Goal: Transaction & Acquisition: Purchase product/service

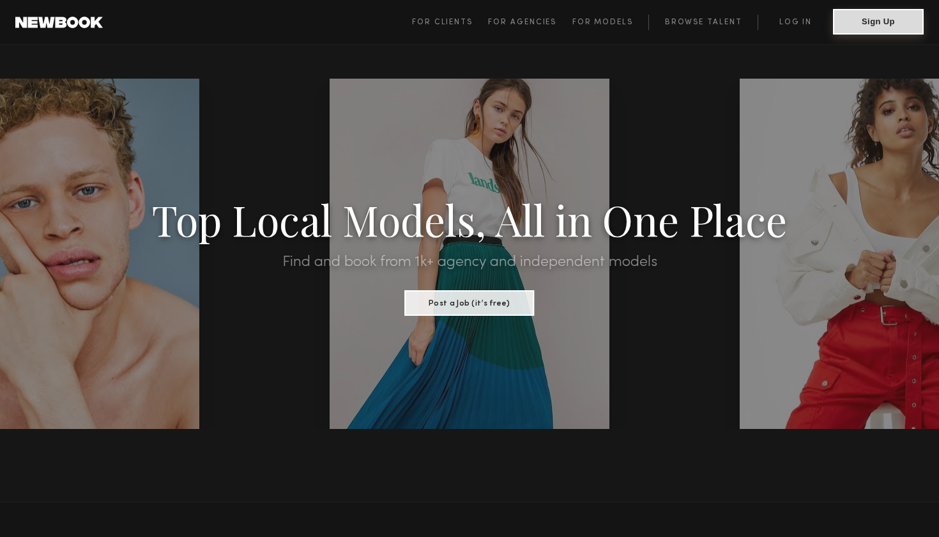
click at [873, 24] on button "Sign Up" at bounding box center [878, 22] width 91 height 26
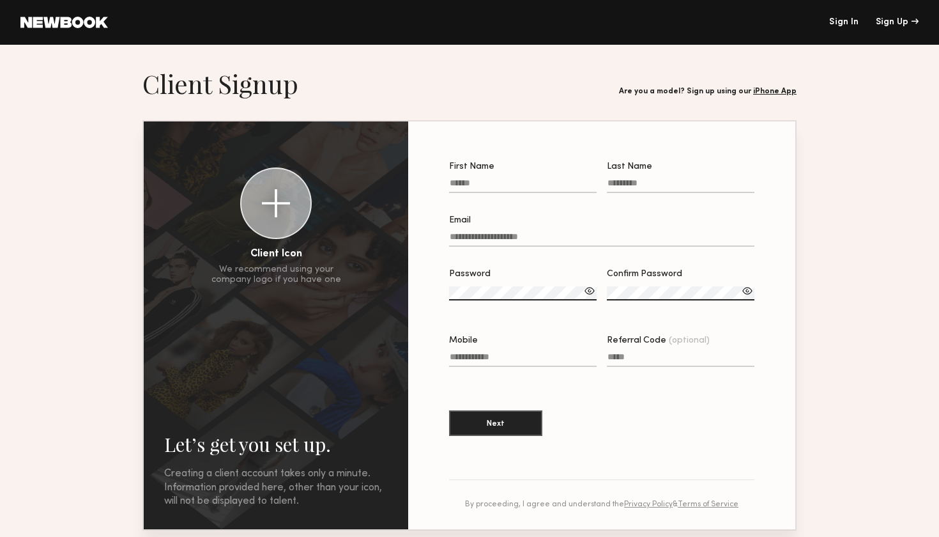
click at [848, 22] on link "Sign In" at bounding box center [843, 22] width 29 height 9
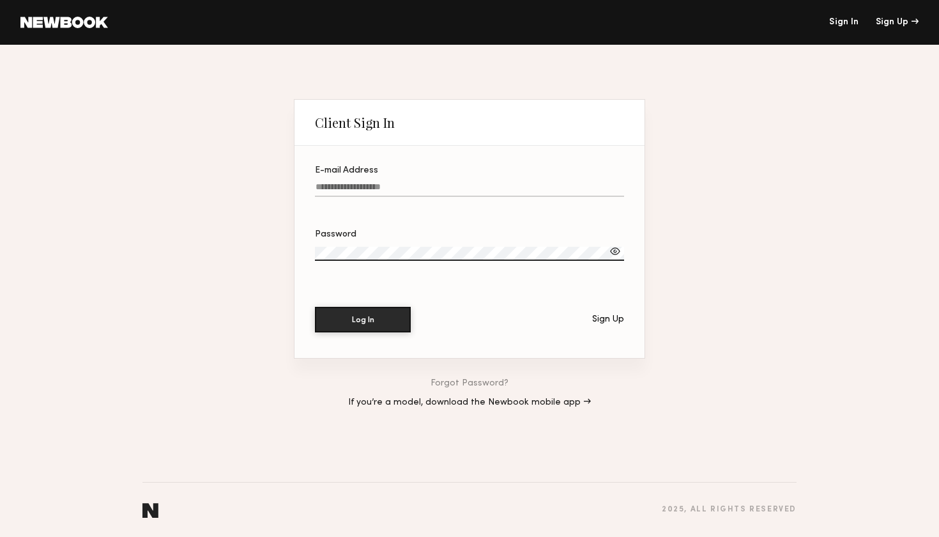
type input "**********"
click at [363, 319] on button "Log In" at bounding box center [363, 320] width 96 height 26
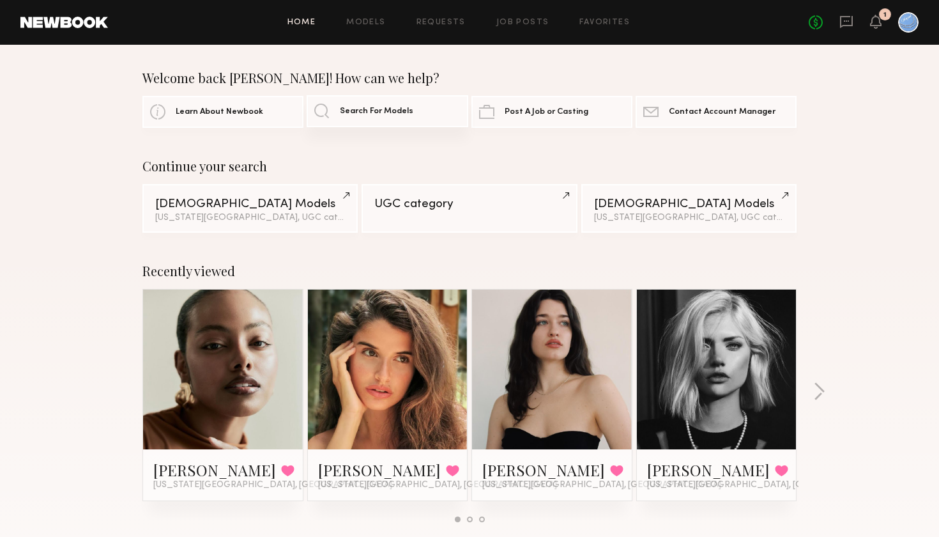
click at [371, 114] on span "Search For Models" at bounding box center [376, 111] width 73 height 8
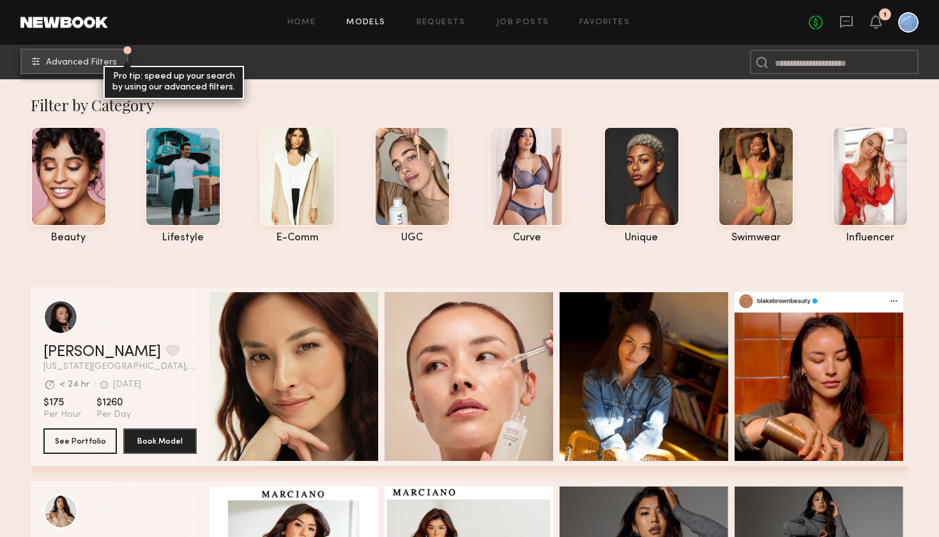
click at [64, 63] on span "Advanced Filters" at bounding box center [81, 62] width 71 height 9
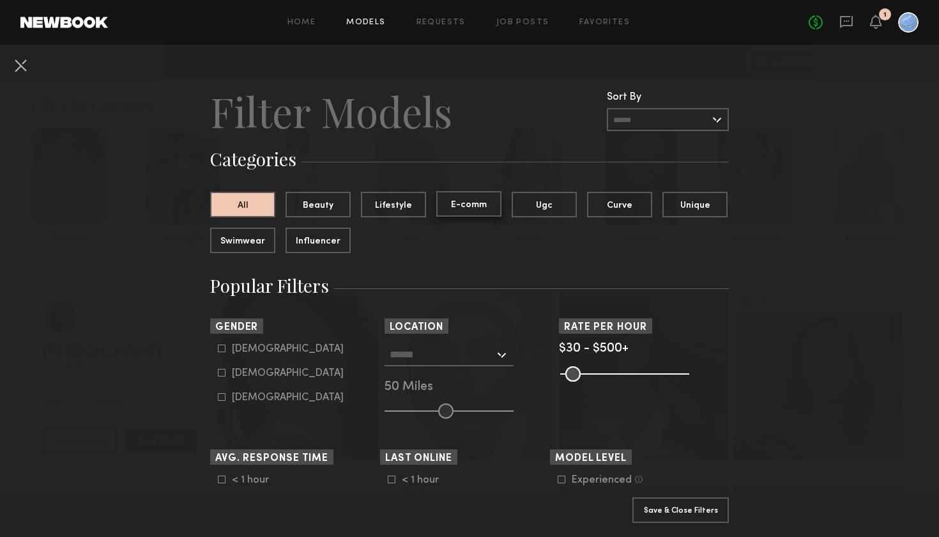
click at [477, 201] on button "E-comm" at bounding box center [468, 204] width 65 height 26
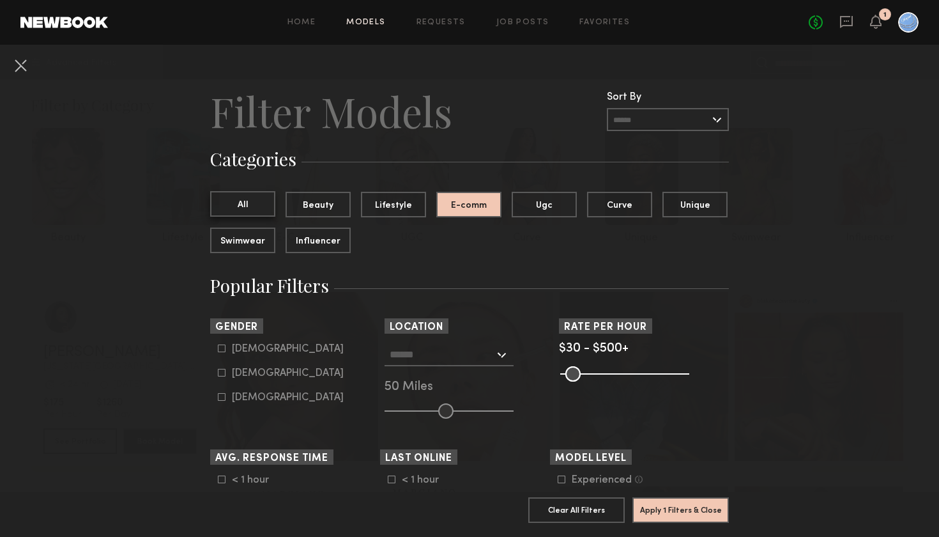
click at [253, 203] on button "All" at bounding box center [242, 204] width 65 height 26
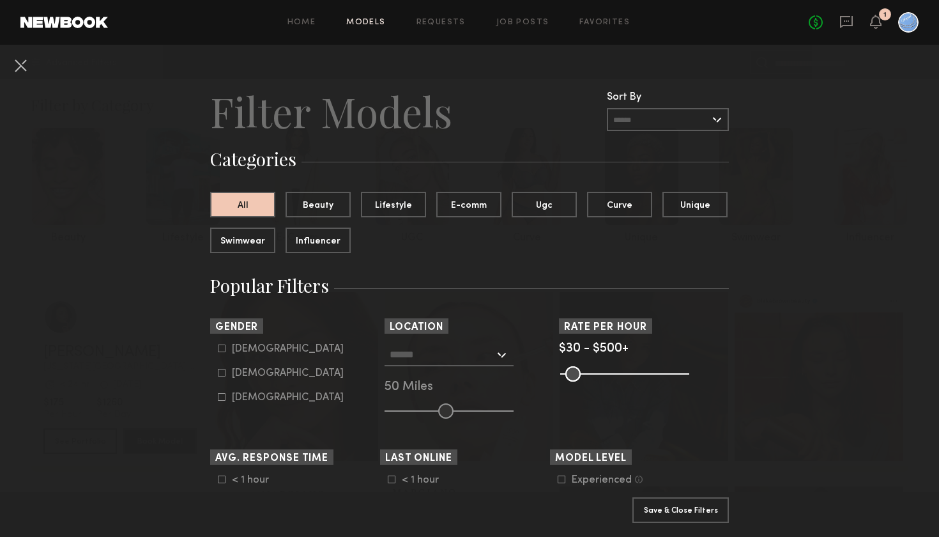
click at [433, 348] on input "text" at bounding box center [442, 354] width 105 height 22
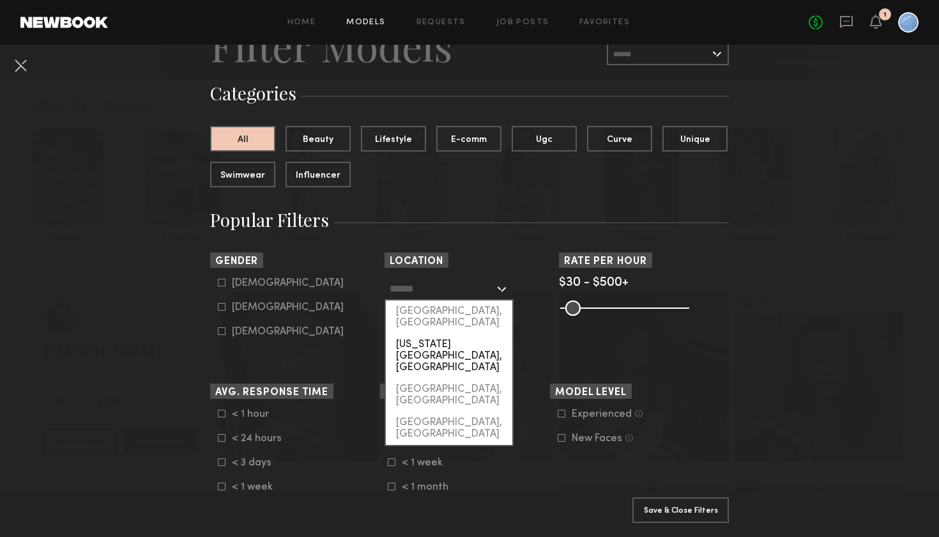
scroll to position [68, 0]
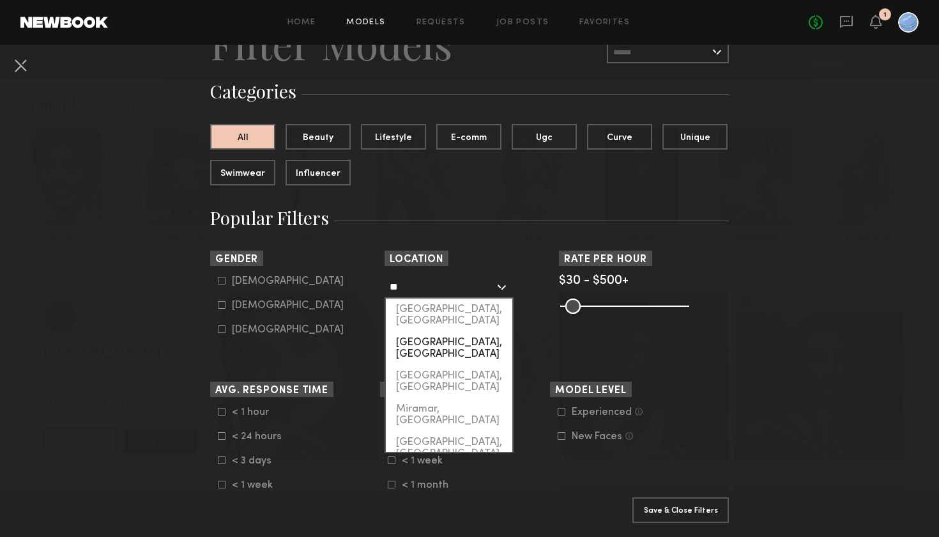
click at [413, 332] on div "[GEOGRAPHIC_DATA], [GEOGRAPHIC_DATA]" at bounding box center [449, 348] width 126 height 33
type input "*********"
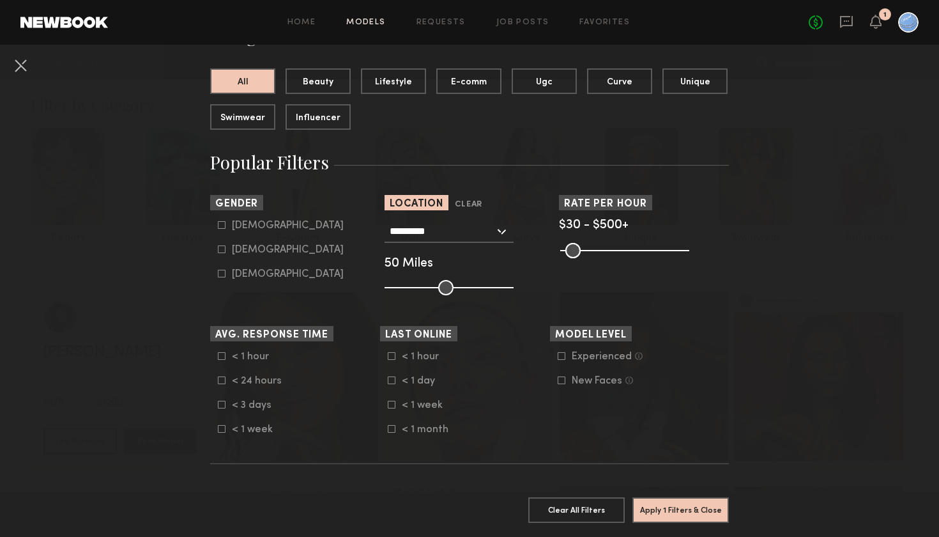
scroll to position [128, 0]
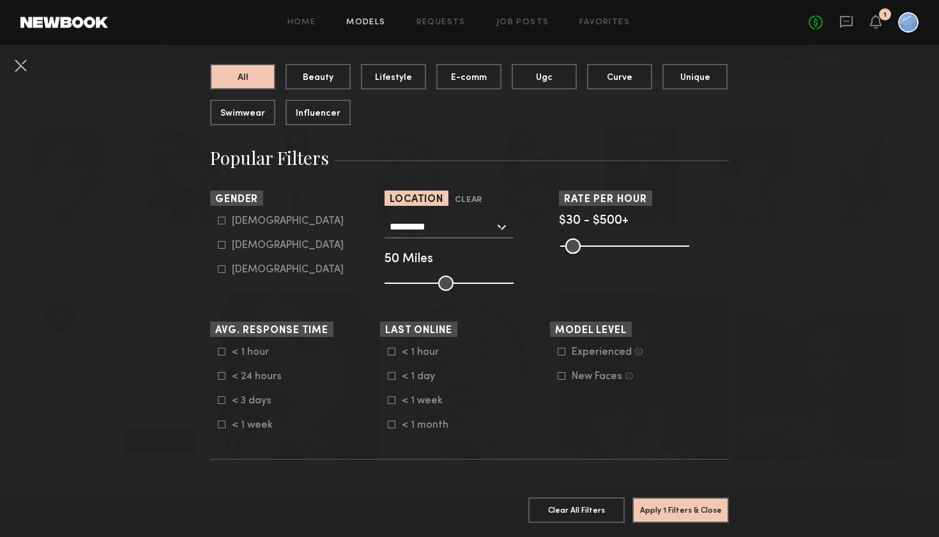
click at [221, 245] on icon at bounding box center [222, 245] width 8 height 8
type input "**"
click at [700, 483] on button "Apply 2 Filters & Close" at bounding box center [680, 509] width 96 height 26
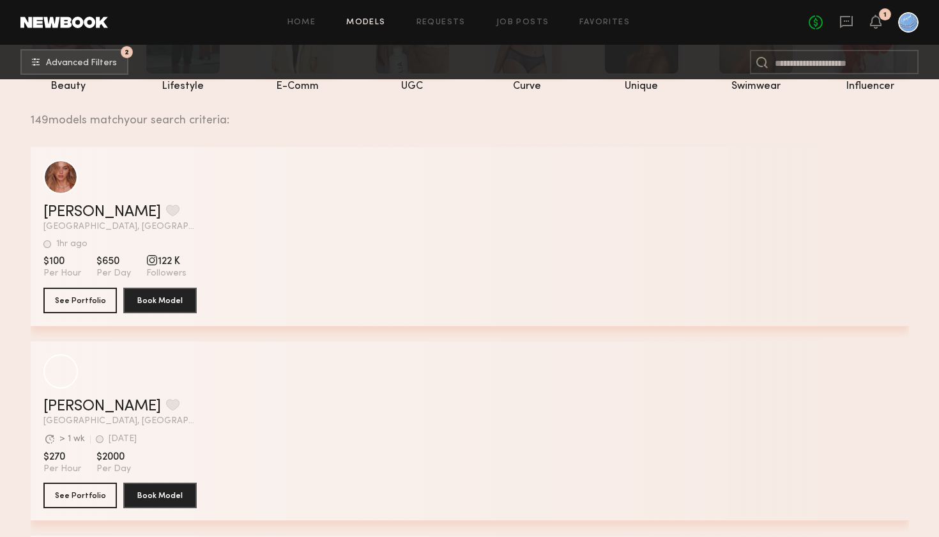
scroll to position [152, 0]
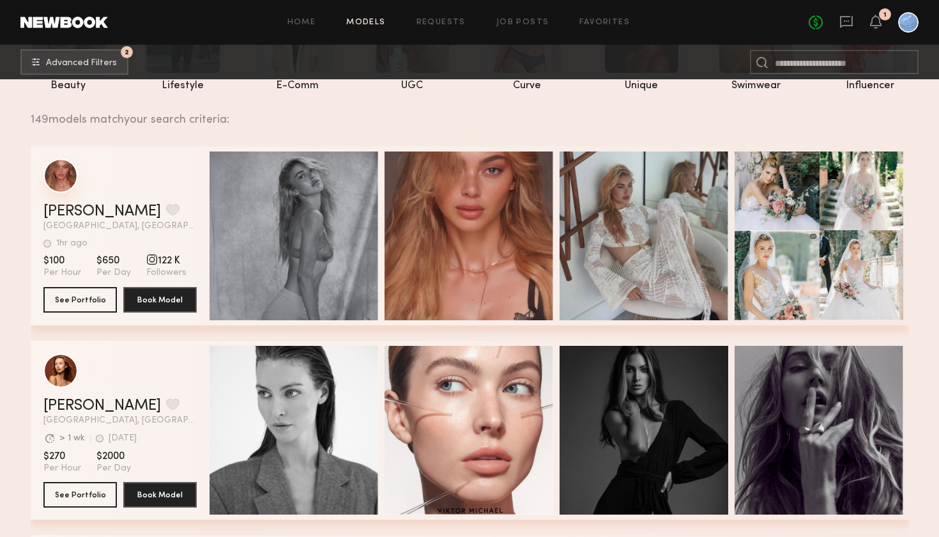
click at [53, 175] on div "grid" at bounding box center [60, 175] width 34 height 34
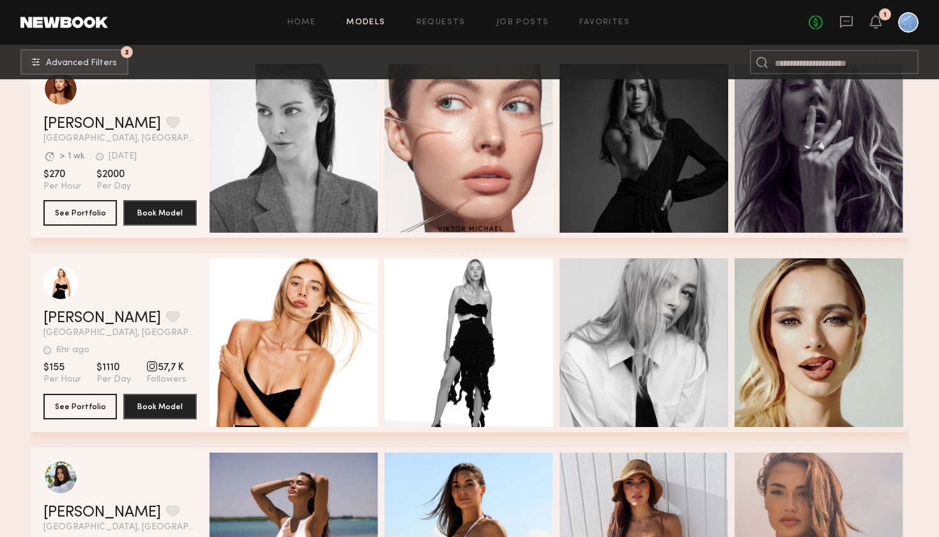
scroll to position [448, 0]
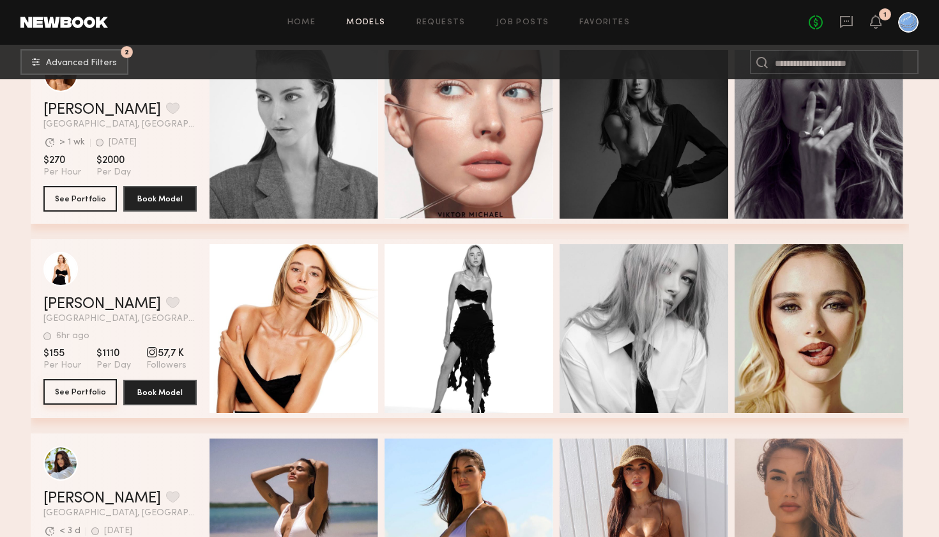
click at [83, 394] on button "See Portfolio" at bounding box center [79, 392] width 73 height 26
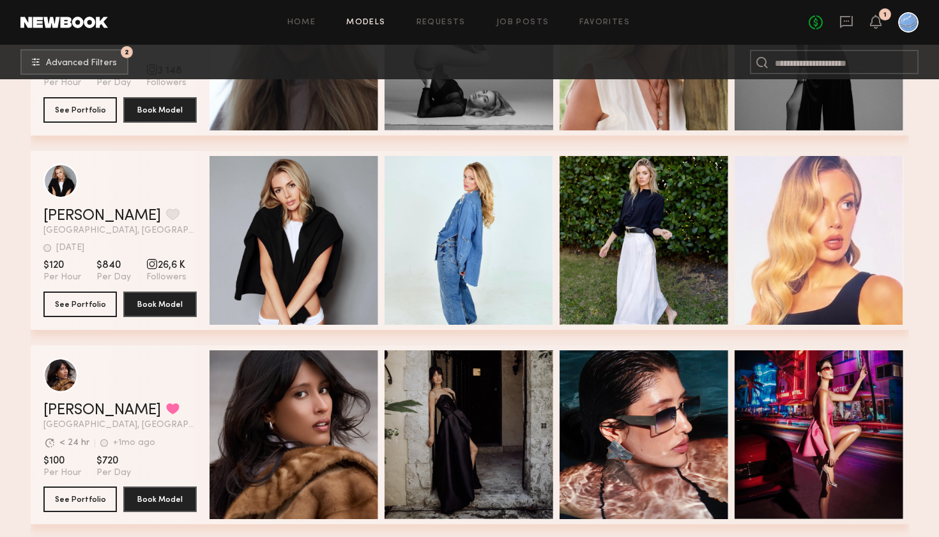
scroll to position [1315, 0]
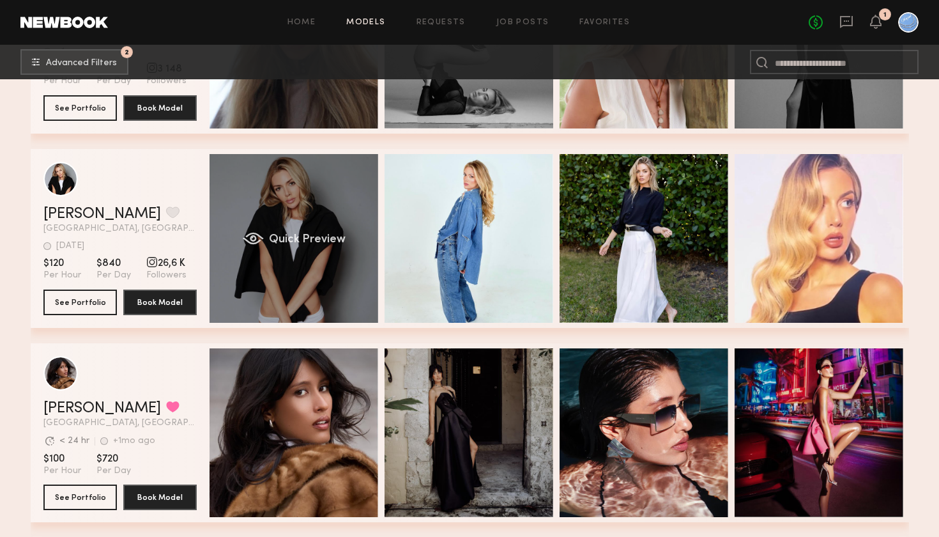
click at [307, 222] on div "Quick Preview" at bounding box center [294, 238] width 169 height 169
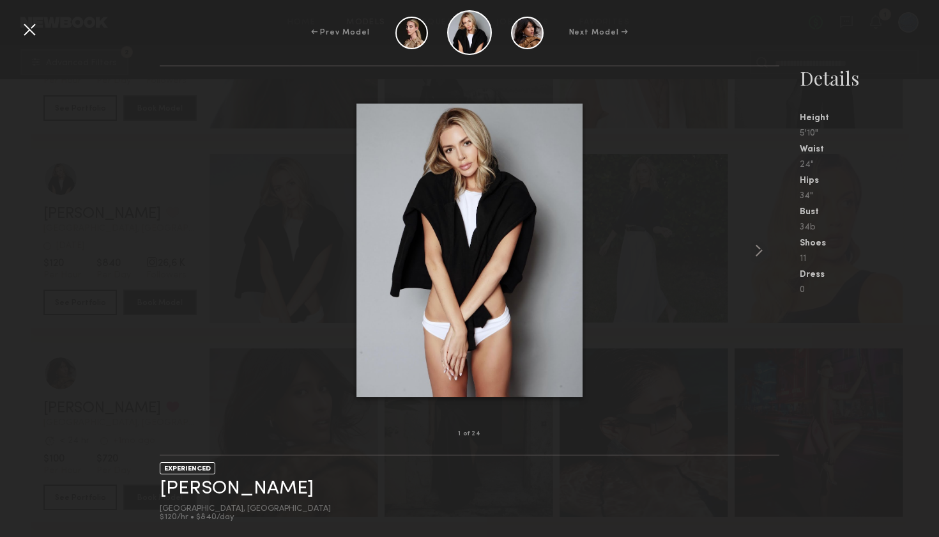
scroll to position [1280, 0]
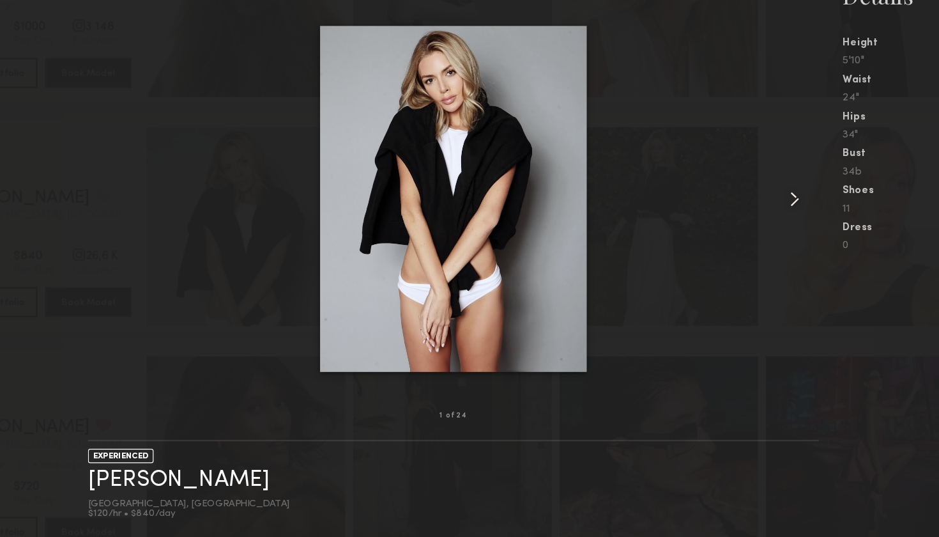
click at [749, 240] on common-icon at bounding box center [759, 250] width 20 height 20
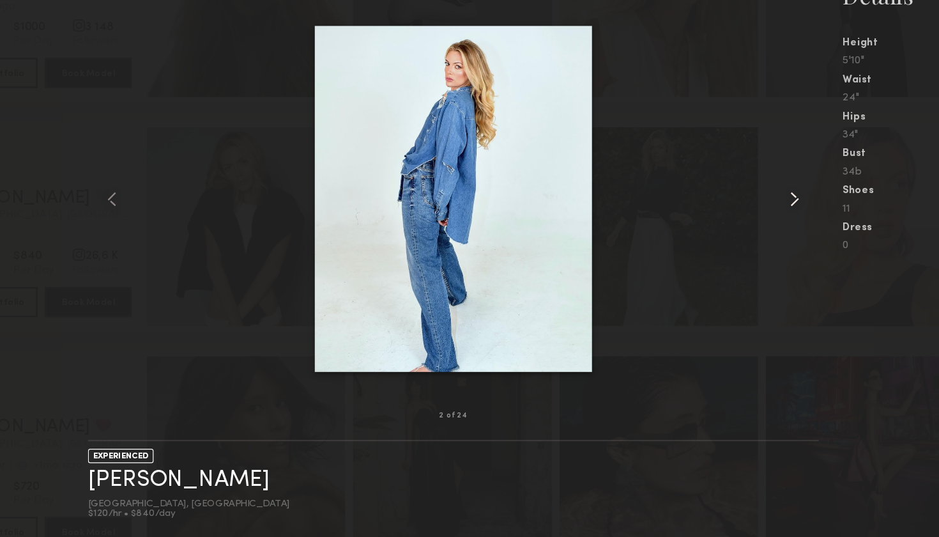
click at [749, 240] on common-icon at bounding box center [759, 250] width 20 height 20
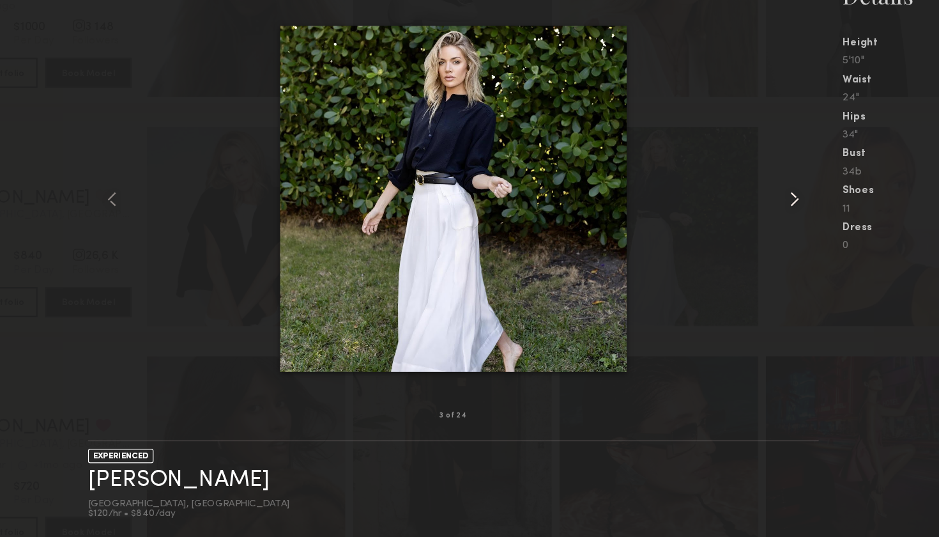
click at [749, 240] on common-icon at bounding box center [759, 250] width 20 height 20
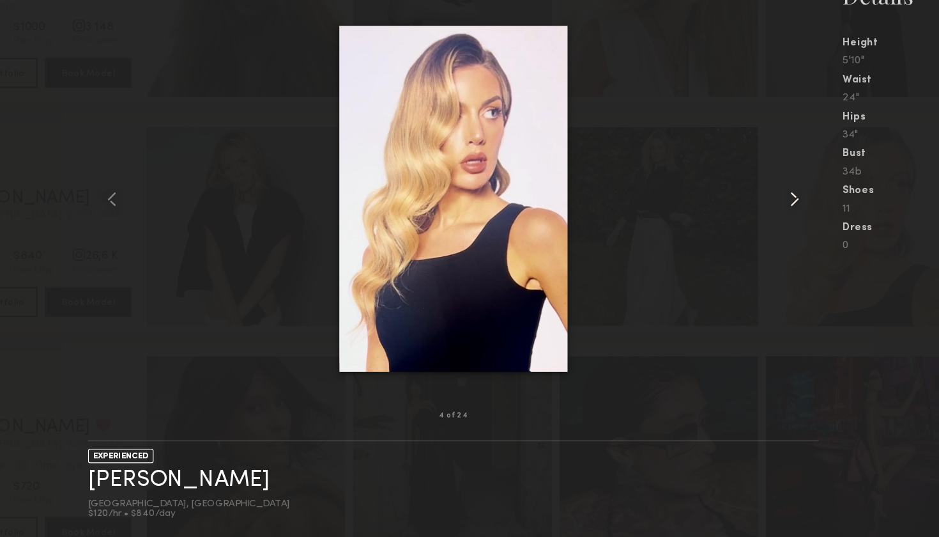
click at [749, 240] on common-icon at bounding box center [759, 250] width 20 height 20
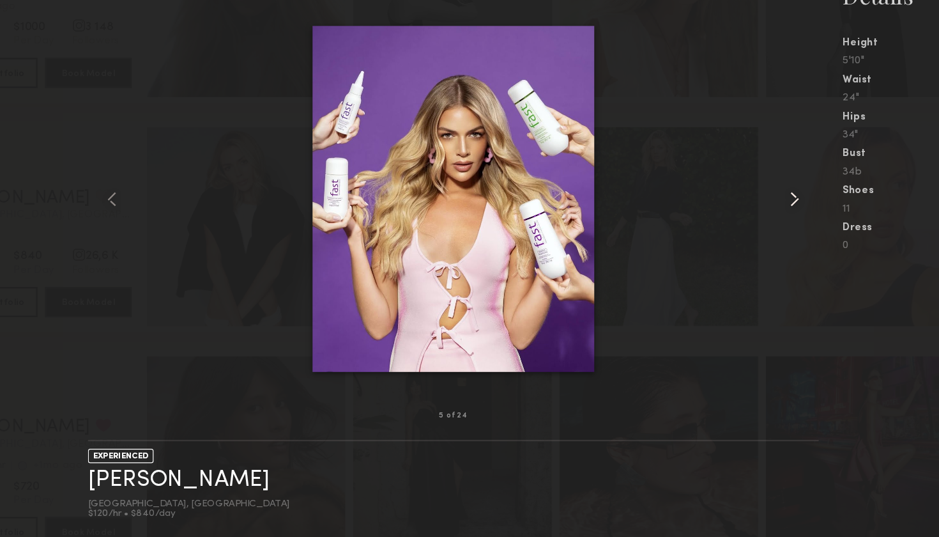
click at [749, 240] on common-icon at bounding box center [759, 250] width 20 height 20
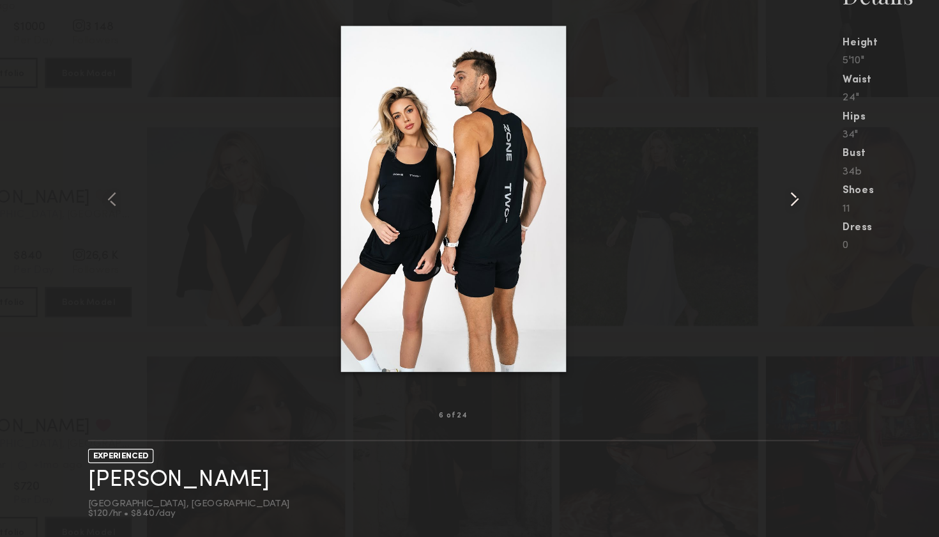
click at [749, 240] on common-icon at bounding box center [759, 250] width 20 height 20
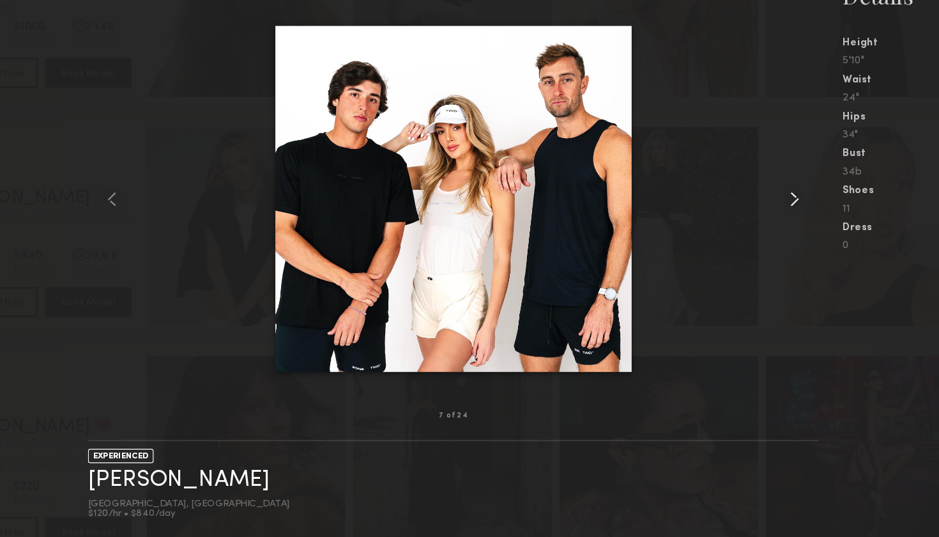
click at [749, 240] on common-icon at bounding box center [759, 250] width 20 height 20
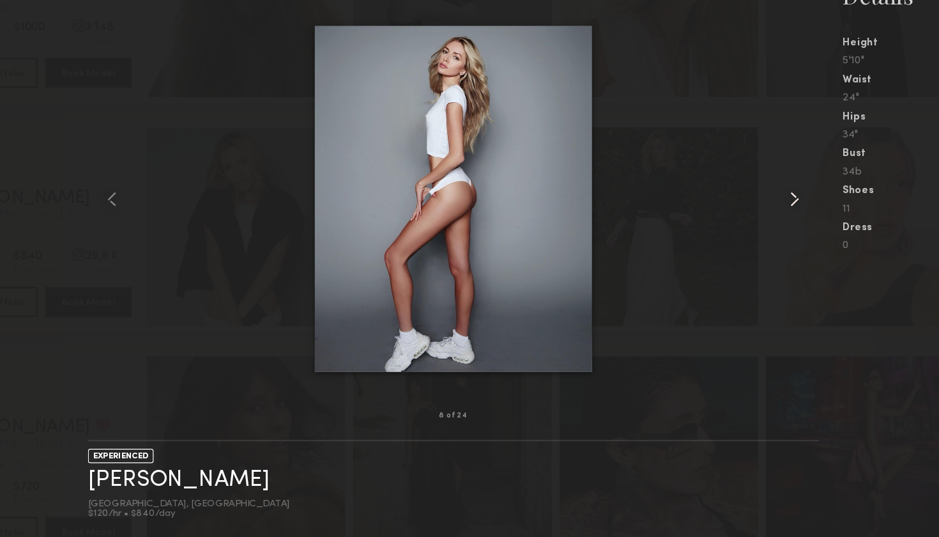
click at [749, 240] on common-icon at bounding box center [759, 250] width 20 height 20
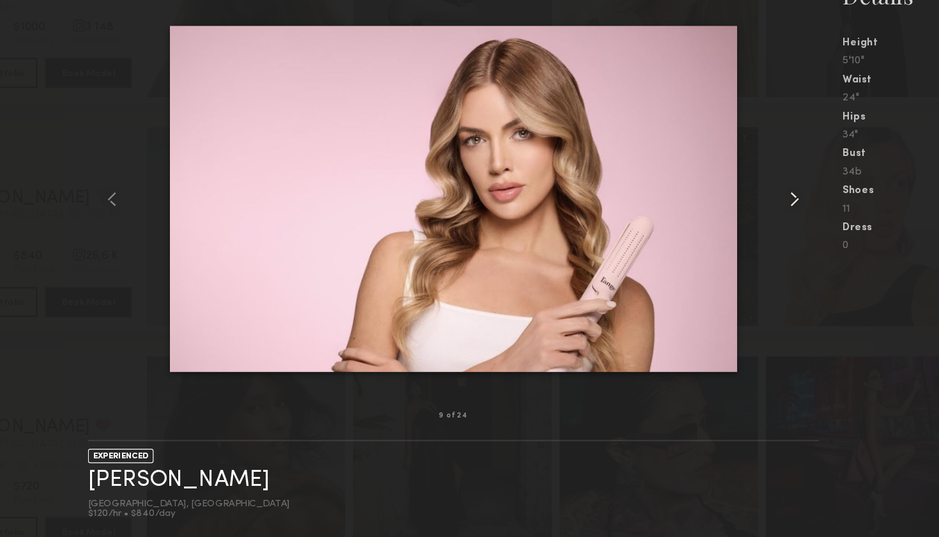
click at [749, 240] on common-icon at bounding box center [759, 250] width 20 height 20
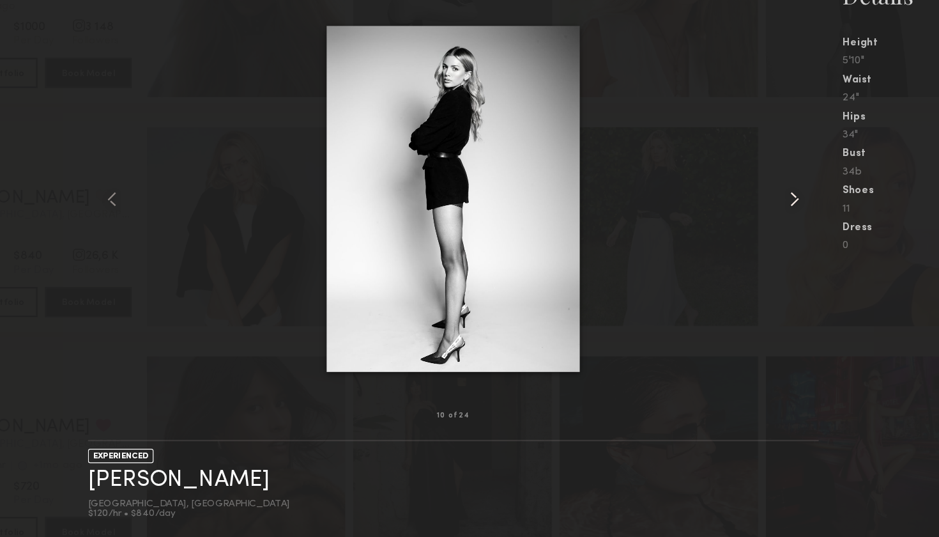
click at [749, 240] on common-icon at bounding box center [759, 250] width 20 height 20
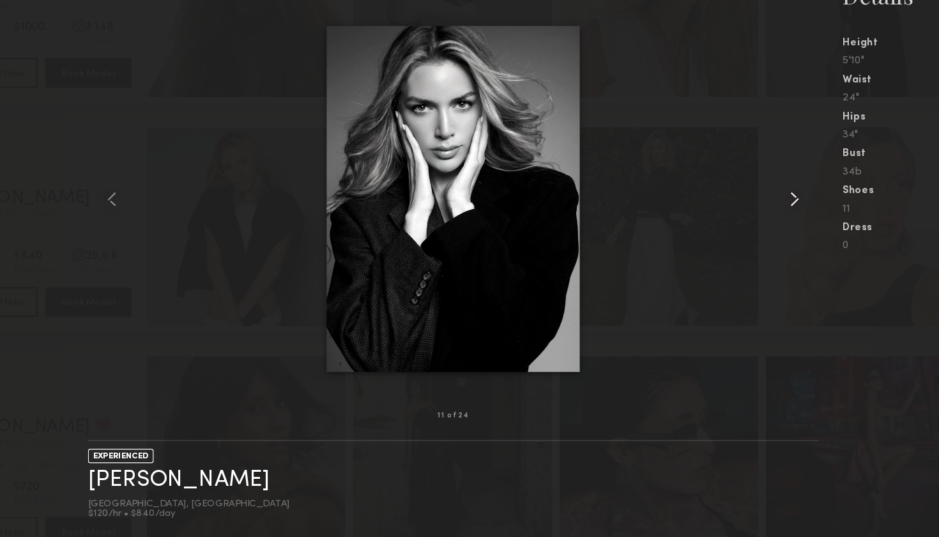
click at [749, 240] on common-icon at bounding box center [759, 250] width 20 height 20
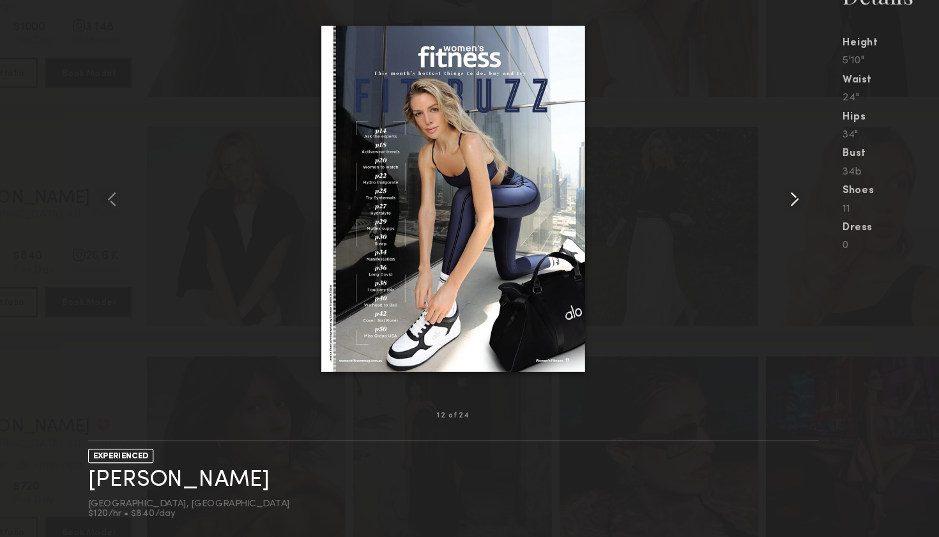
click at [749, 240] on common-icon at bounding box center [759, 250] width 20 height 20
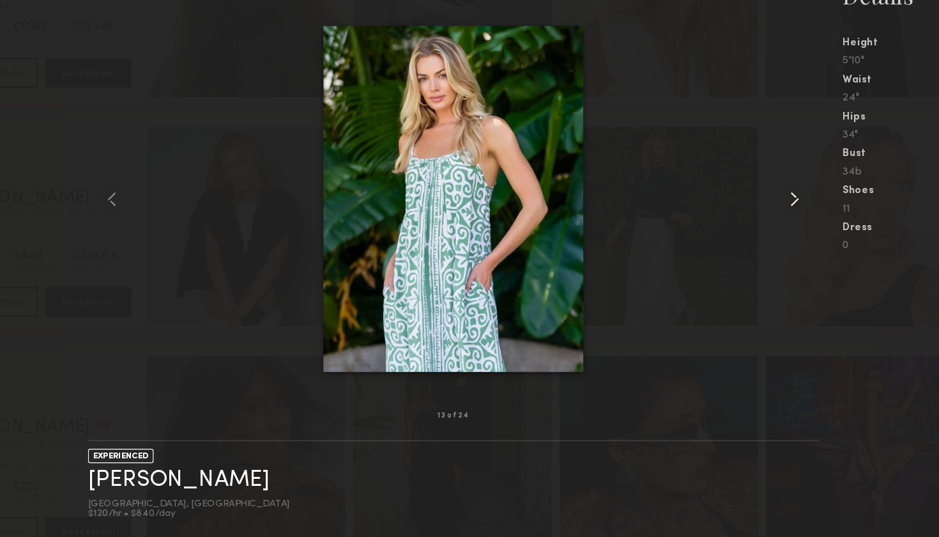
click at [749, 240] on common-icon at bounding box center [759, 250] width 20 height 20
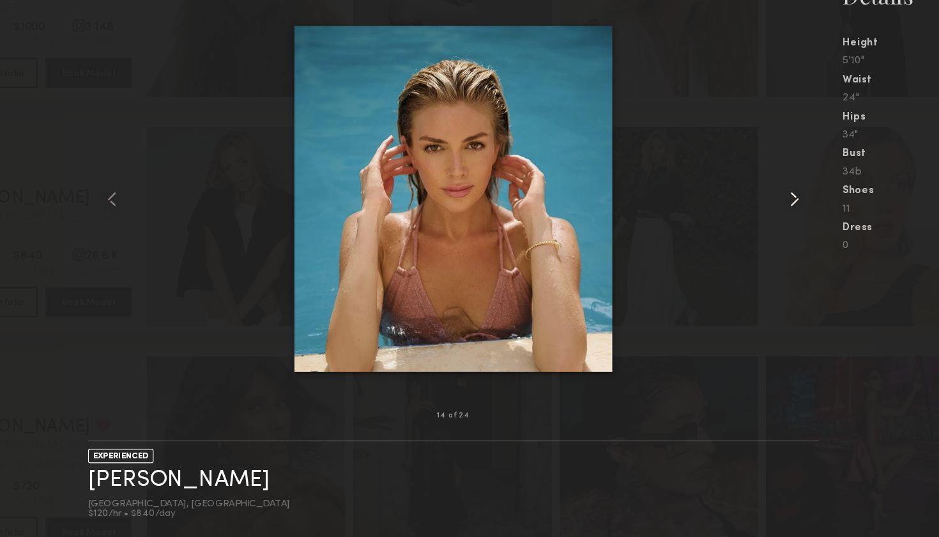
click at [749, 240] on common-icon at bounding box center [759, 250] width 20 height 20
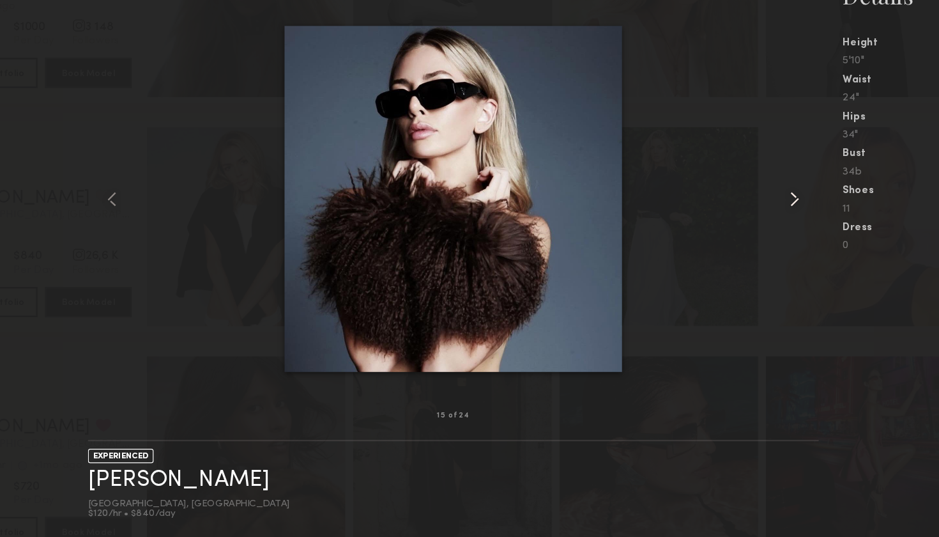
click at [749, 240] on common-icon at bounding box center [759, 250] width 20 height 20
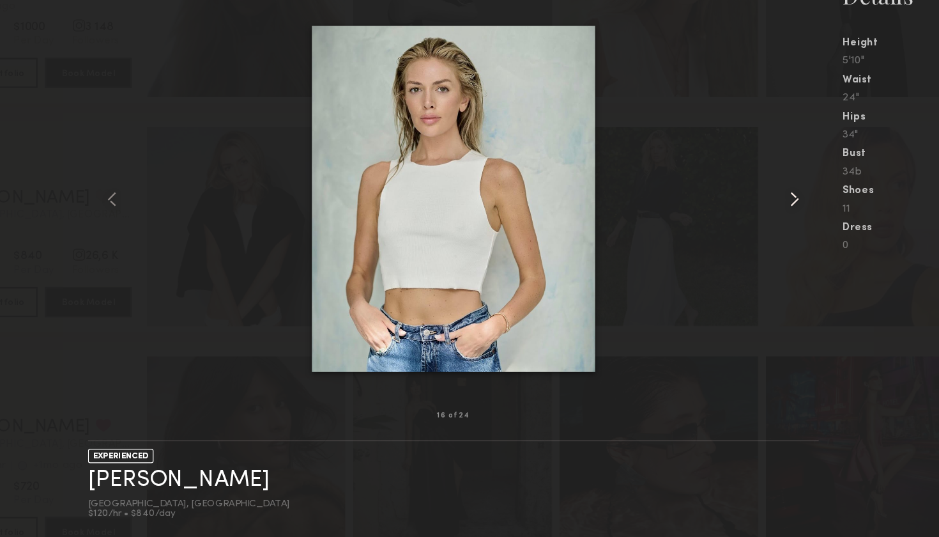
click at [749, 240] on common-icon at bounding box center [759, 250] width 20 height 20
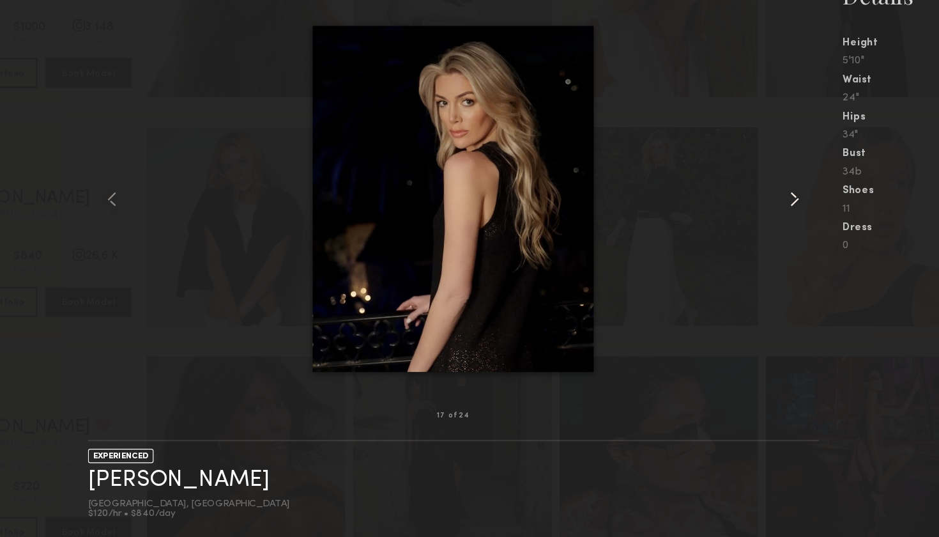
click at [749, 240] on common-icon at bounding box center [759, 250] width 20 height 20
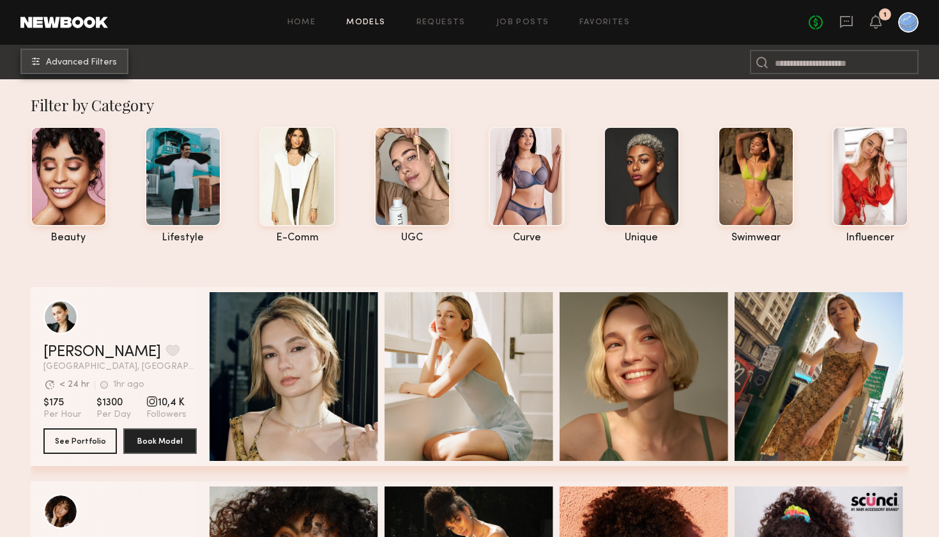
click at [109, 59] on span "Advanced Filters" at bounding box center [81, 62] width 71 height 9
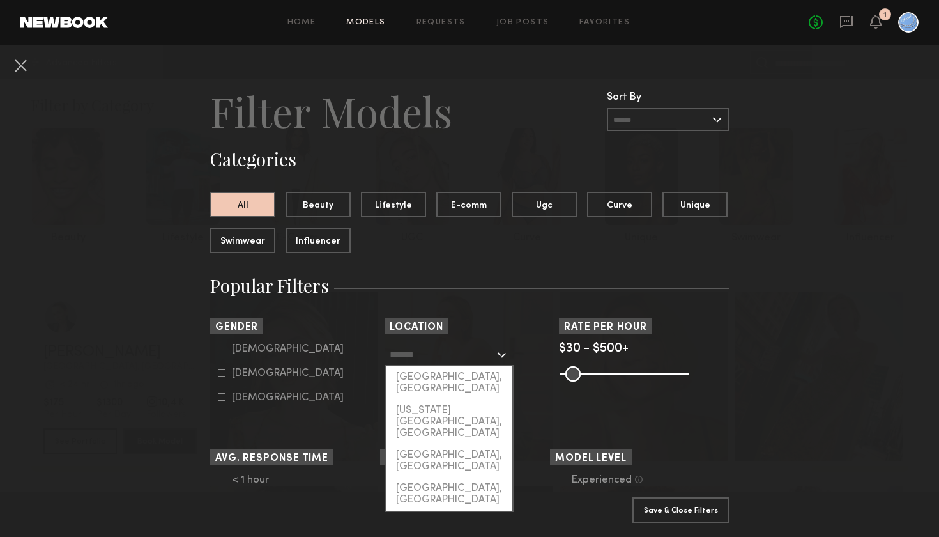
click at [406, 353] on input "text" at bounding box center [442, 354] width 105 height 22
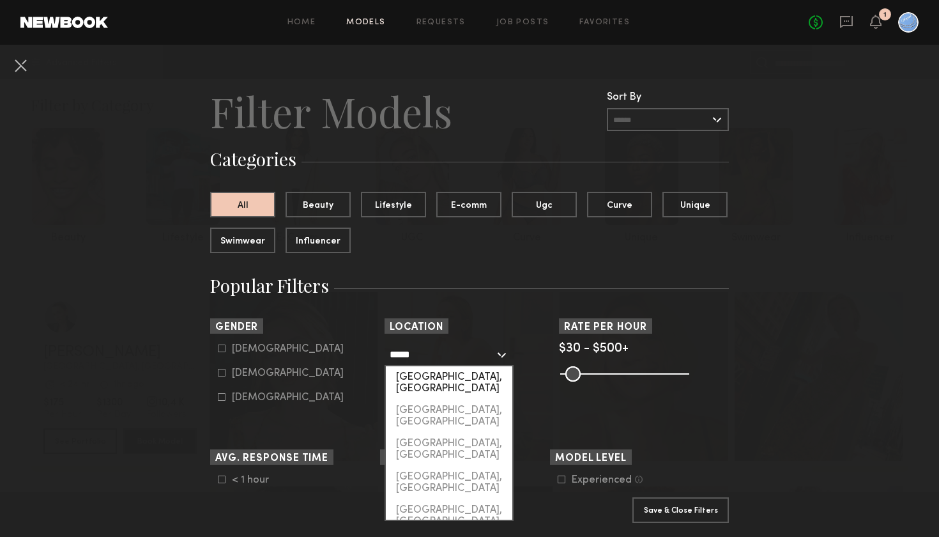
drag, startPoint x: 430, startPoint y: 378, endPoint x: 444, endPoint y: 376, distance: 14.3
click at [444, 376] on div "[GEOGRAPHIC_DATA], [GEOGRAPHIC_DATA]" at bounding box center [449, 382] width 126 height 33
type input "*********"
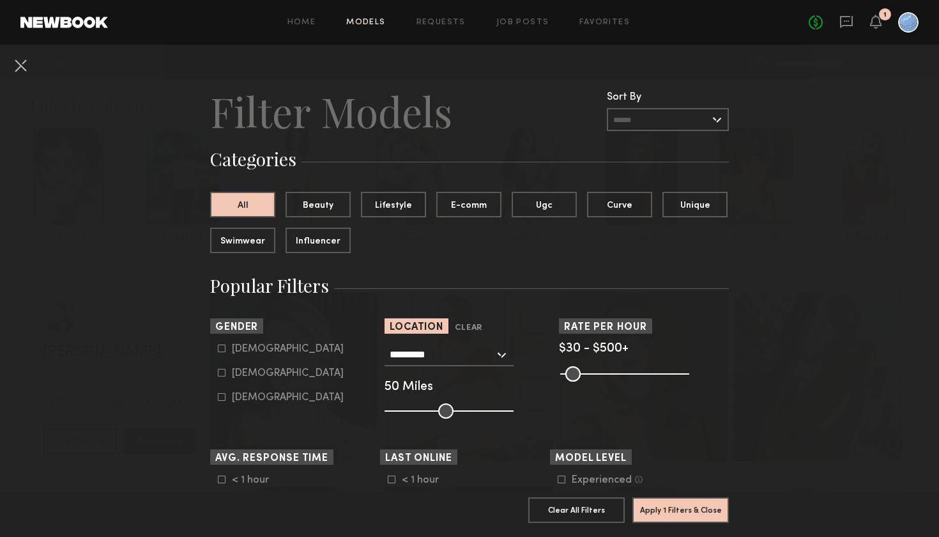
click at [220, 372] on icon at bounding box center [222, 373] width 8 height 8
type input "**"
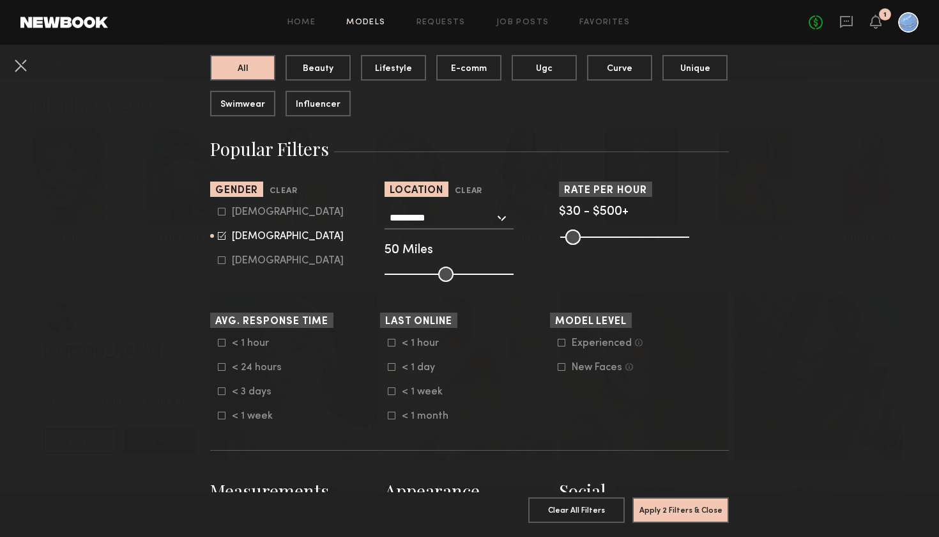
scroll to position [139, 0]
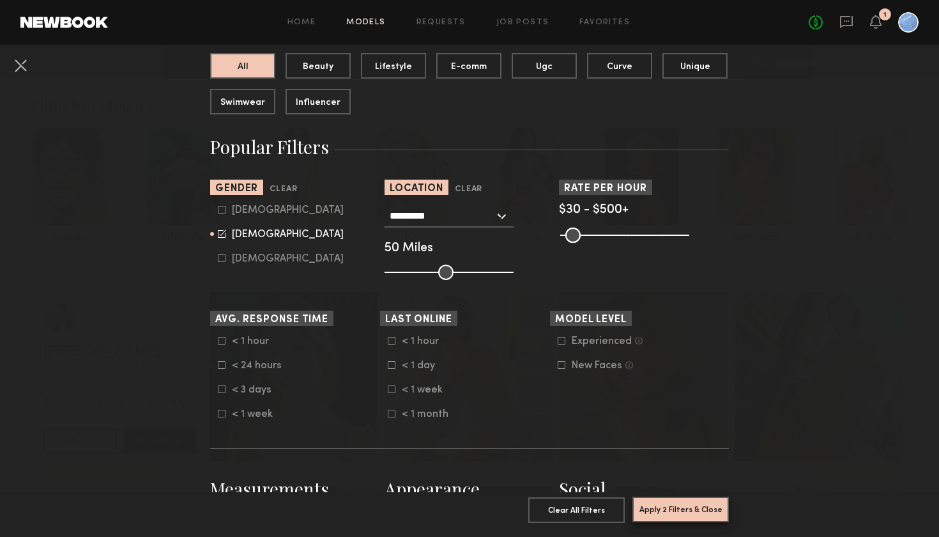
click at [689, 483] on button "Apply 2 Filters & Close" at bounding box center [680, 509] width 96 height 26
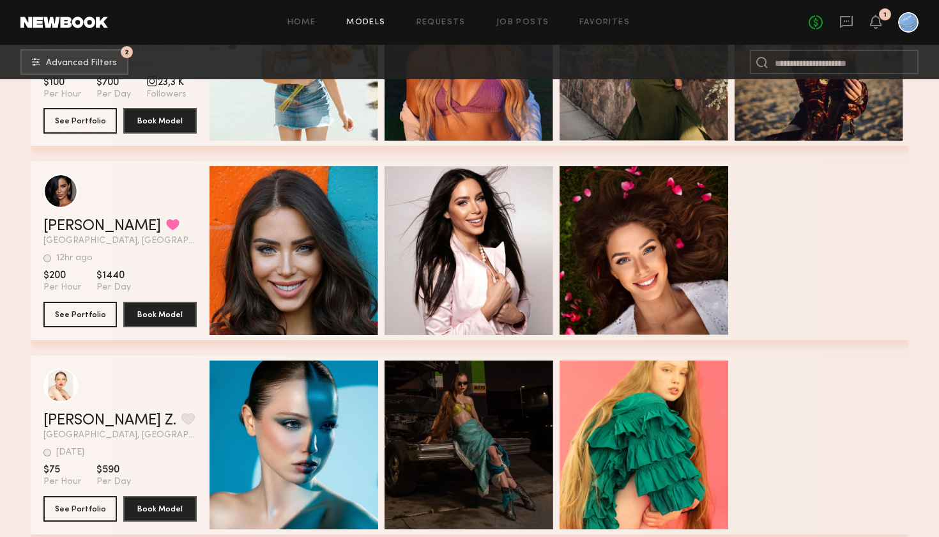
scroll to position [7518, 0]
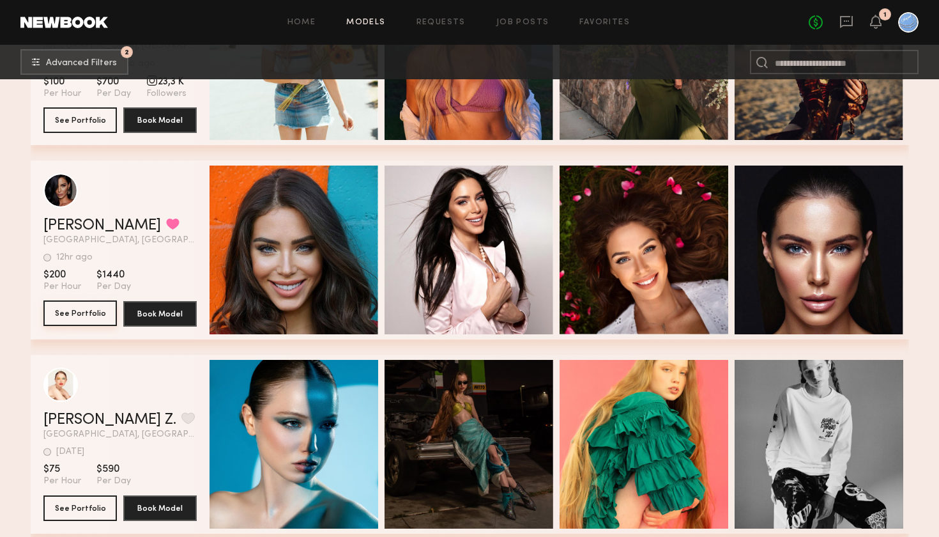
click at [96, 311] on button "See Portfolio" at bounding box center [79, 313] width 73 height 26
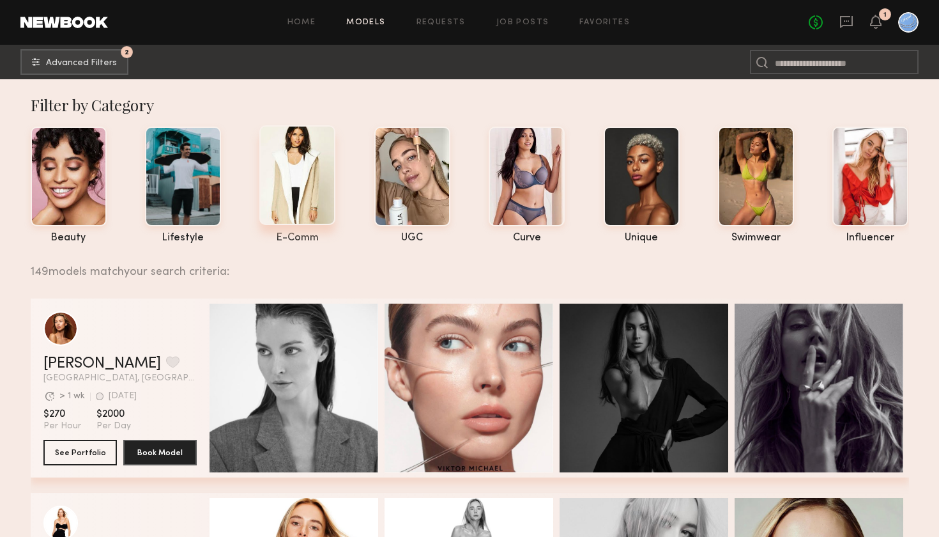
scroll to position [0, 0]
click at [96, 62] on span "Advanced Filters" at bounding box center [81, 62] width 71 height 9
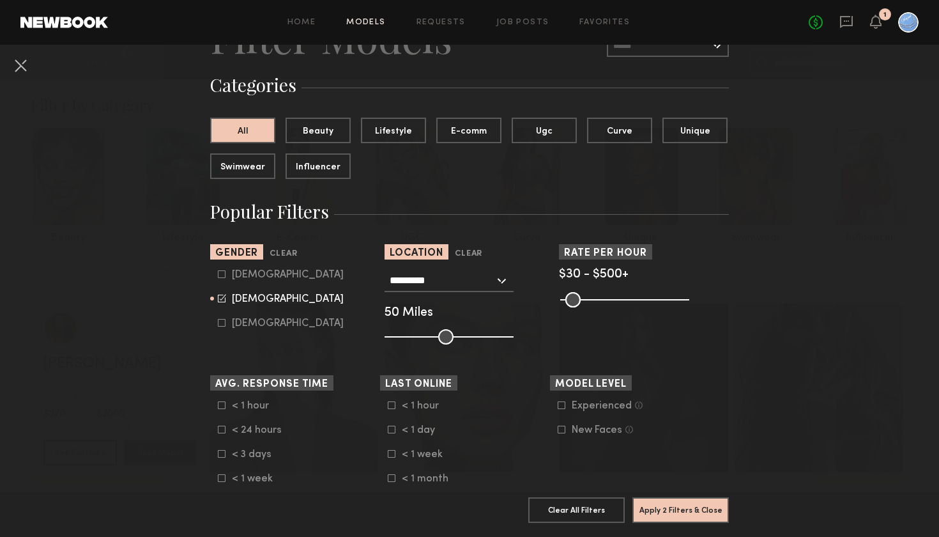
scroll to position [80, 0]
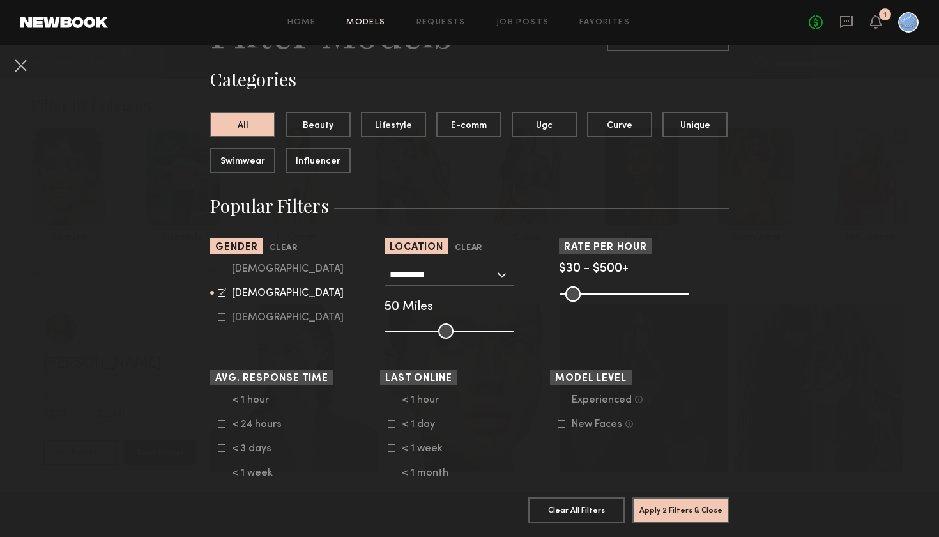
click at [219, 425] on icon at bounding box center [222, 424] width 8 height 8
click at [685, 483] on button "Apply 3 Filters & Close" at bounding box center [680, 509] width 96 height 26
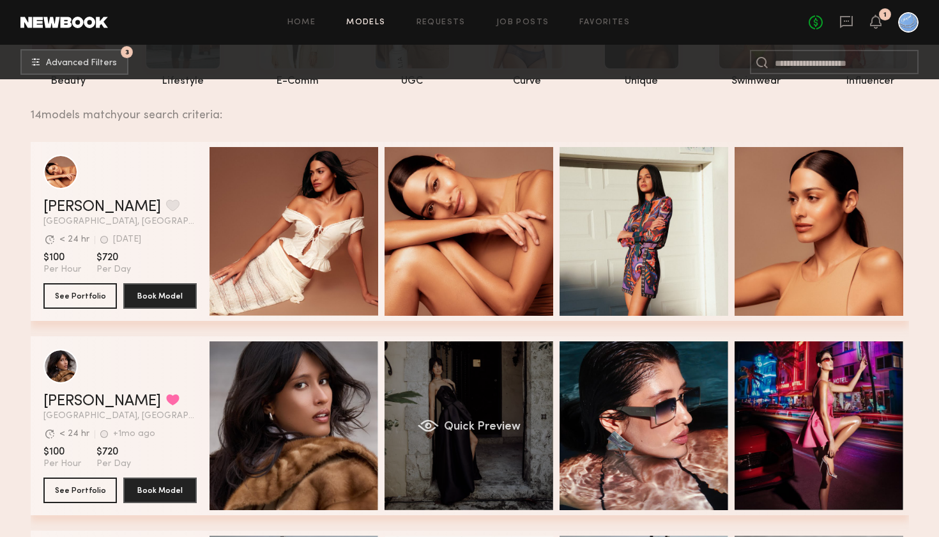
scroll to position [166, 0]
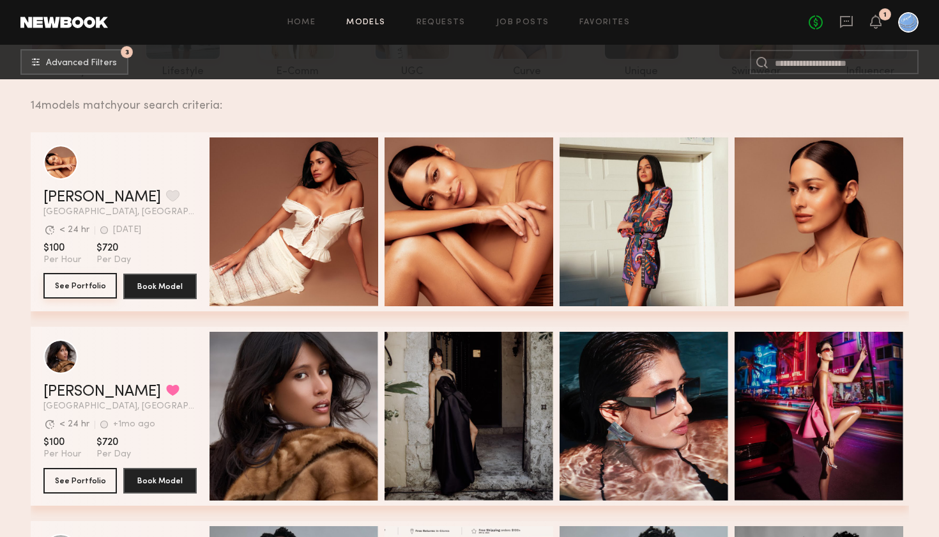
click at [87, 284] on button "See Portfolio" at bounding box center [79, 286] width 73 height 26
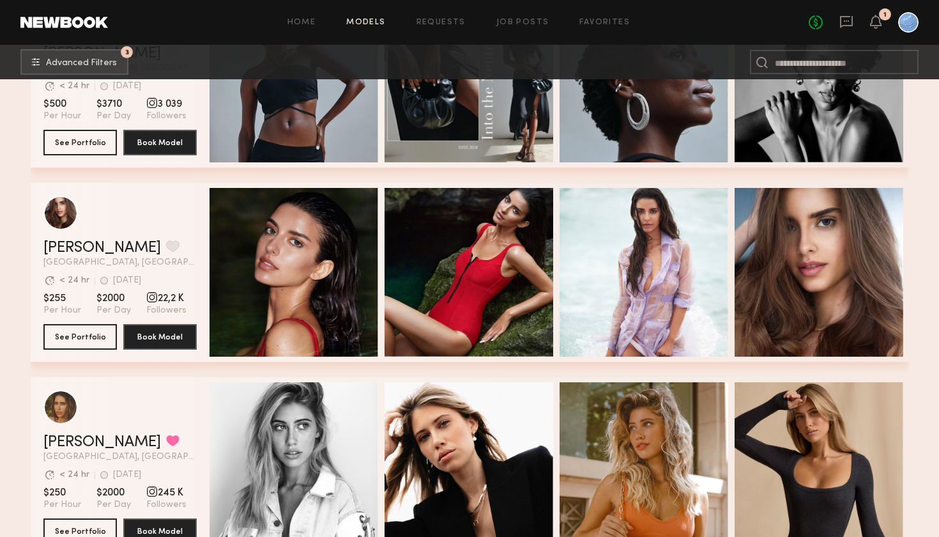
scroll to position [701, 0]
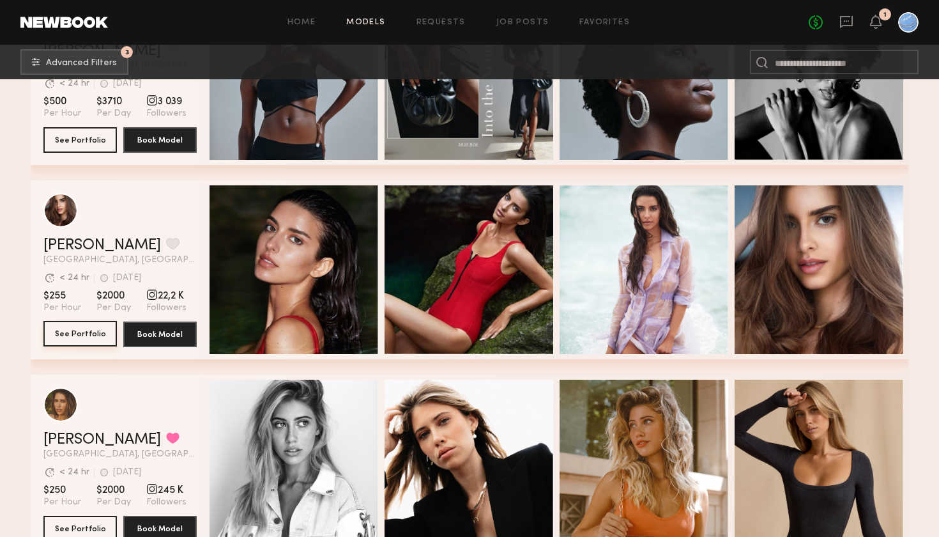
click at [69, 334] on button "See Portfolio" at bounding box center [79, 334] width 73 height 26
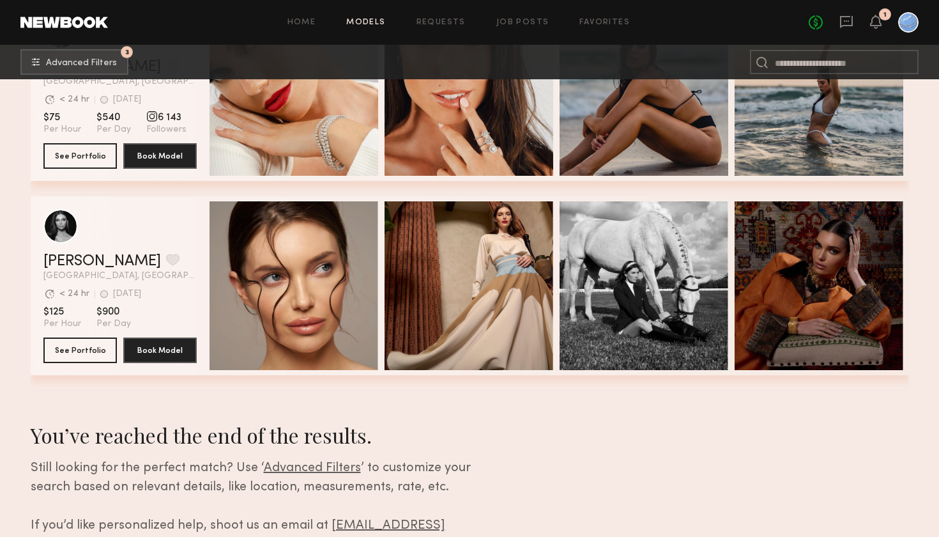
scroll to position [2628, 0]
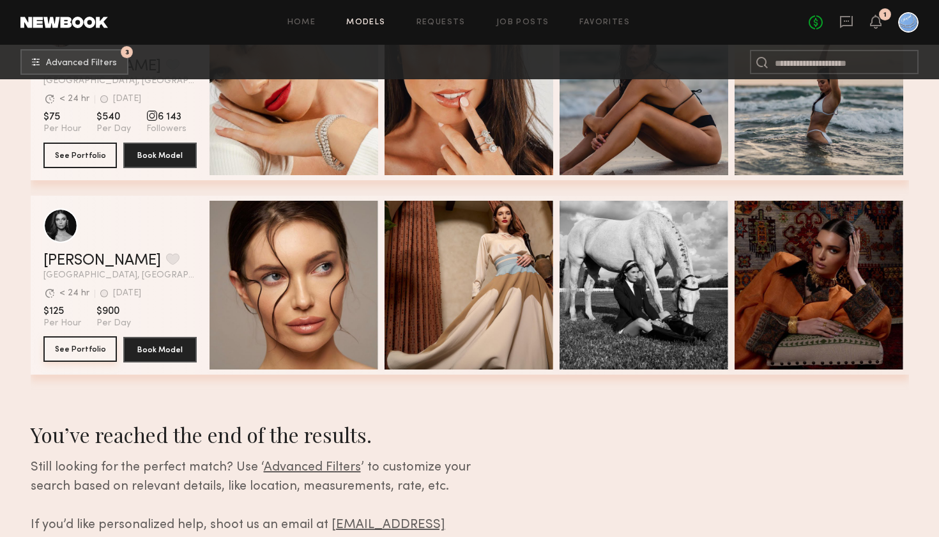
click at [82, 348] on button "See Portfolio" at bounding box center [79, 349] width 73 height 26
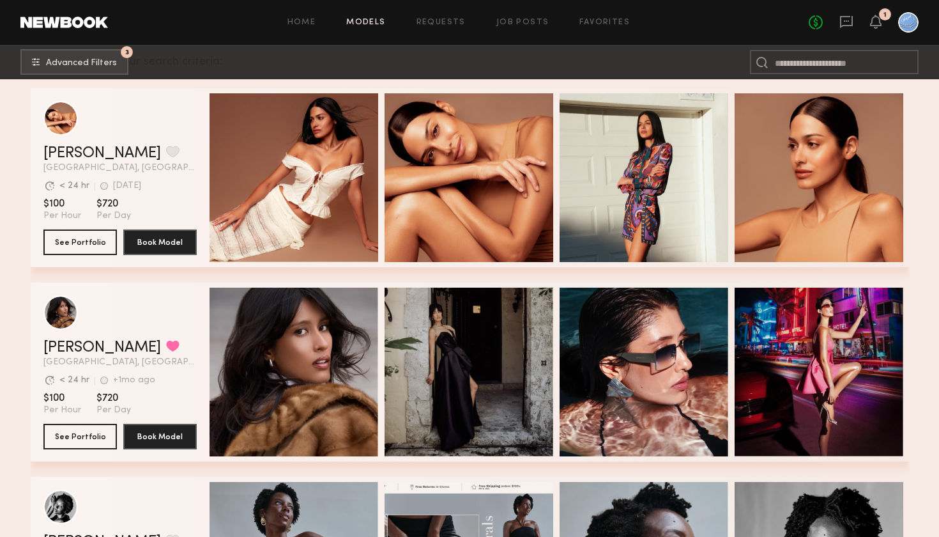
scroll to position [207, 0]
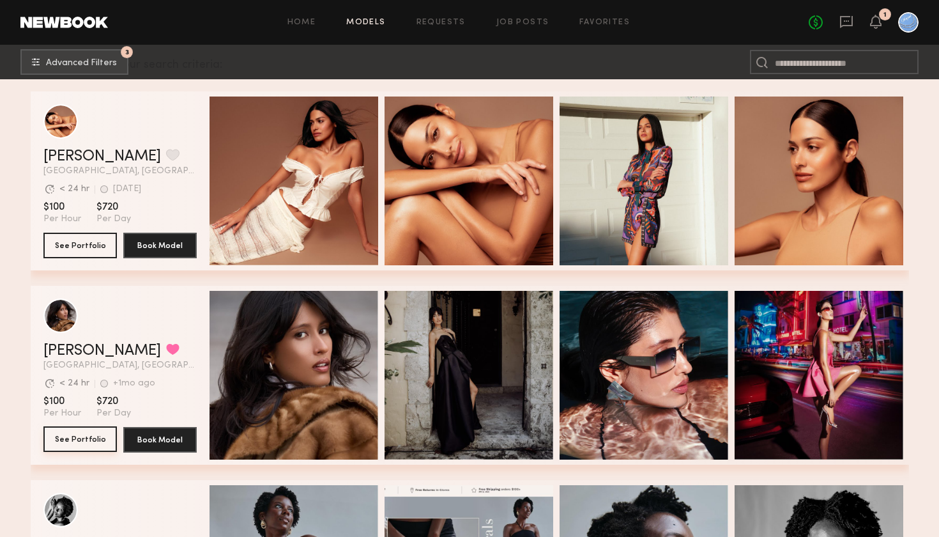
click at [77, 438] on button "See Portfolio" at bounding box center [79, 439] width 73 height 26
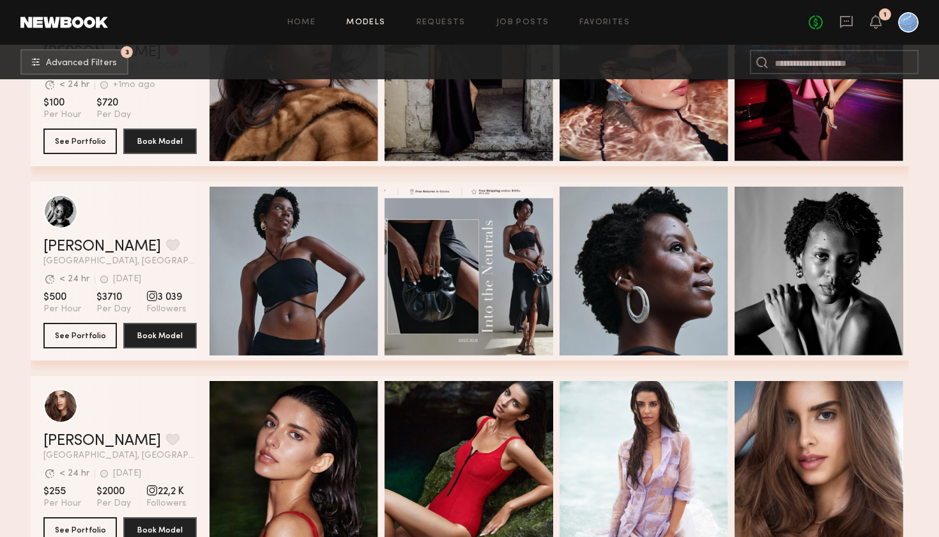
scroll to position [508, 0]
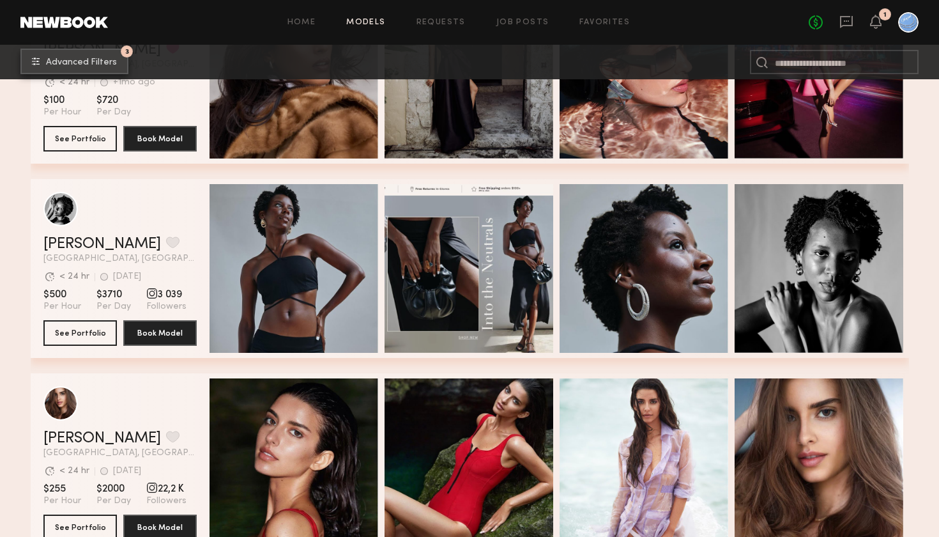
click at [84, 66] on button "3 Advanced Filters" at bounding box center [74, 62] width 108 height 26
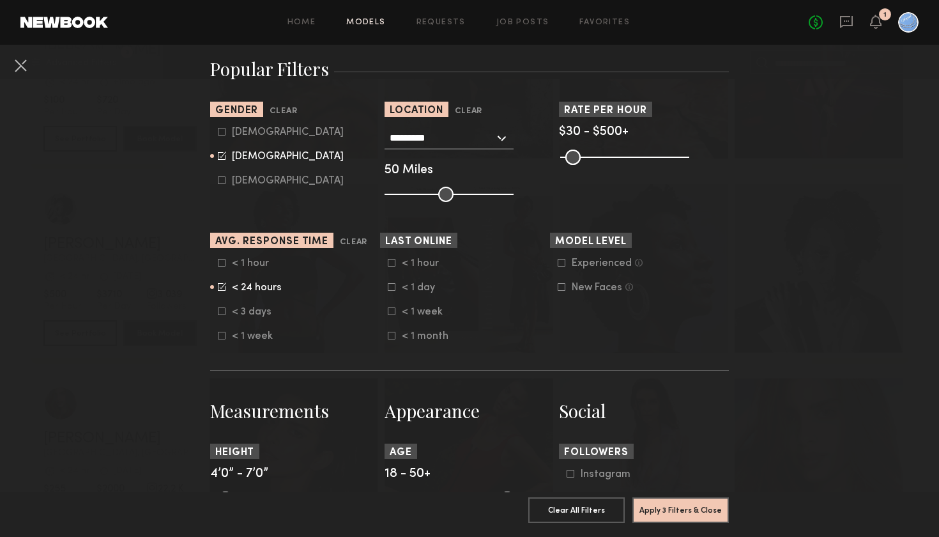
scroll to position [238, 0]
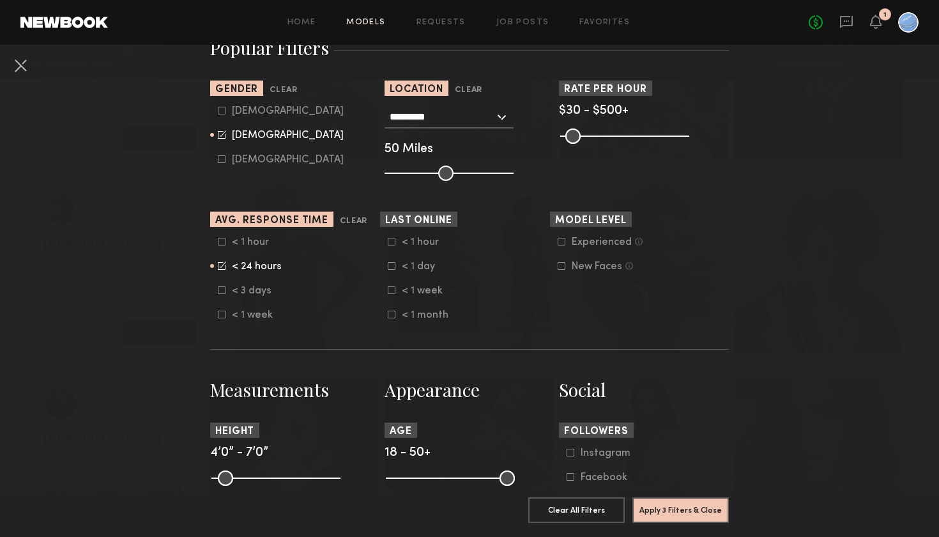
click at [221, 240] on icon at bounding box center [222, 242] width 8 height 8
click at [691, 483] on button "Apply 3 Filters & Close" at bounding box center [680, 509] width 96 height 26
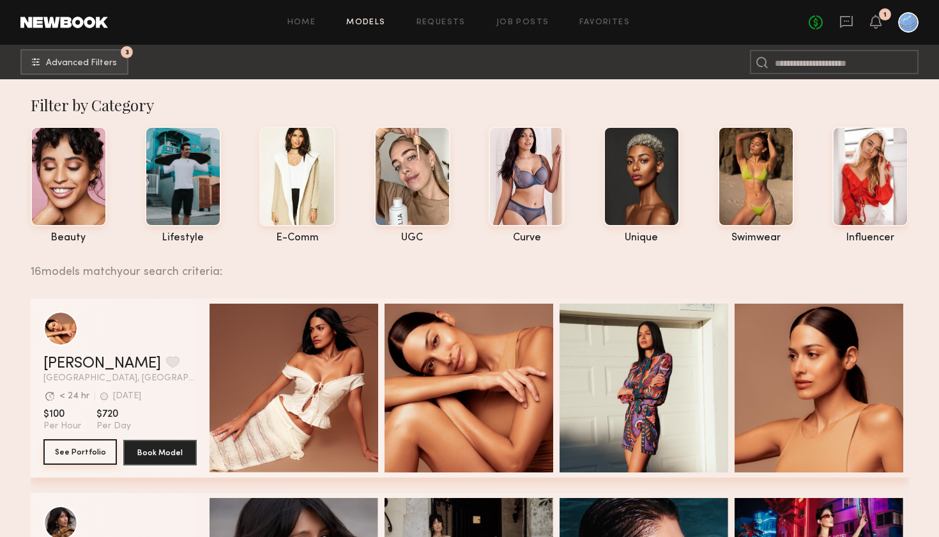
click at [75, 453] on button "See Portfolio" at bounding box center [79, 452] width 73 height 26
click at [636, 175] on div at bounding box center [642, 175] width 76 height 100
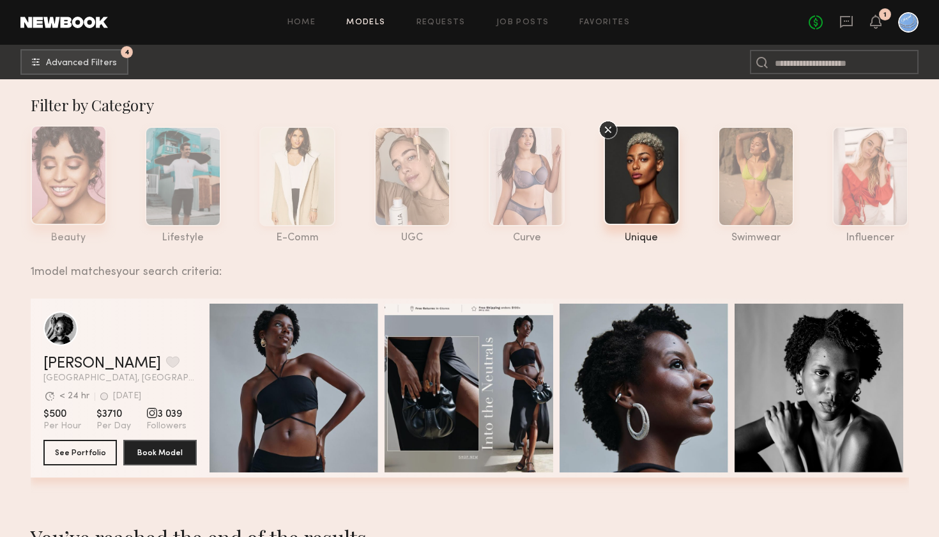
click at [76, 173] on div at bounding box center [69, 175] width 76 height 100
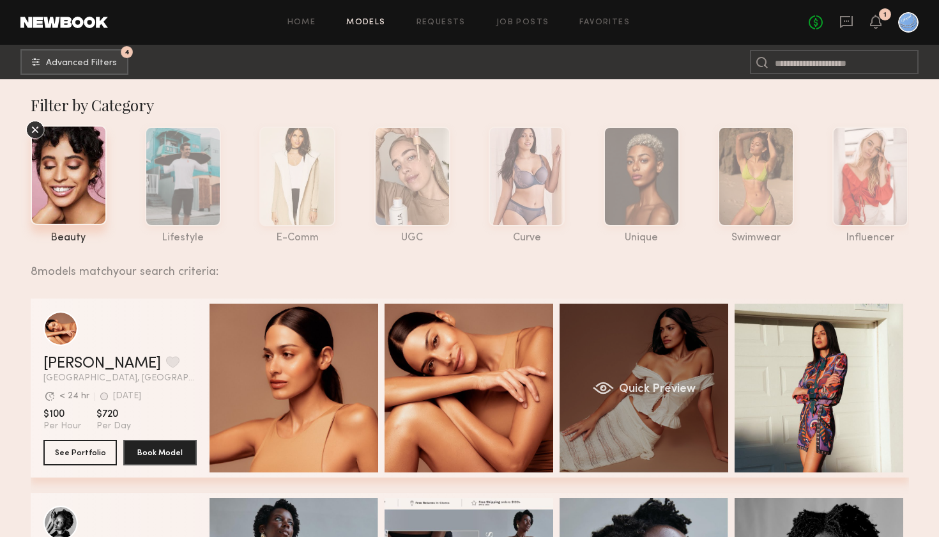
click at [681, 360] on div "Quick Preview" at bounding box center [644, 387] width 169 height 169
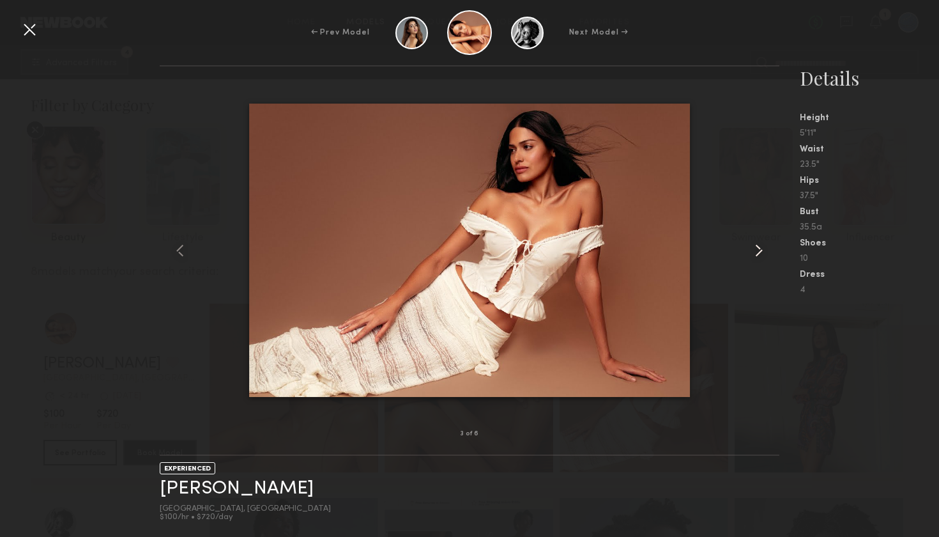
click at [763, 249] on common-icon at bounding box center [759, 250] width 20 height 20
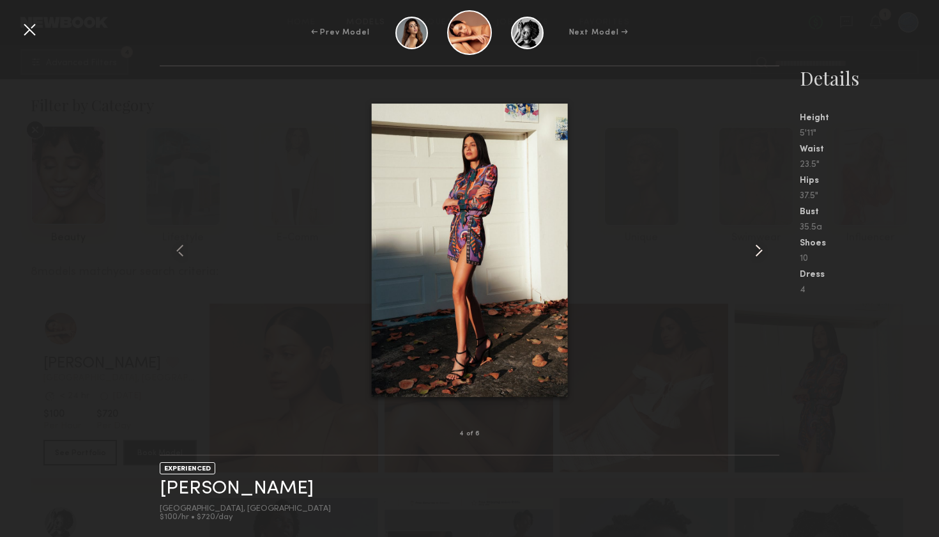
click at [763, 249] on common-icon at bounding box center [759, 250] width 20 height 20
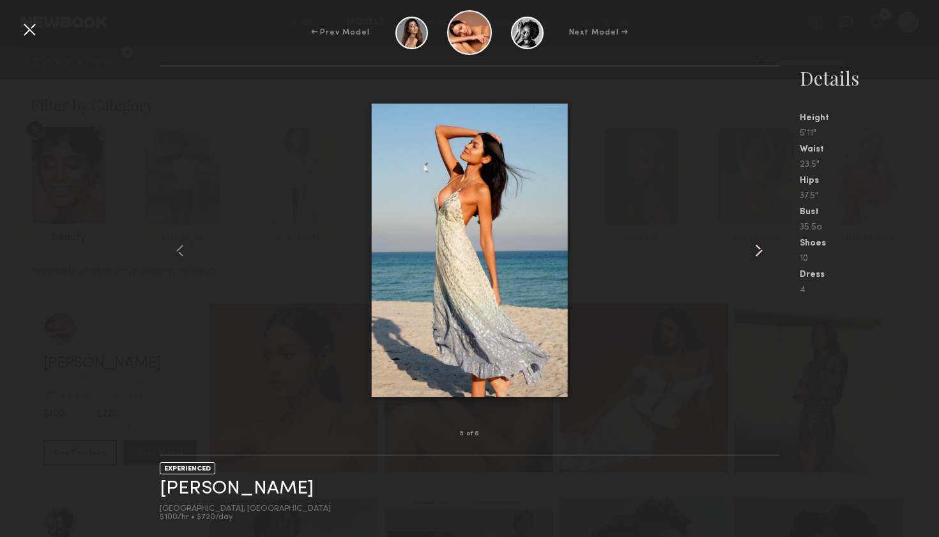
click at [763, 249] on common-icon at bounding box center [759, 250] width 20 height 20
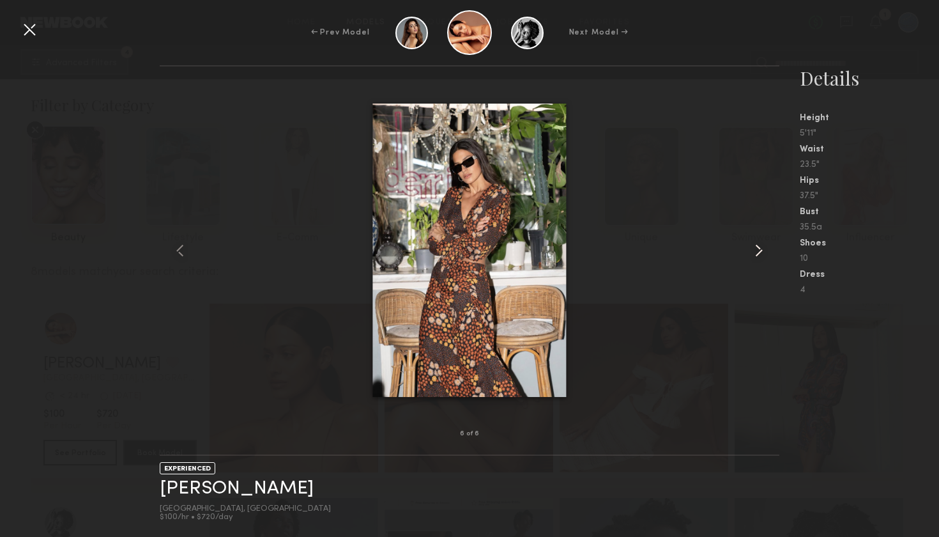
click at [763, 249] on common-icon at bounding box center [759, 250] width 20 height 20
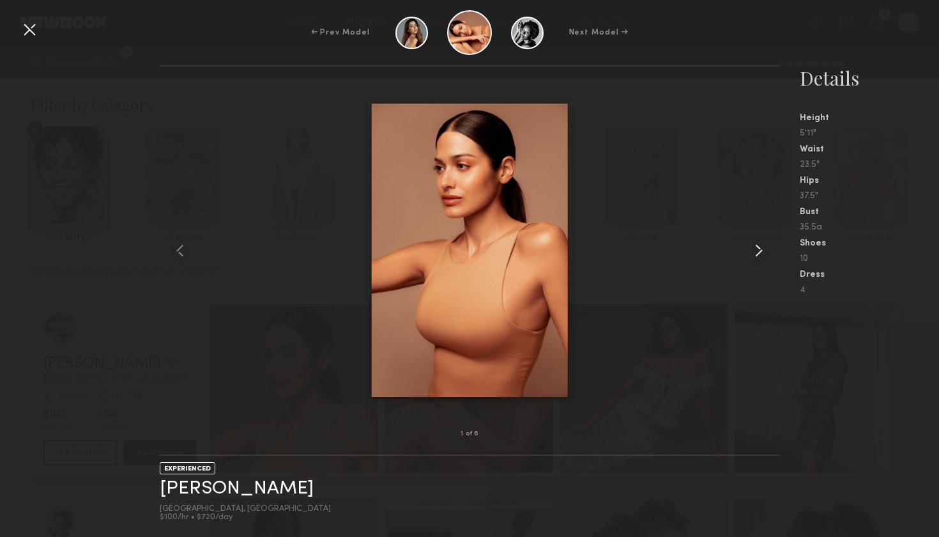
click at [763, 249] on common-icon at bounding box center [759, 250] width 20 height 20
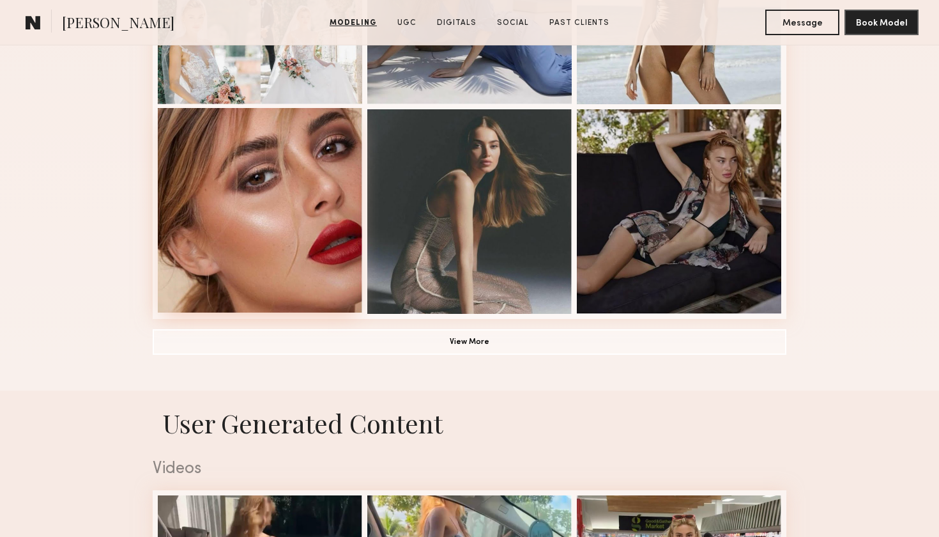
scroll to position [731, 0]
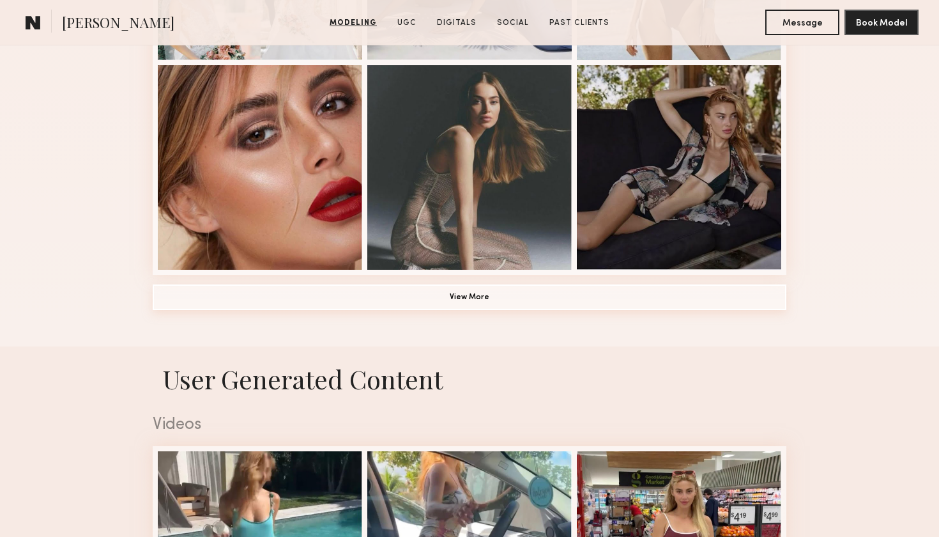
click at [275, 298] on button "View More" at bounding box center [470, 297] width 634 height 26
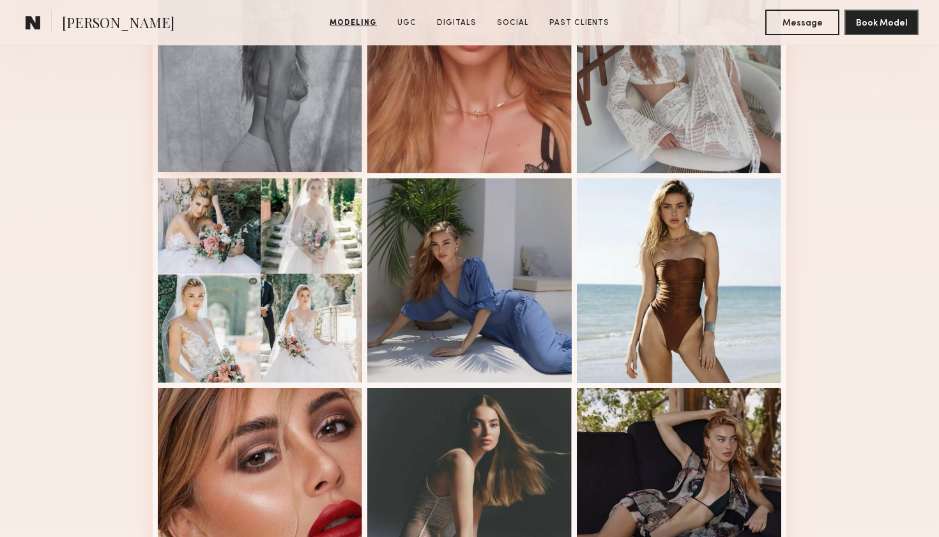
scroll to position [410, 0]
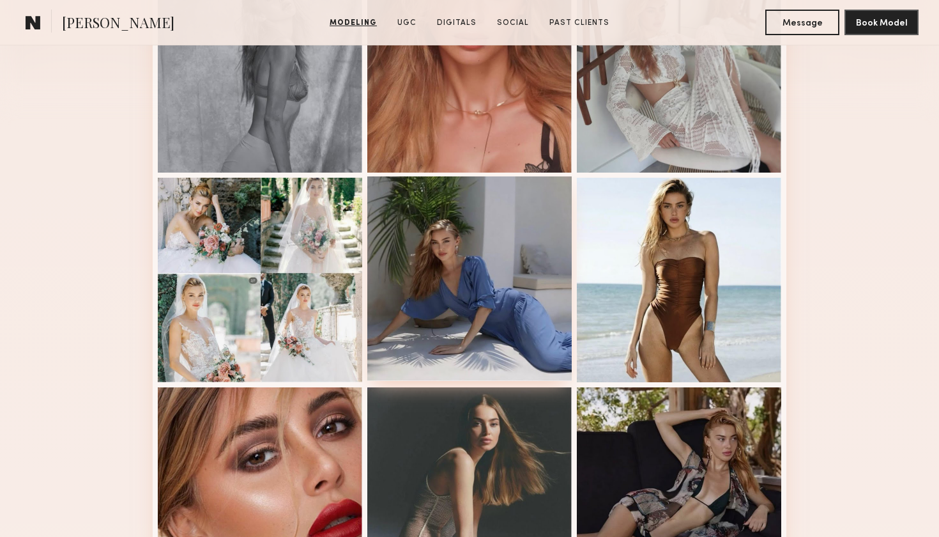
click at [474, 305] on div at bounding box center [469, 278] width 204 height 204
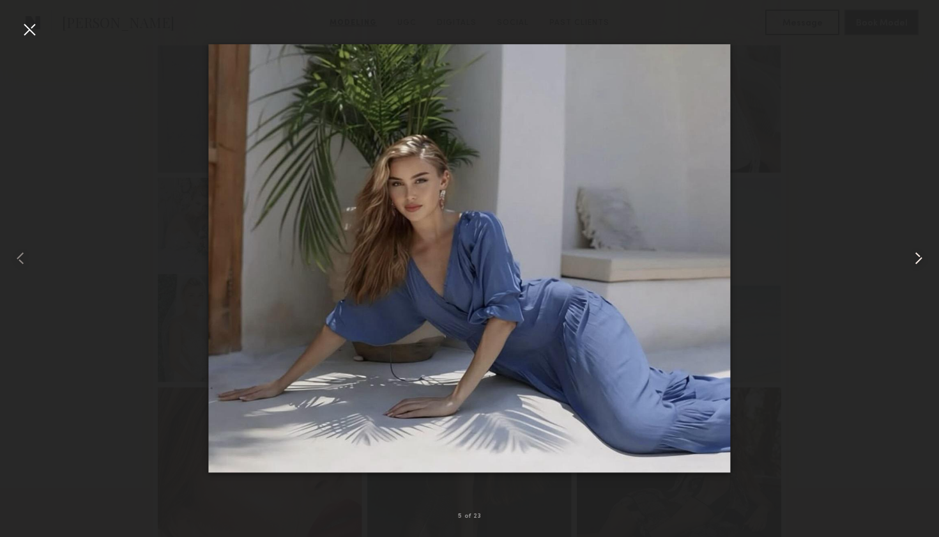
click at [924, 255] on common-icon at bounding box center [918, 258] width 20 height 20
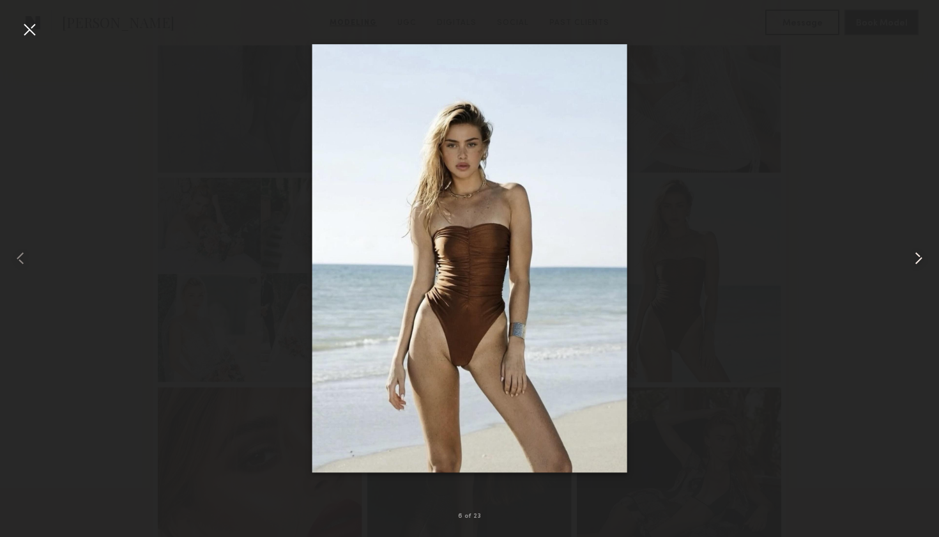
click at [921, 255] on common-icon at bounding box center [918, 258] width 20 height 20
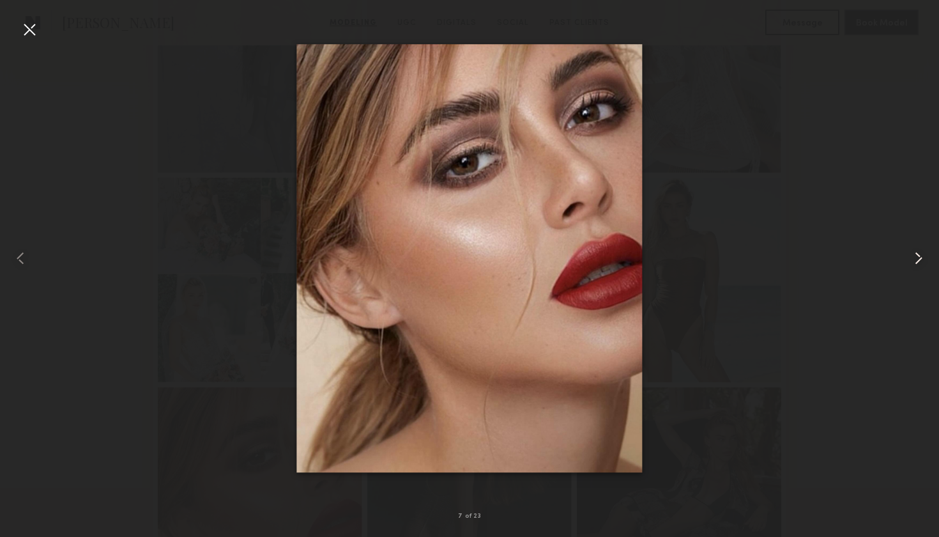
click at [921, 256] on common-icon at bounding box center [918, 258] width 20 height 20
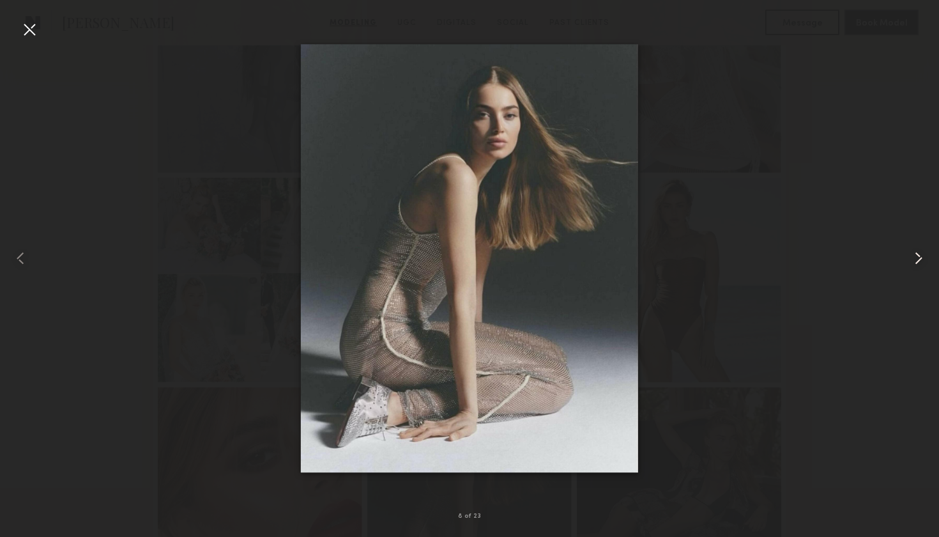
click at [919, 256] on common-icon at bounding box center [918, 258] width 20 height 20
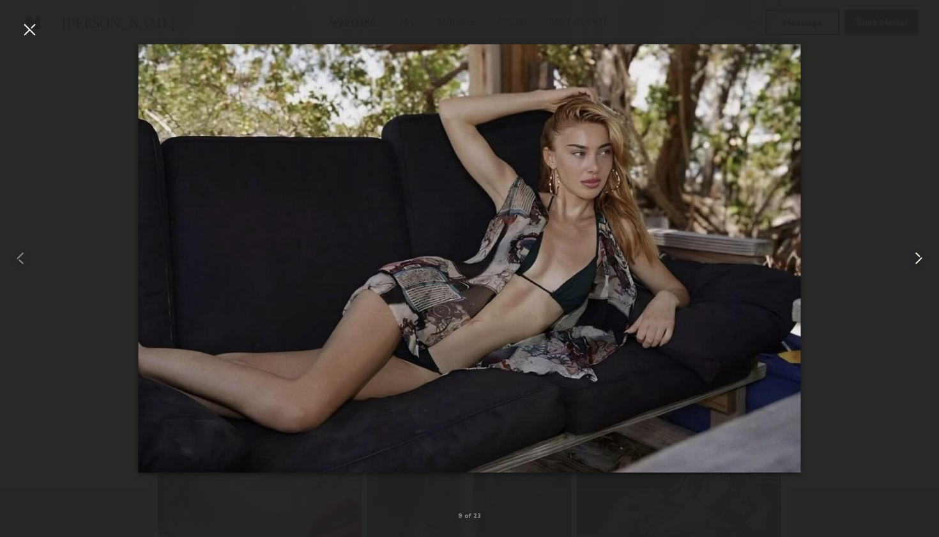
click at [919, 256] on common-icon at bounding box center [918, 258] width 20 height 20
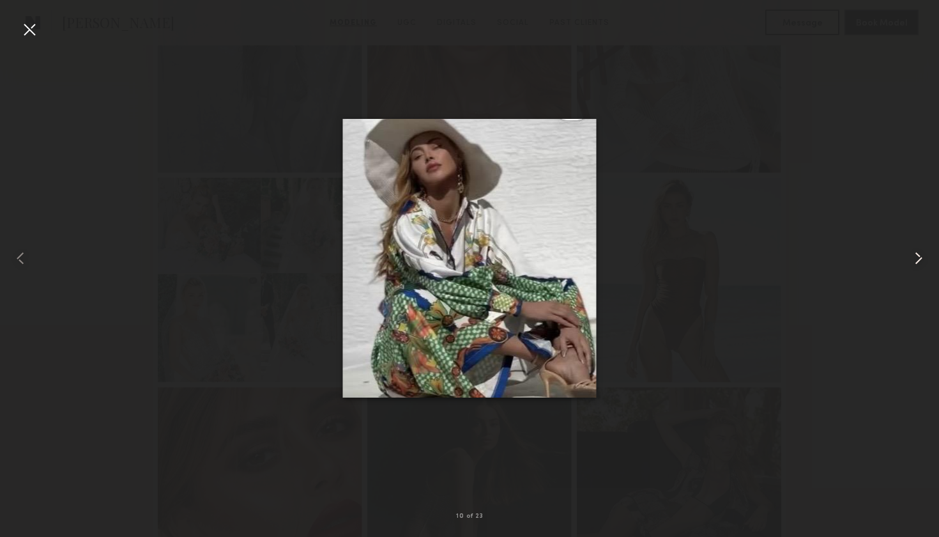
click at [919, 256] on common-icon at bounding box center [918, 258] width 20 height 20
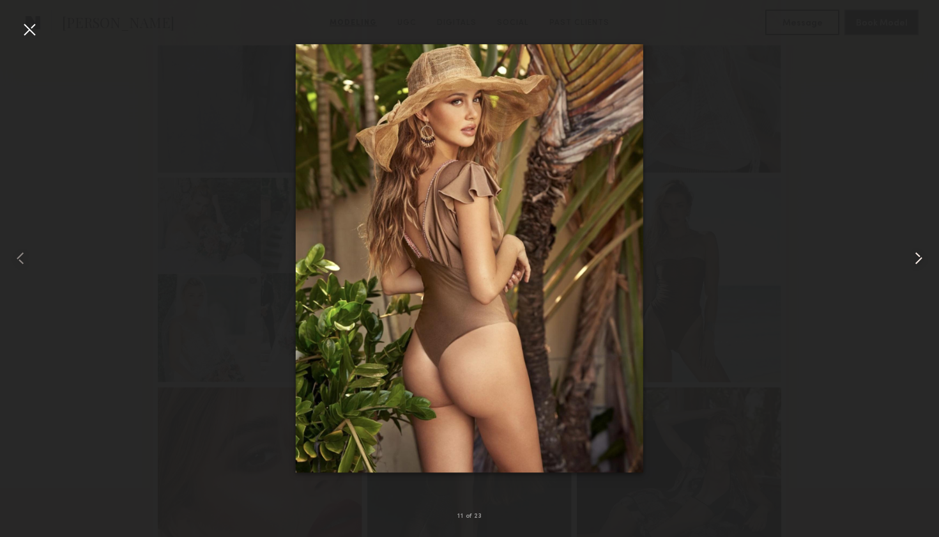
click at [919, 256] on common-icon at bounding box center [918, 258] width 20 height 20
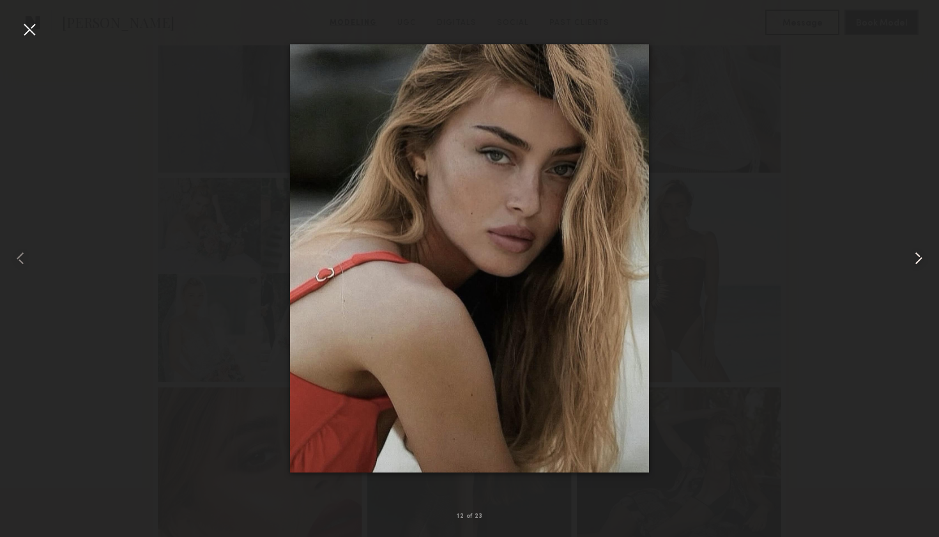
click at [919, 256] on common-icon at bounding box center [918, 258] width 20 height 20
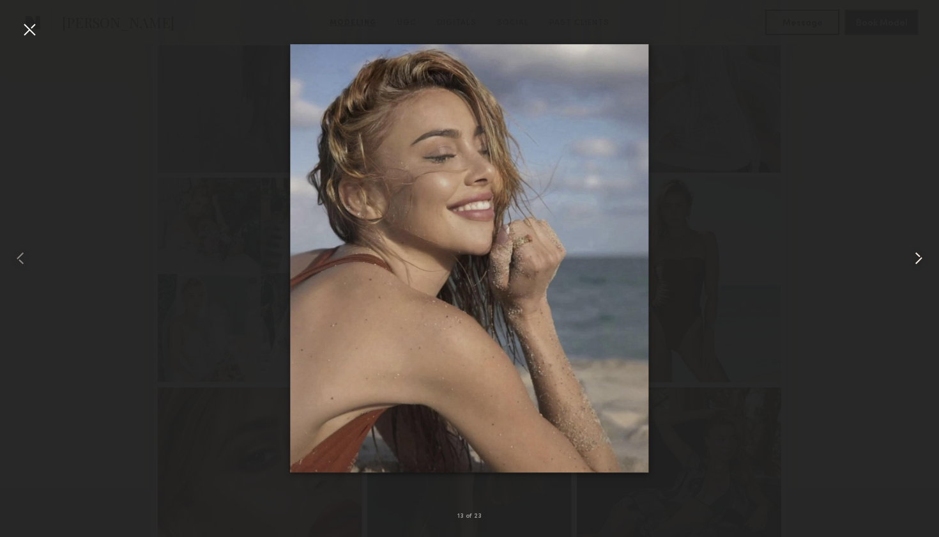
click at [919, 256] on common-icon at bounding box center [918, 258] width 20 height 20
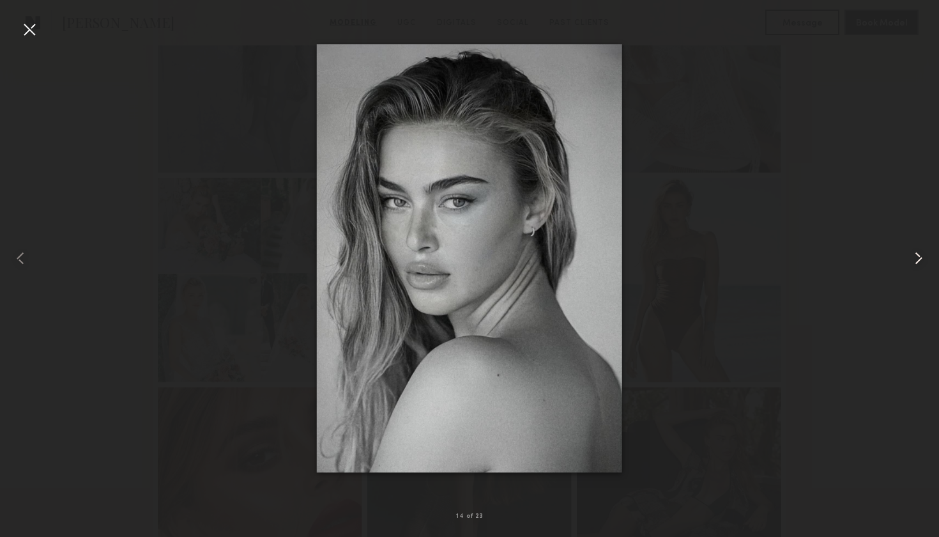
click at [919, 256] on common-icon at bounding box center [918, 258] width 20 height 20
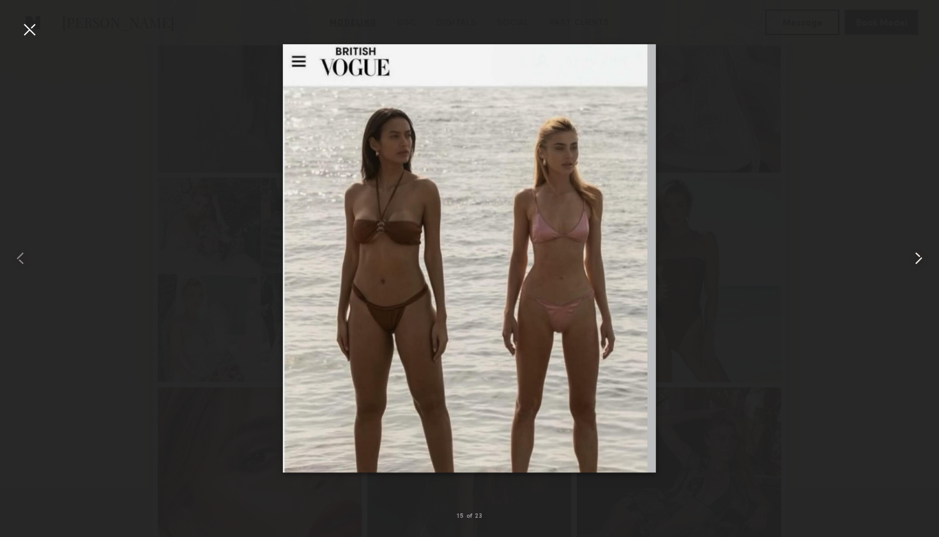
click at [919, 256] on common-icon at bounding box center [918, 258] width 20 height 20
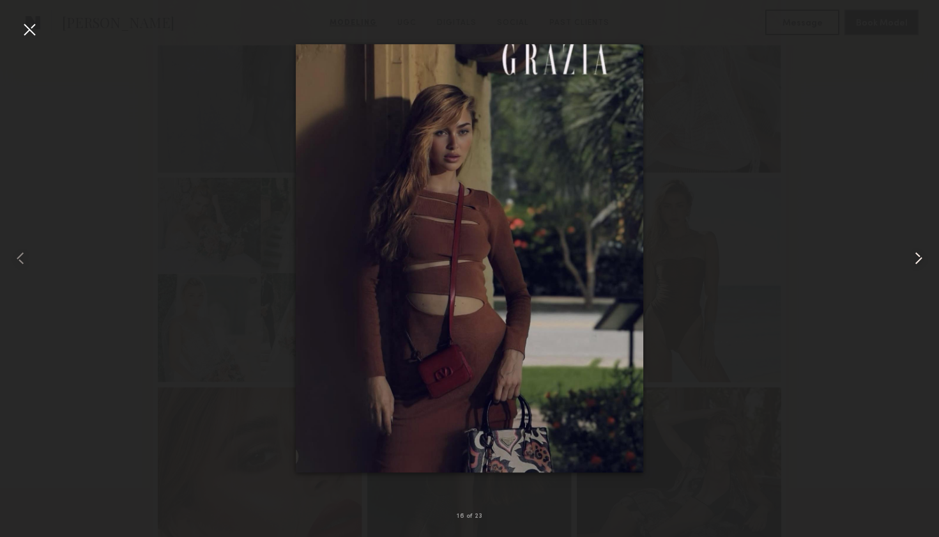
click at [919, 256] on common-icon at bounding box center [918, 258] width 20 height 20
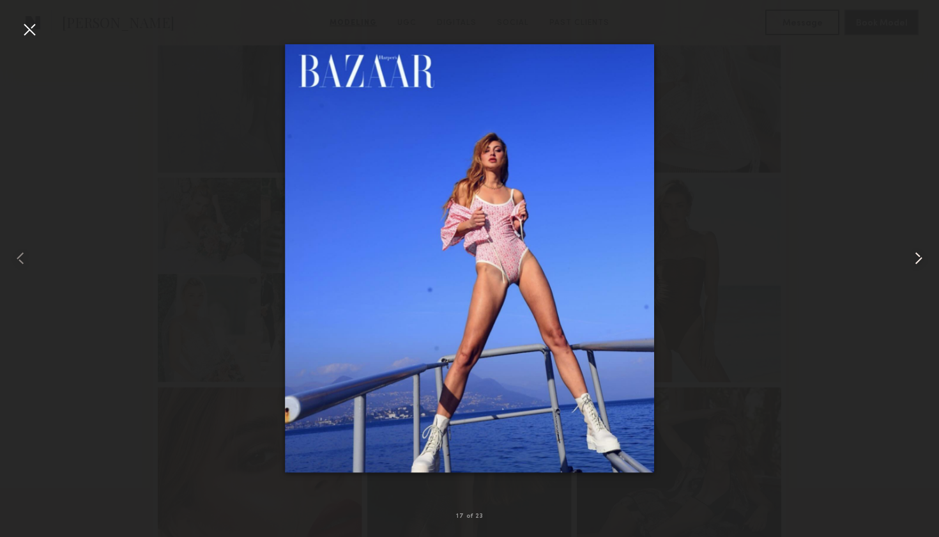
click at [919, 256] on common-icon at bounding box center [918, 258] width 20 height 20
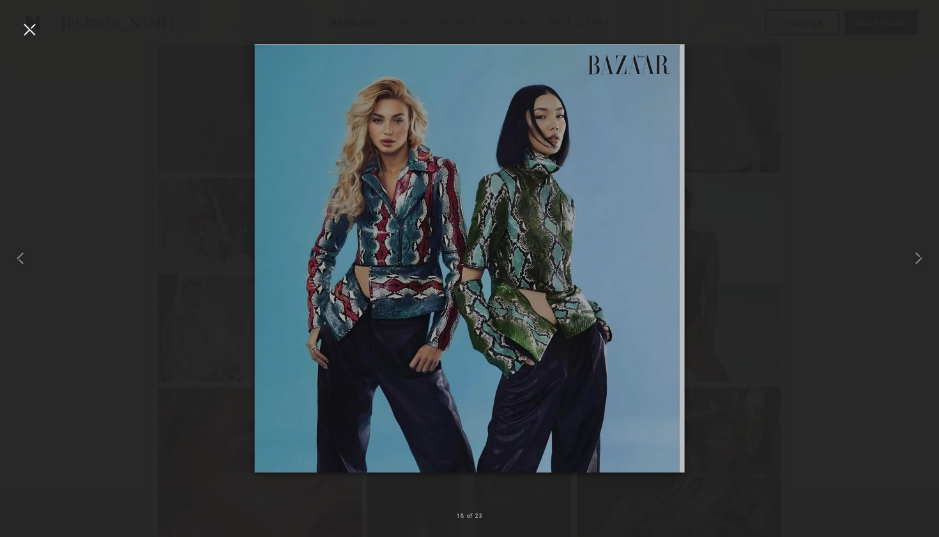
click at [26, 27] on div at bounding box center [29, 29] width 20 height 20
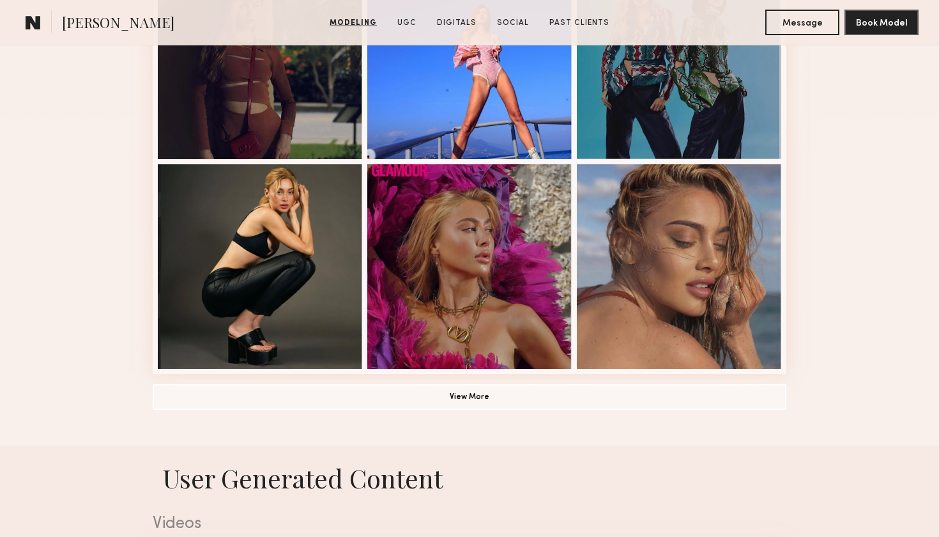
scroll to position [1471, 0]
click at [408, 401] on button "View More" at bounding box center [470, 396] width 634 height 26
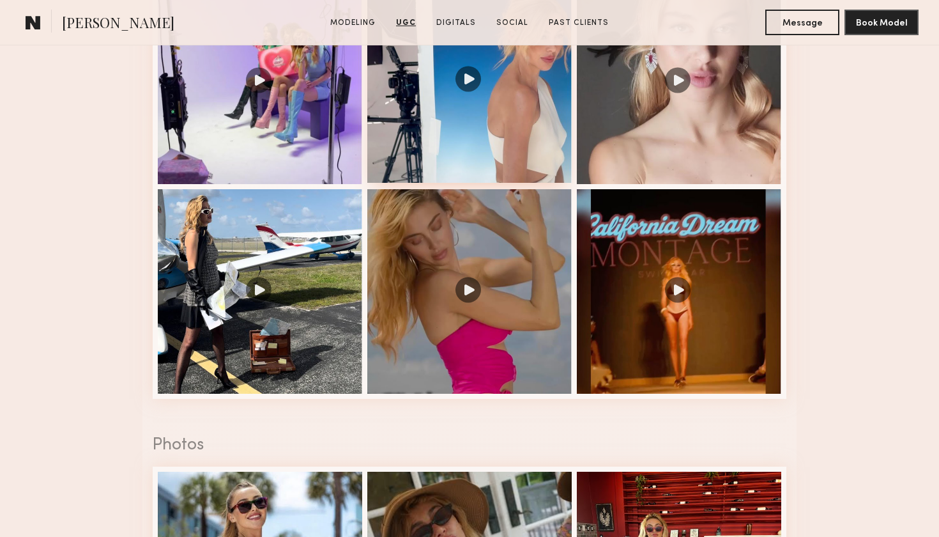
scroll to position [2635, 0]
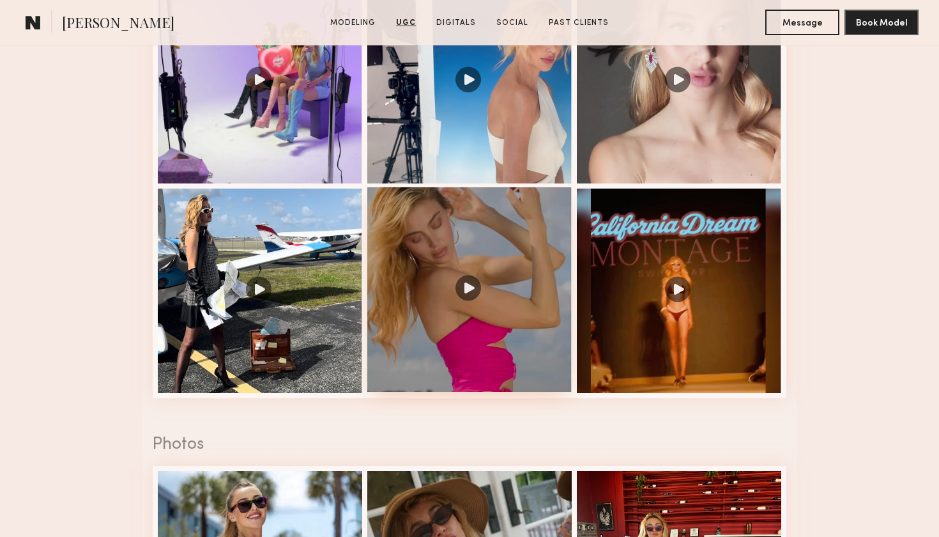
click at [466, 288] on div at bounding box center [469, 289] width 204 height 204
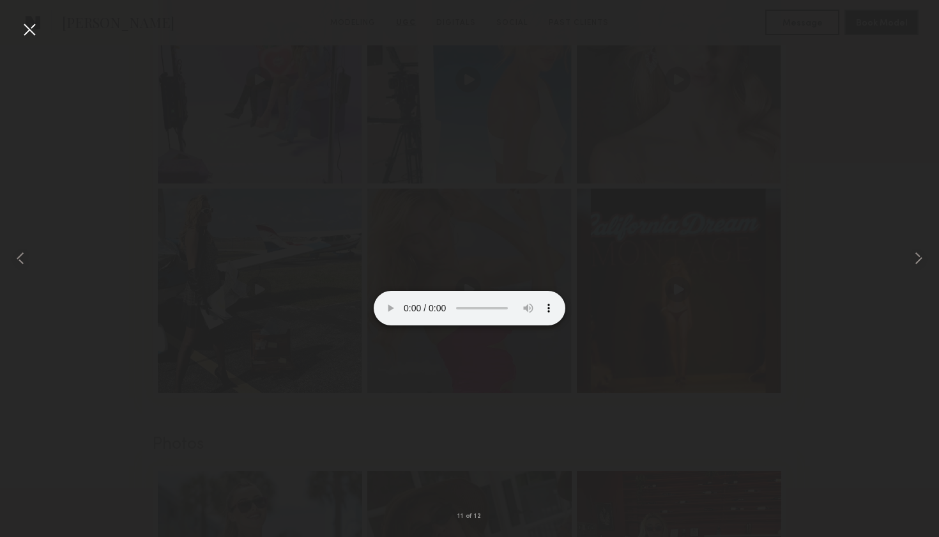
click at [32, 30] on div at bounding box center [29, 29] width 20 height 20
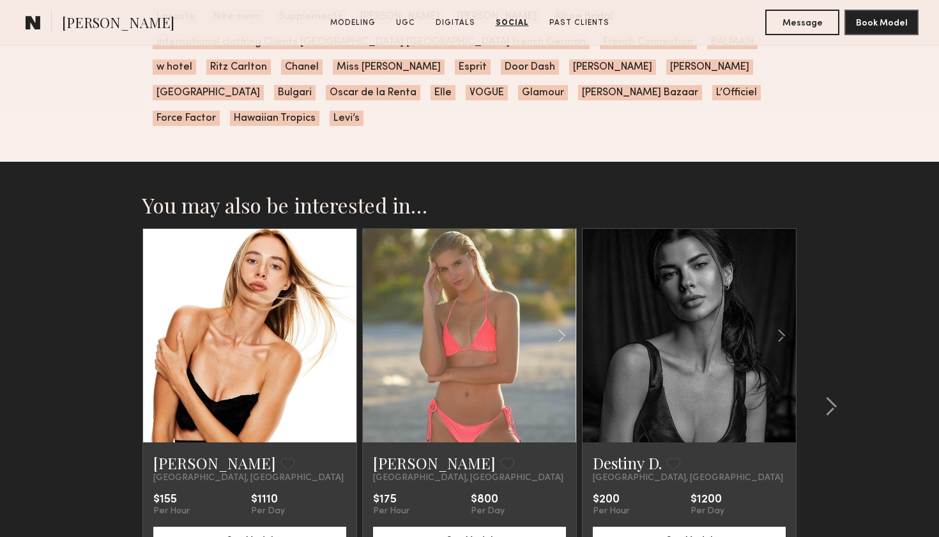
scroll to position [4963, 0]
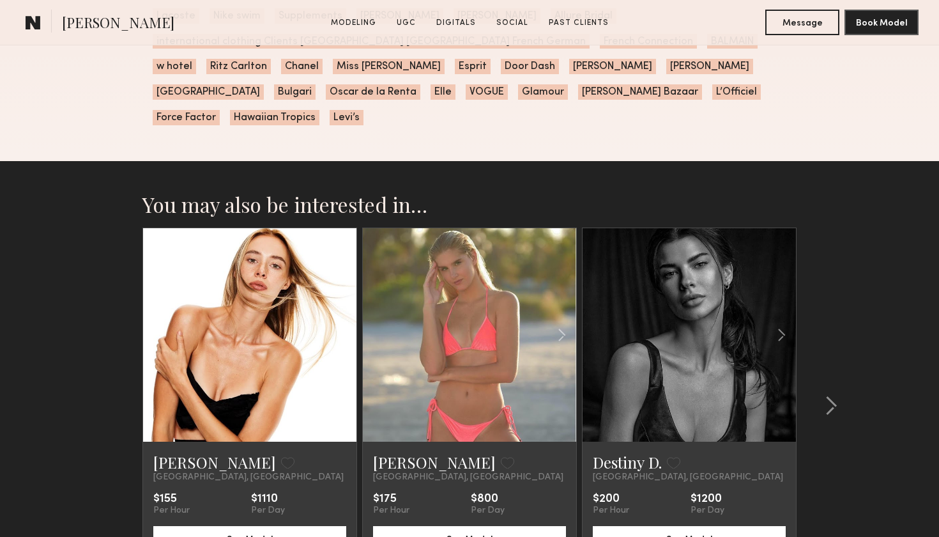
click at [242, 313] on link at bounding box center [249, 334] width 73 height 213
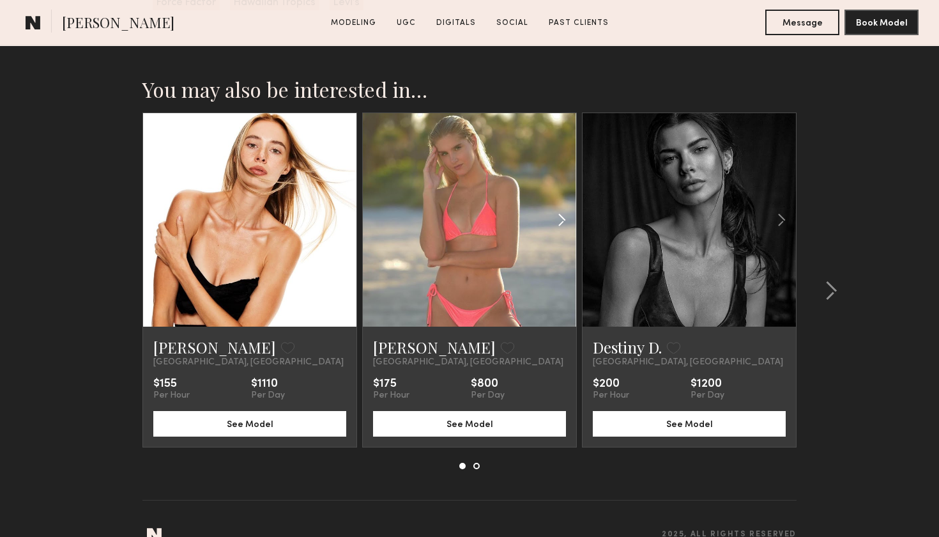
scroll to position [5076, 0]
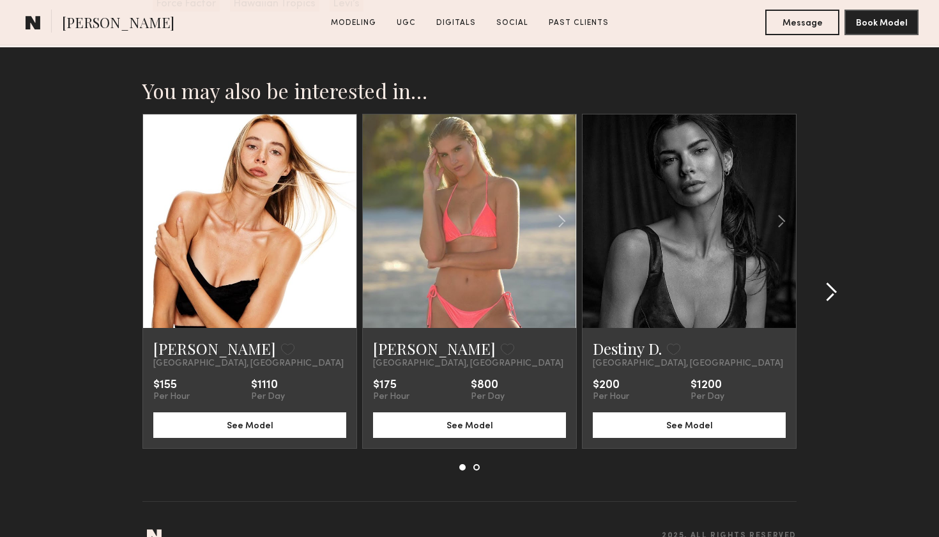
click at [832, 282] on common-icon at bounding box center [831, 292] width 13 height 20
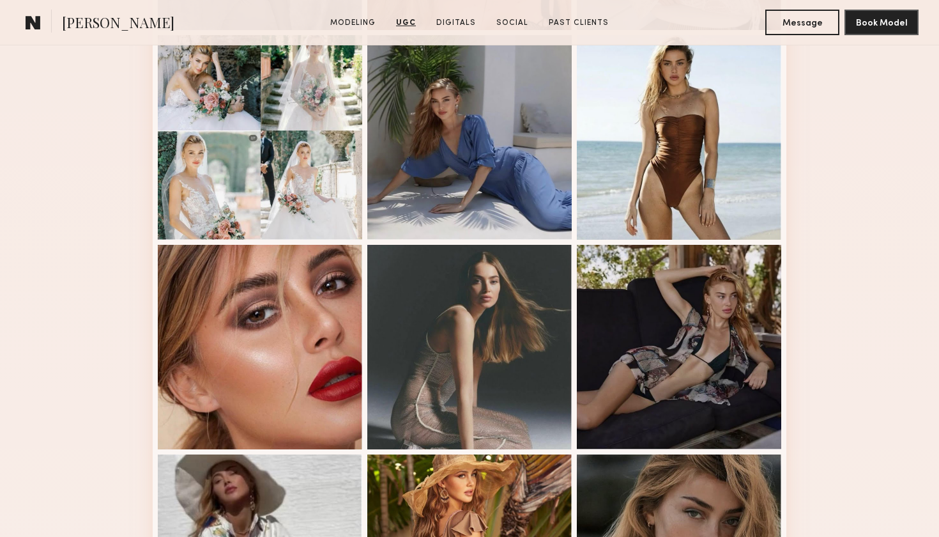
scroll to position [544, 0]
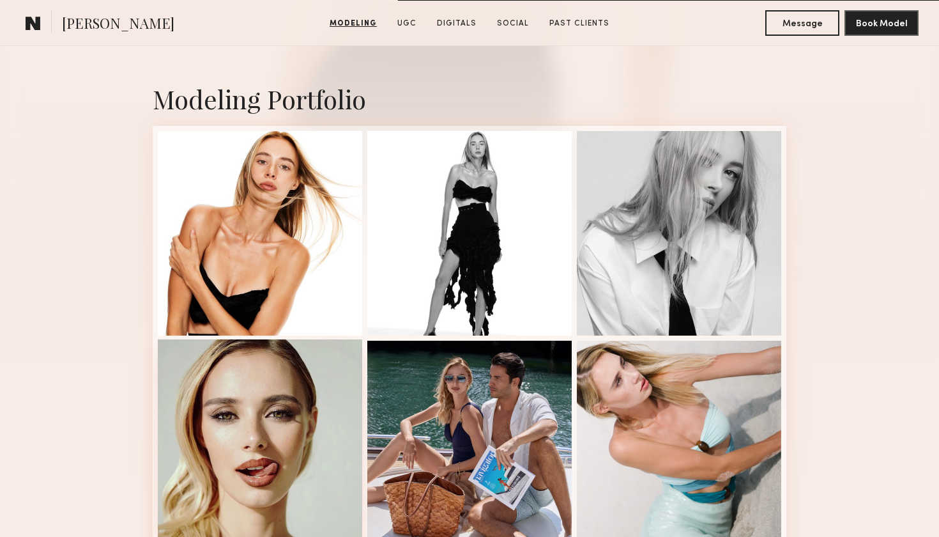
scroll to position [259, 0]
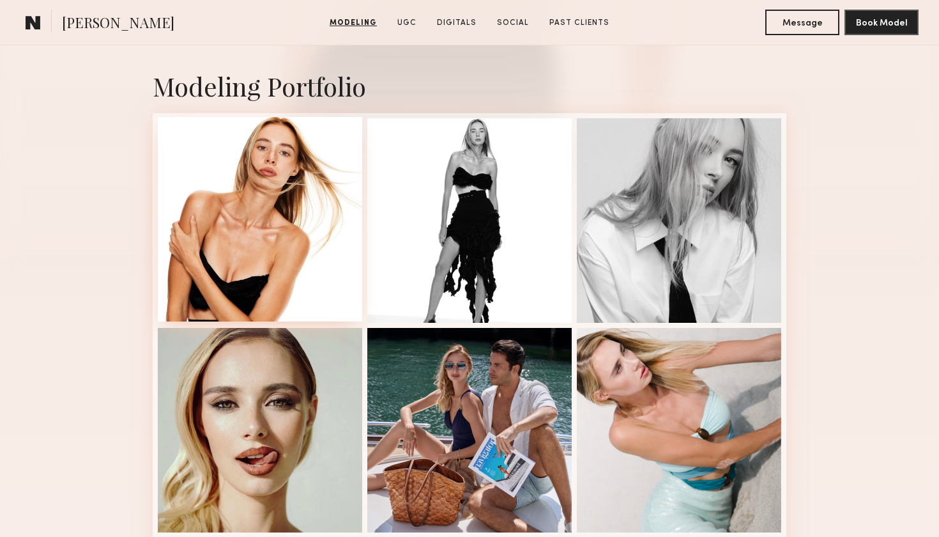
click at [238, 261] on div at bounding box center [260, 219] width 204 height 204
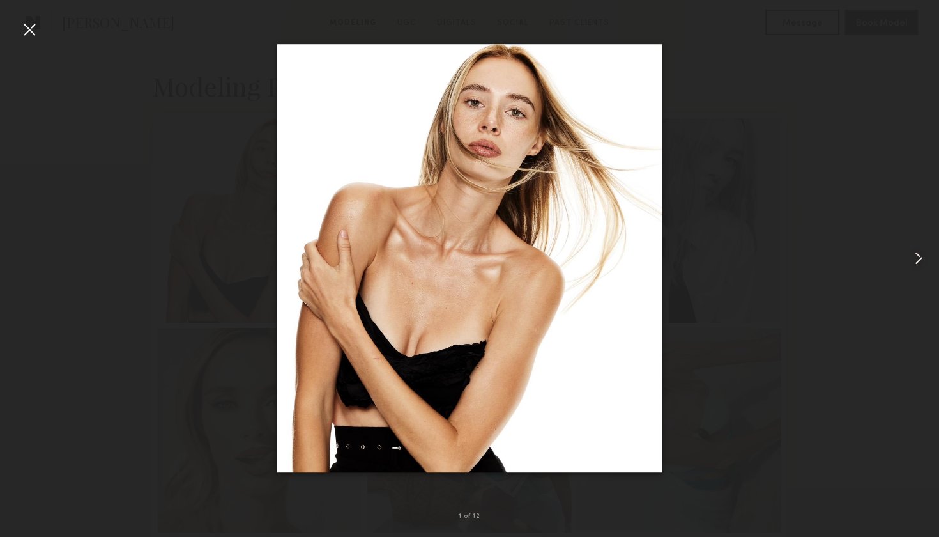
click at [923, 256] on common-icon at bounding box center [918, 258] width 20 height 20
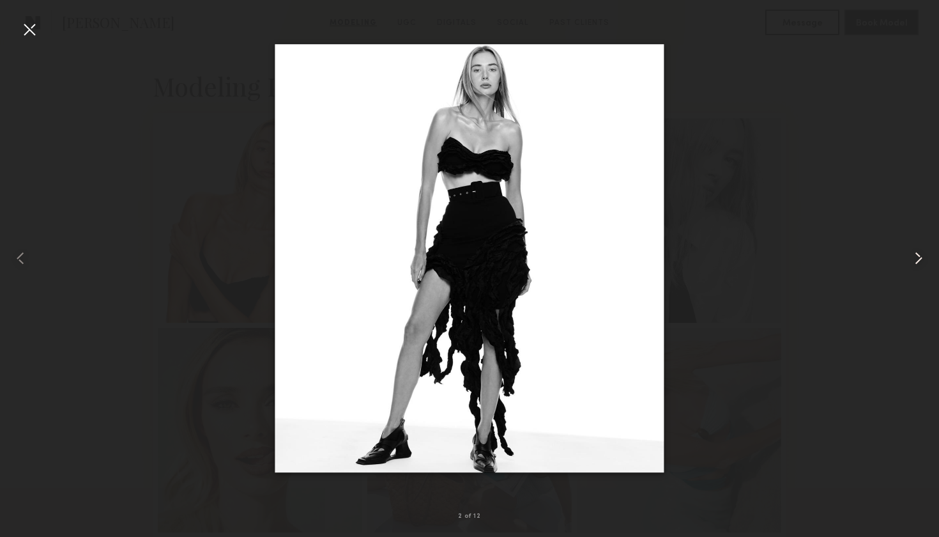
click at [922, 256] on common-icon at bounding box center [918, 258] width 20 height 20
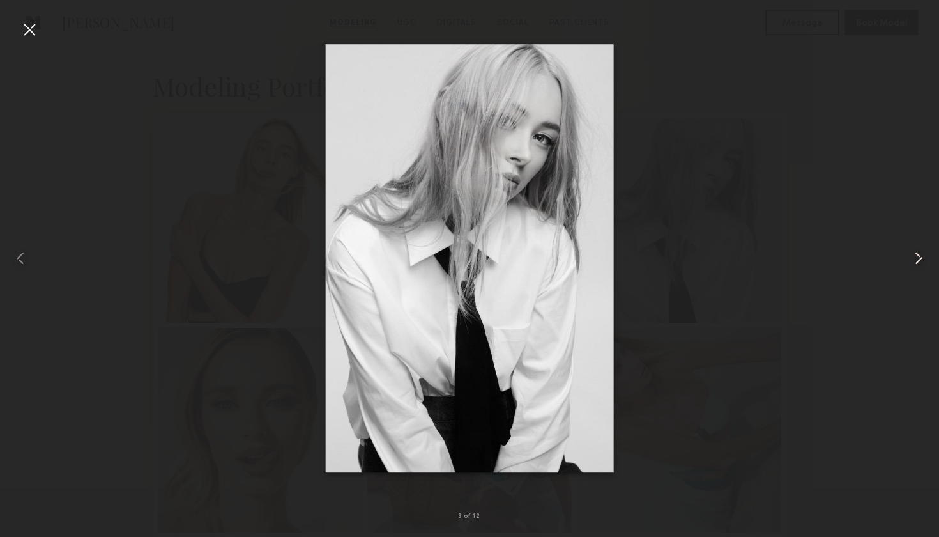
click at [922, 257] on common-icon at bounding box center [918, 258] width 20 height 20
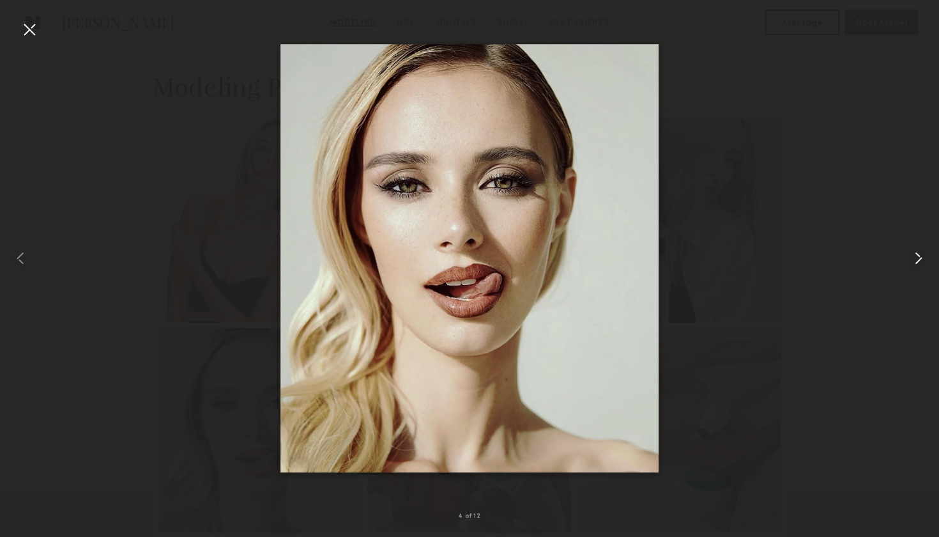
click at [914, 261] on common-icon at bounding box center [918, 258] width 20 height 20
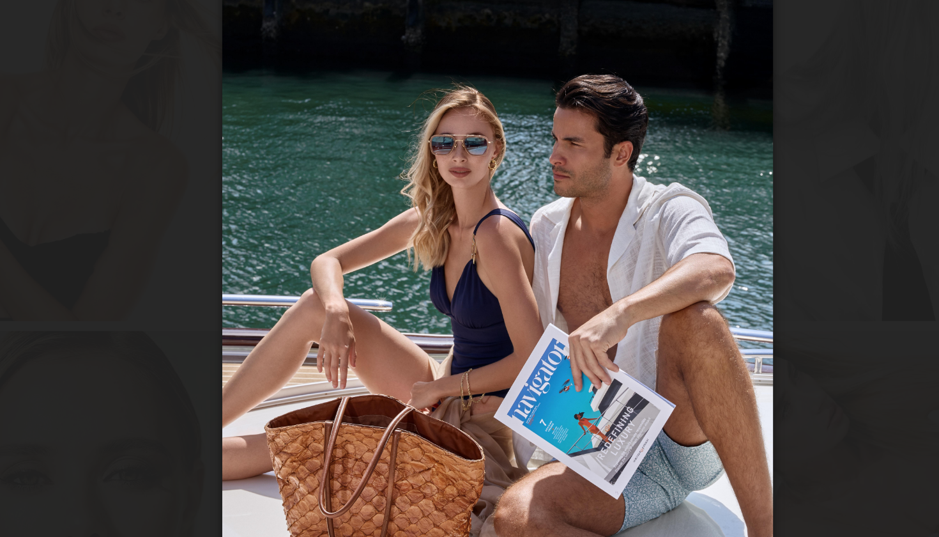
scroll to position [259, 0]
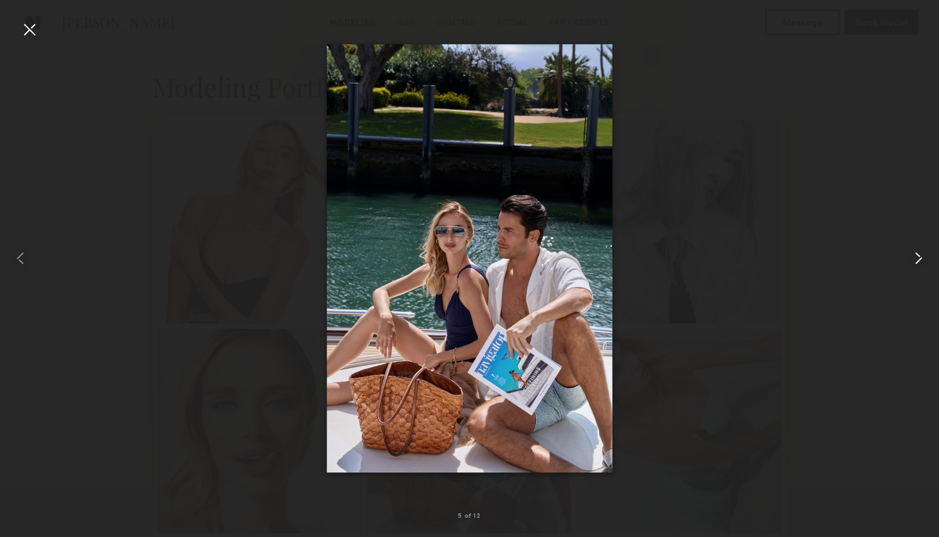
click at [922, 256] on common-icon at bounding box center [918, 258] width 20 height 20
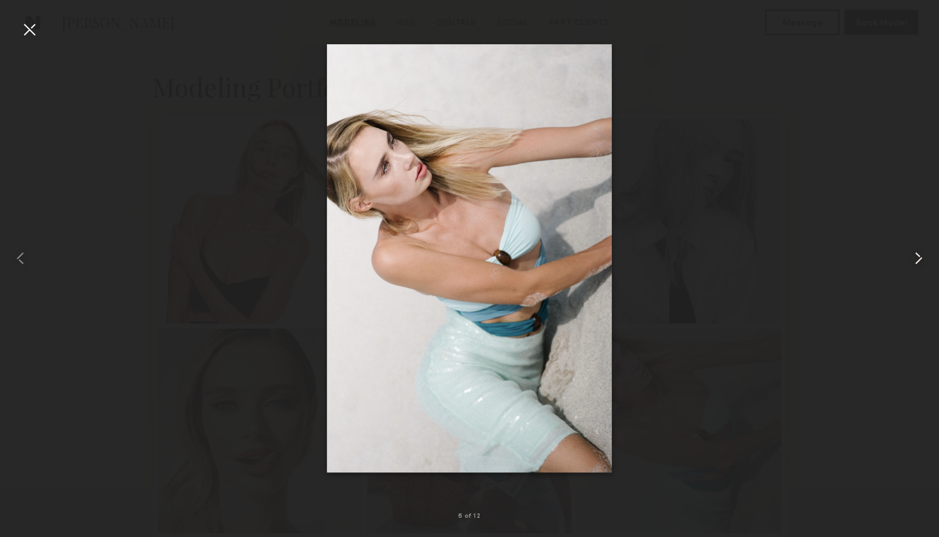
click at [922, 256] on common-icon at bounding box center [918, 258] width 20 height 20
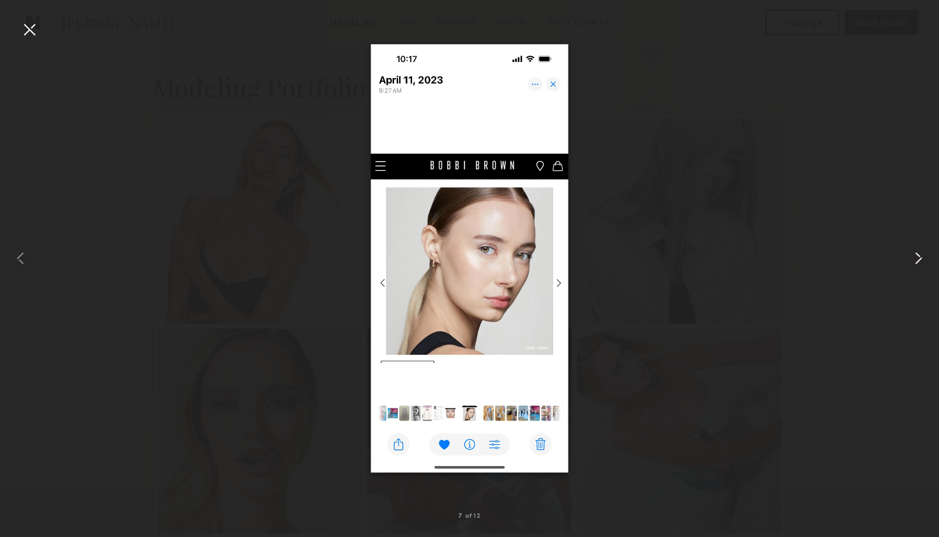
click at [922, 256] on common-icon at bounding box center [918, 258] width 20 height 20
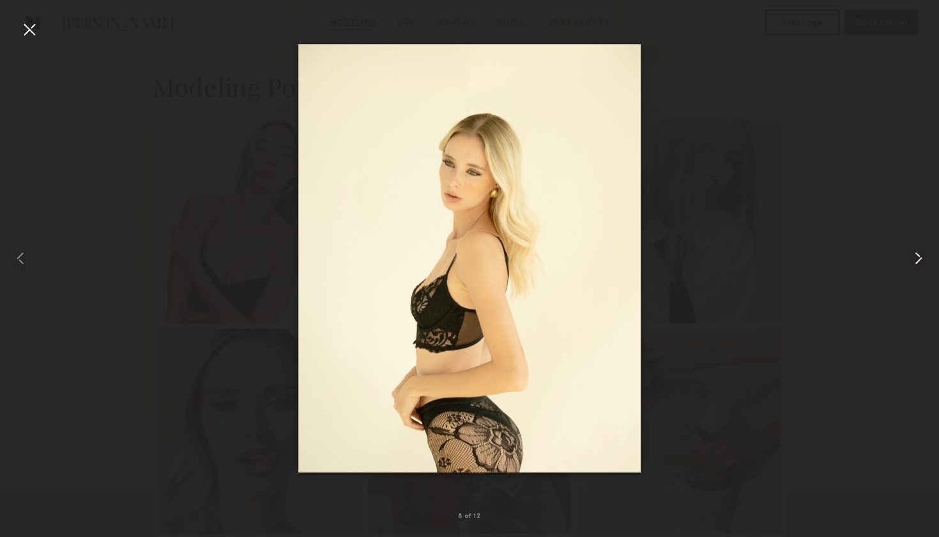
click at [922, 256] on common-icon at bounding box center [918, 258] width 20 height 20
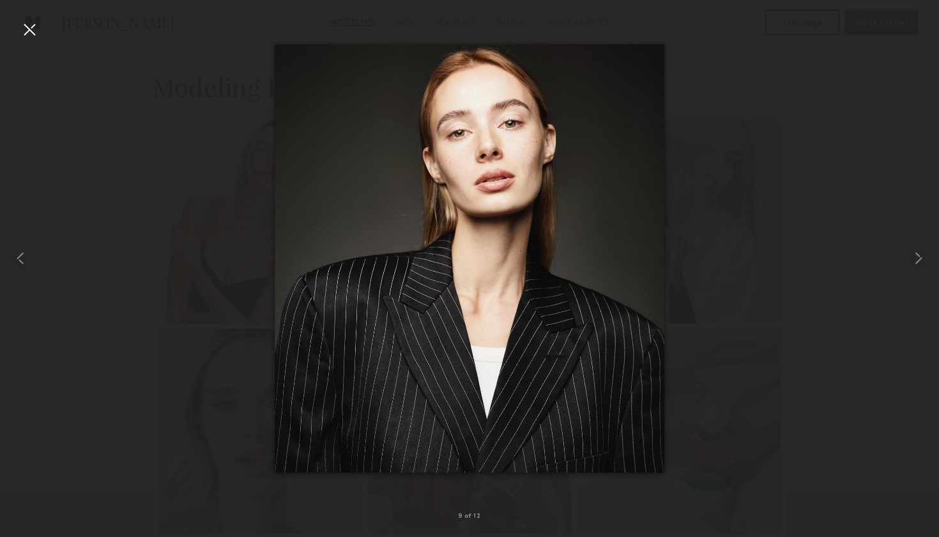
click at [29, 27] on div at bounding box center [29, 29] width 20 height 20
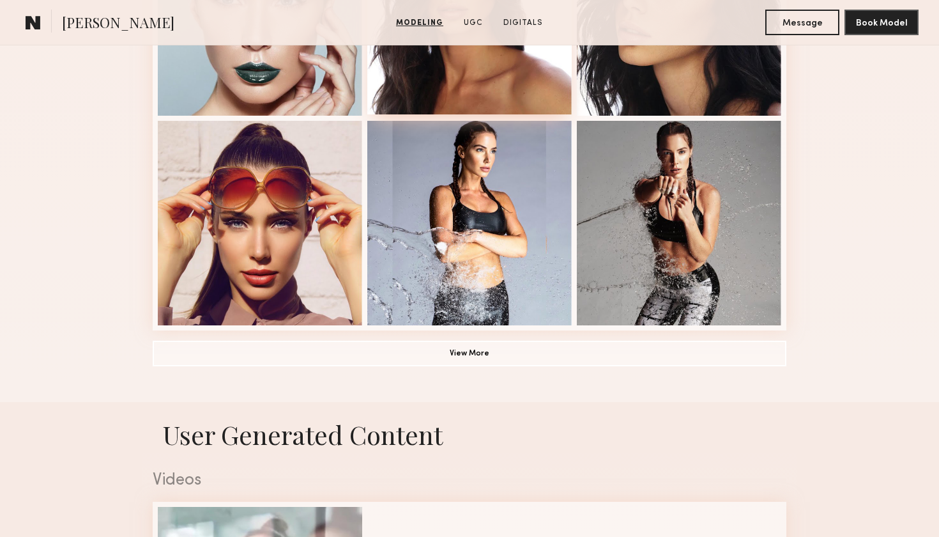
scroll to position [886, 0]
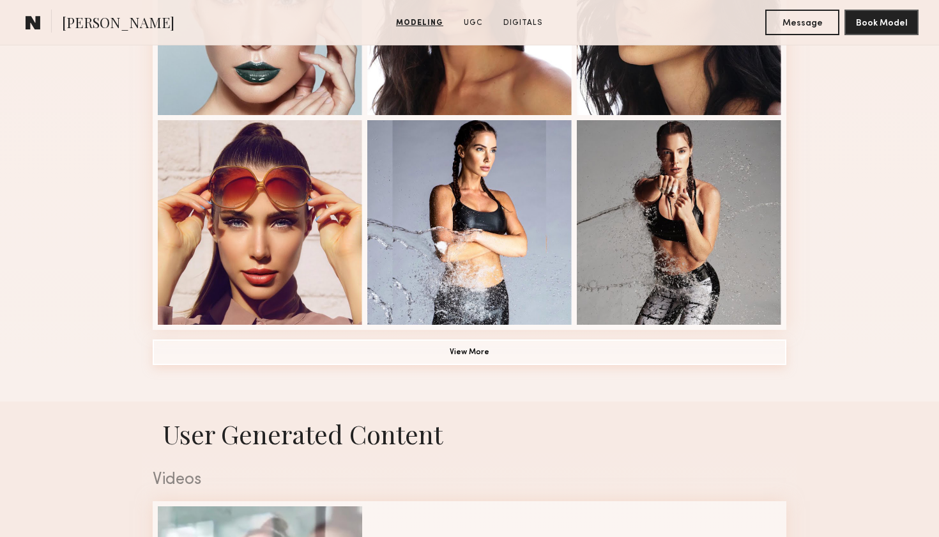
click at [372, 353] on button "View More" at bounding box center [470, 352] width 634 height 26
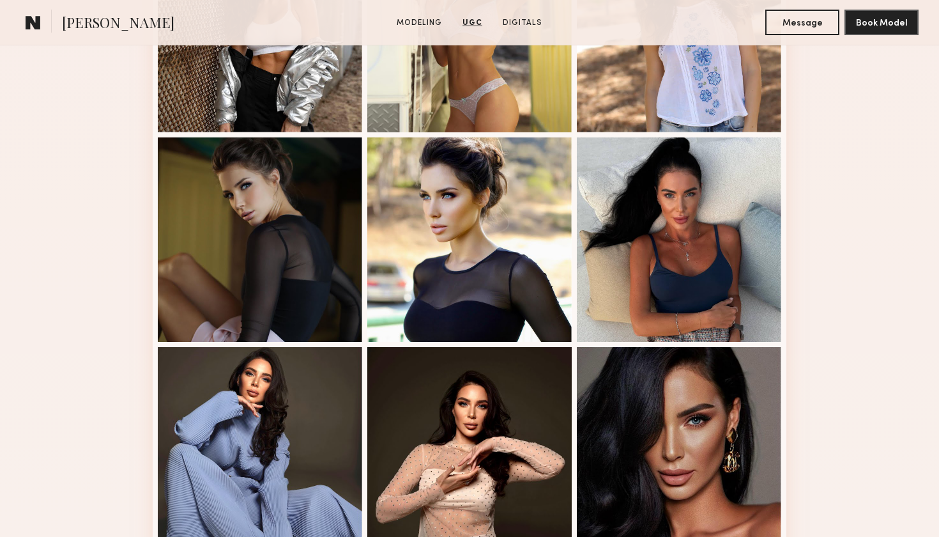
scroll to position [1401, 0]
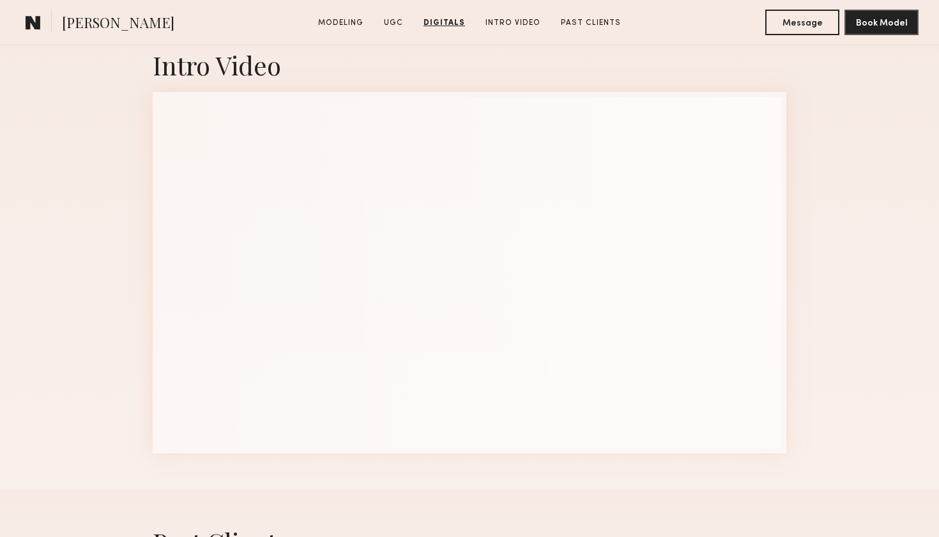
scroll to position [1988, 0]
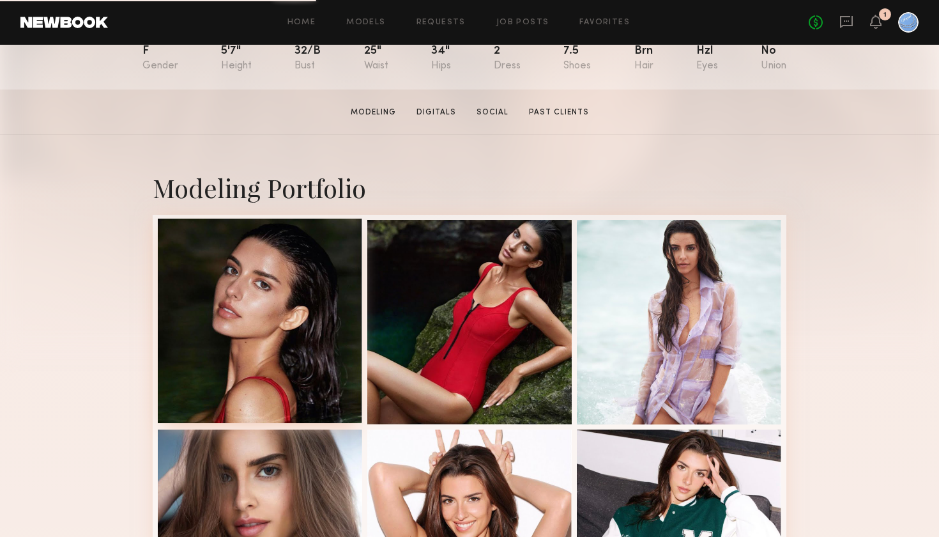
scroll to position [158, 0]
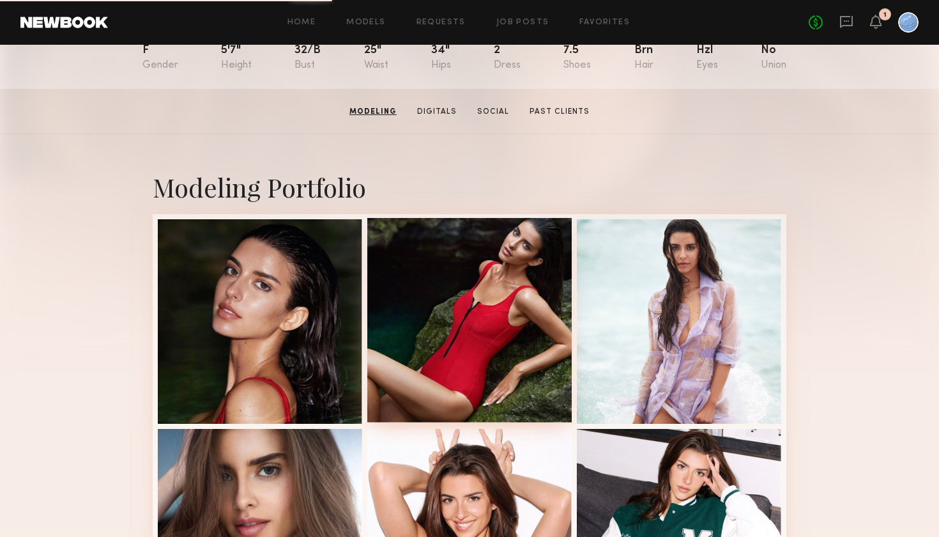
click at [473, 332] on div at bounding box center [469, 320] width 204 height 204
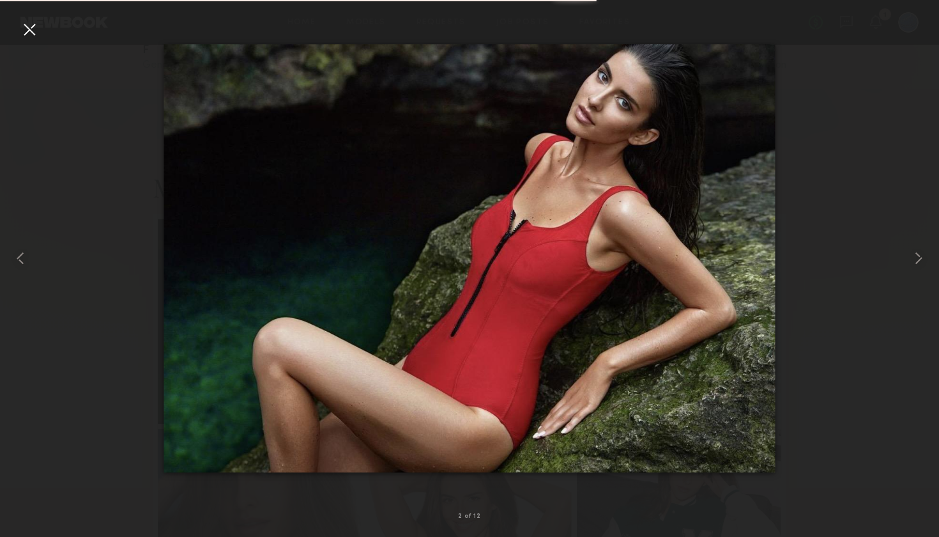
click at [26, 24] on div at bounding box center [29, 29] width 20 height 20
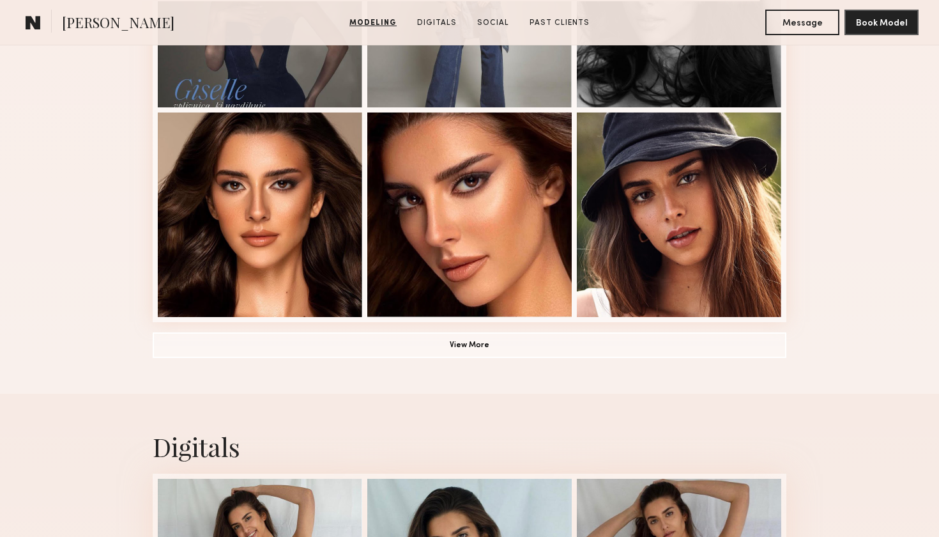
scroll to position [757, 0]
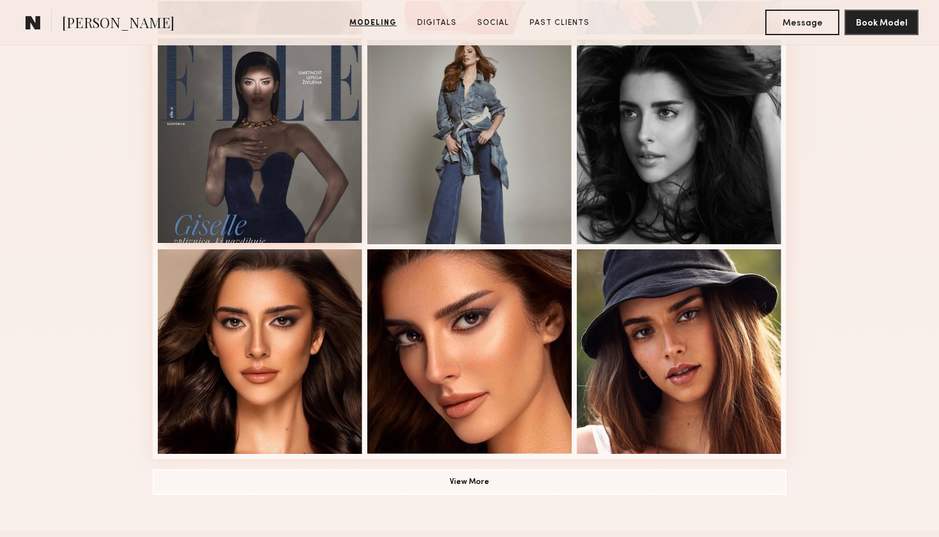
click at [270, 176] on div at bounding box center [260, 140] width 204 height 204
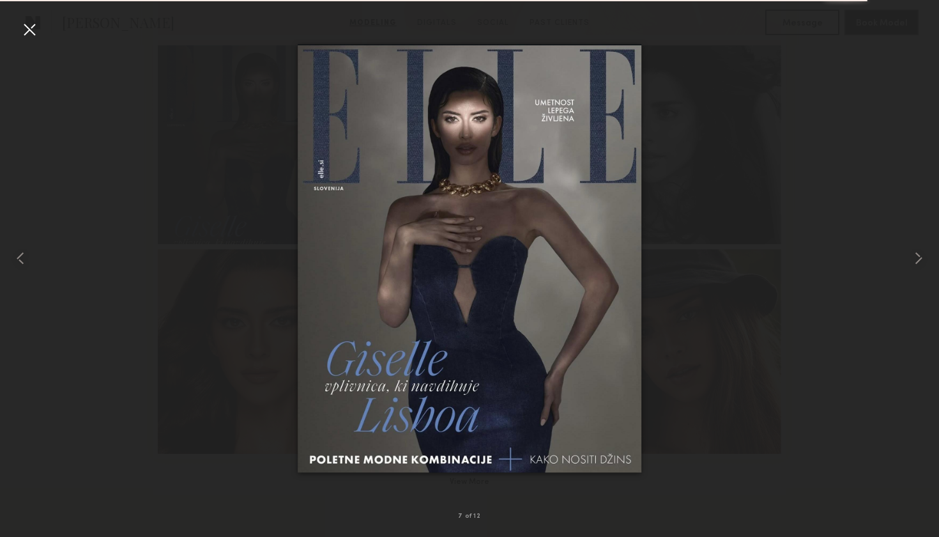
click at [30, 26] on div at bounding box center [29, 29] width 20 height 20
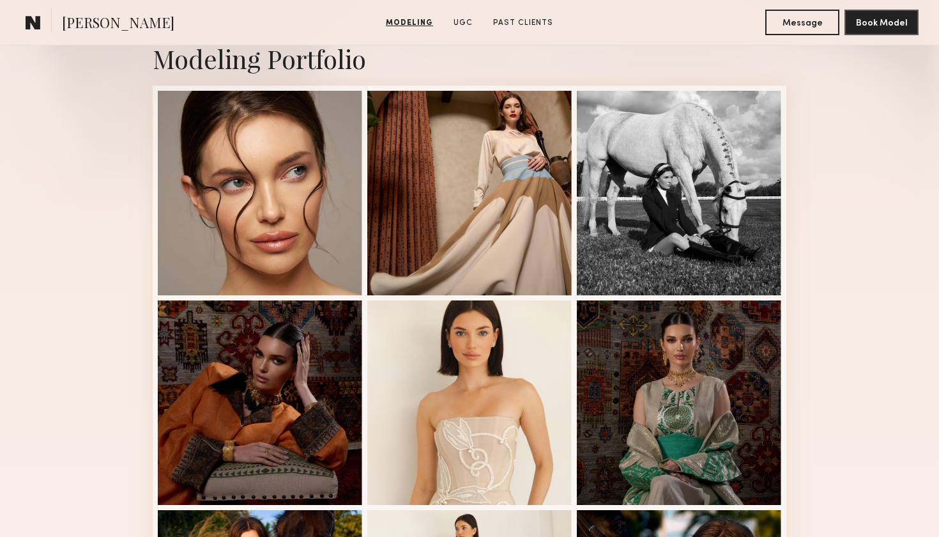
scroll to position [287, 0]
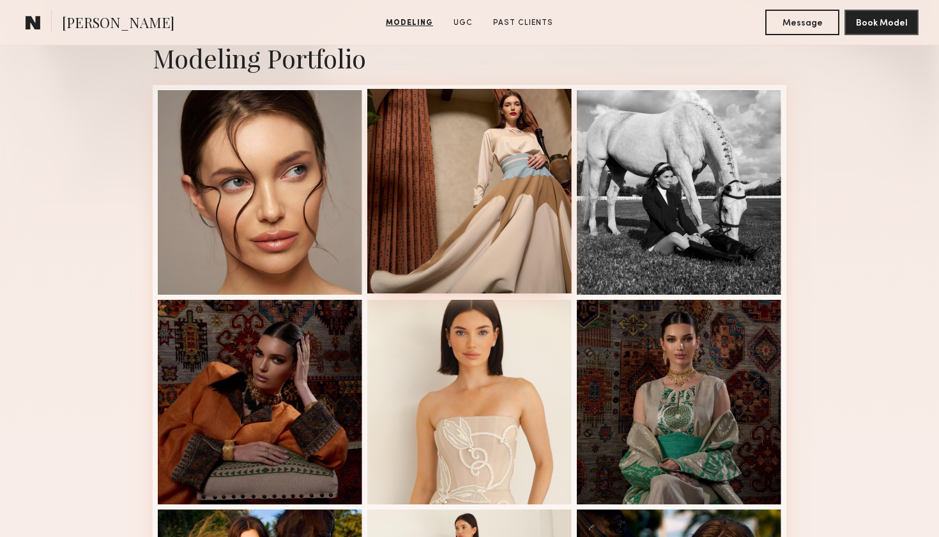
click at [489, 191] on div at bounding box center [469, 191] width 204 height 204
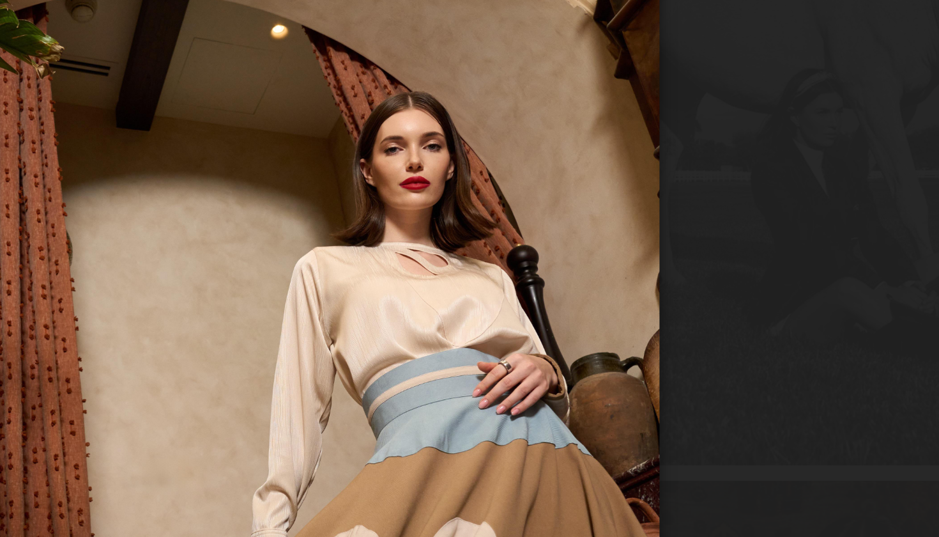
scroll to position [293, 0]
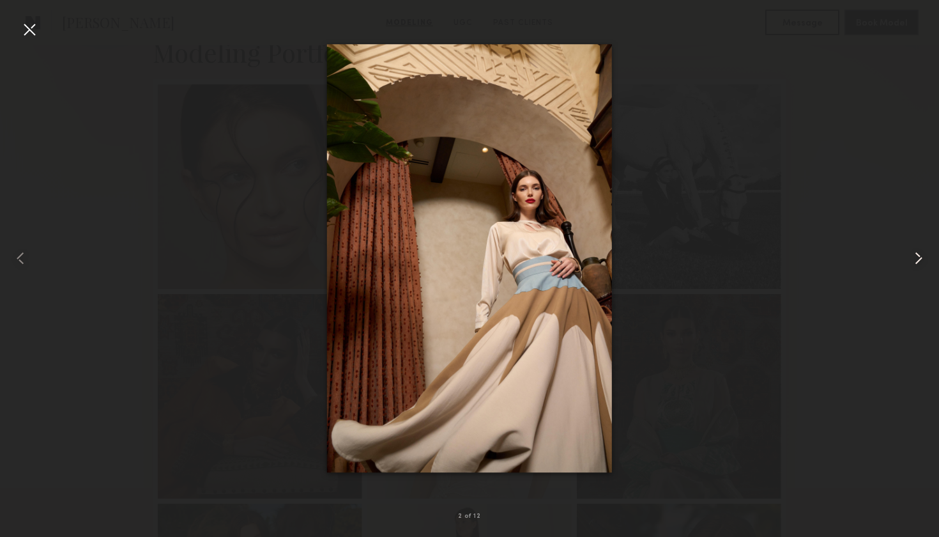
click at [921, 257] on common-icon at bounding box center [918, 258] width 20 height 20
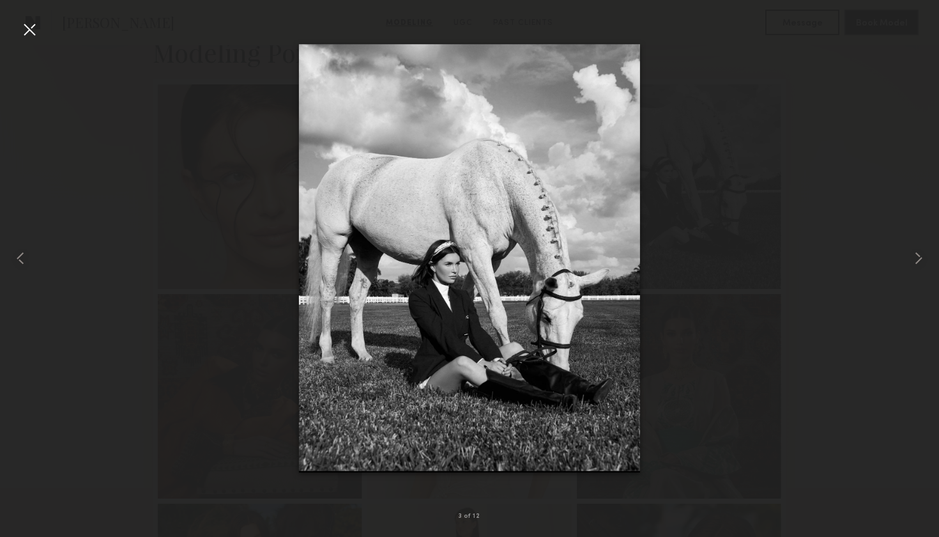
click at [29, 29] on div at bounding box center [29, 29] width 20 height 20
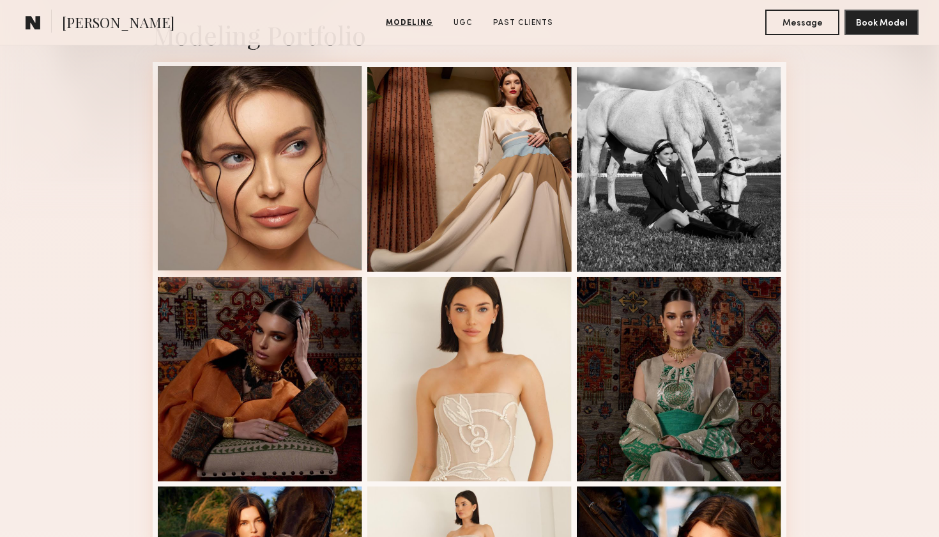
scroll to position [312, 0]
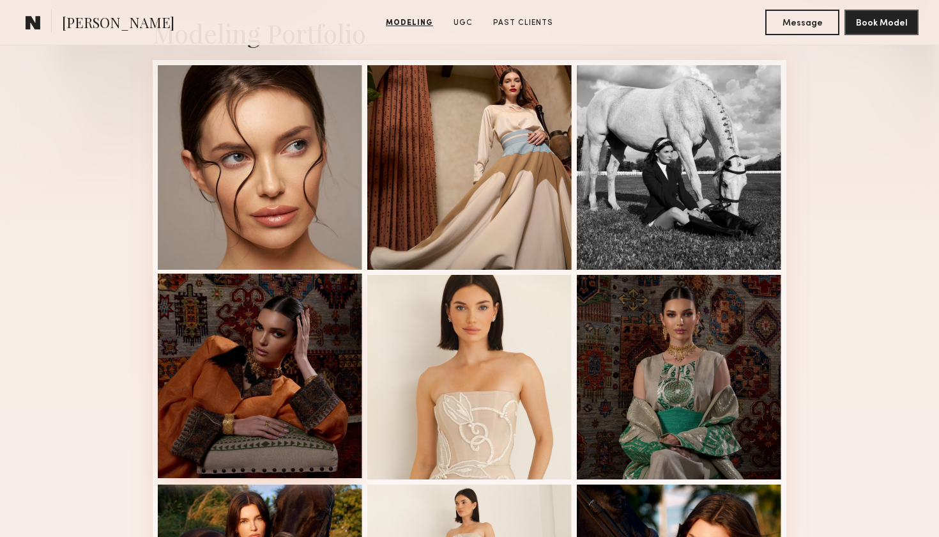
click at [295, 360] on div at bounding box center [260, 375] width 204 height 204
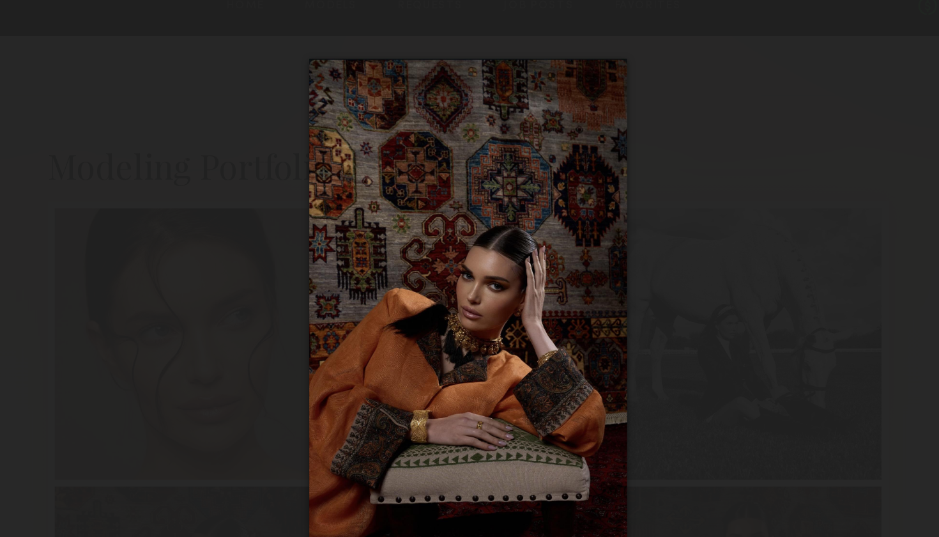
scroll to position [219, 0]
click at [545, 151] on div at bounding box center [469, 257] width 939 height 475
click at [631, 243] on div at bounding box center [469, 257] width 939 height 475
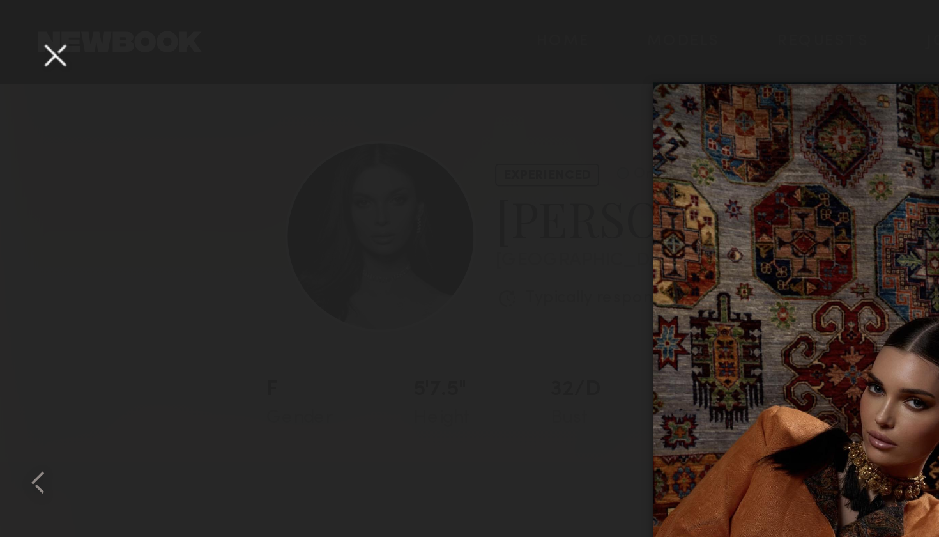
click at [30, 30] on div at bounding box center [29, 29] width 20 height 20
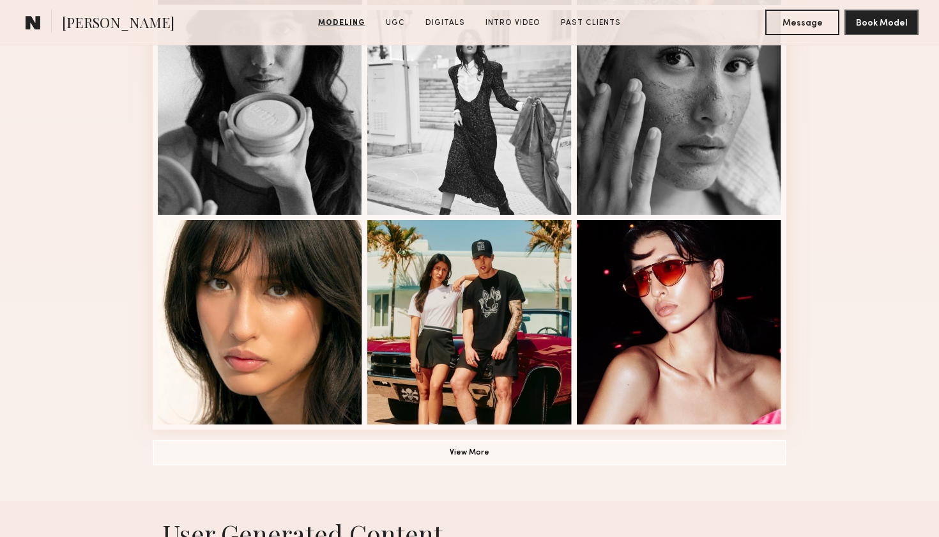
scroll to position [783, 0]
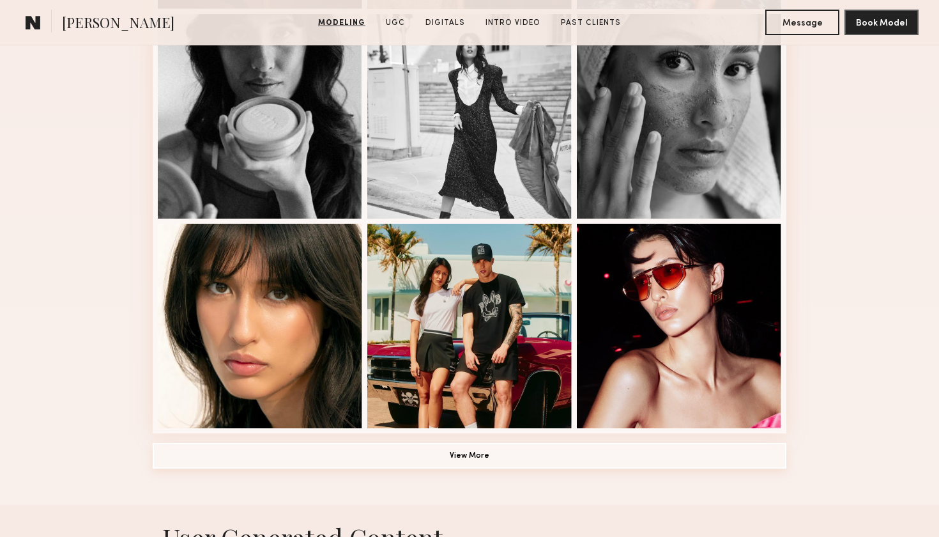
click at [235, 459] on button "View More" at bounding box center [470, 456] width 634 height 26
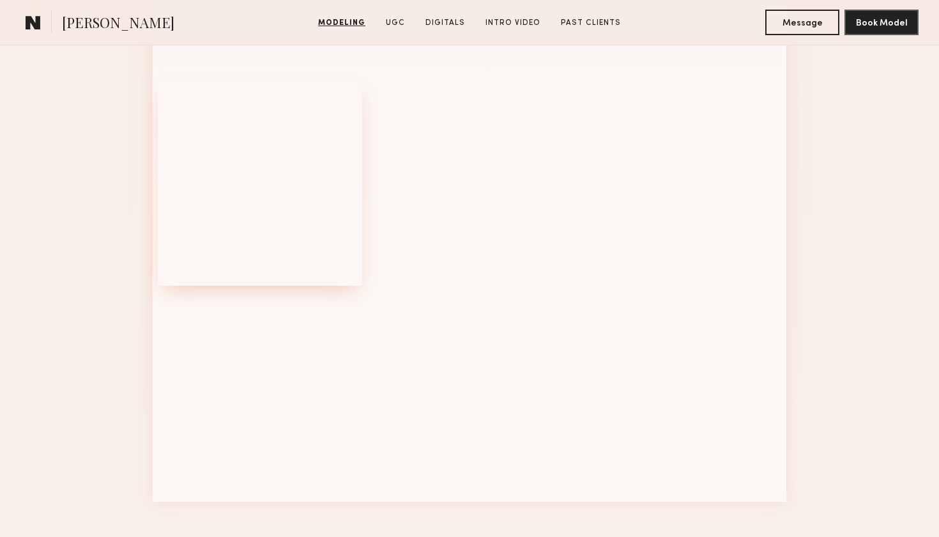
scroll to position [1344, 0]
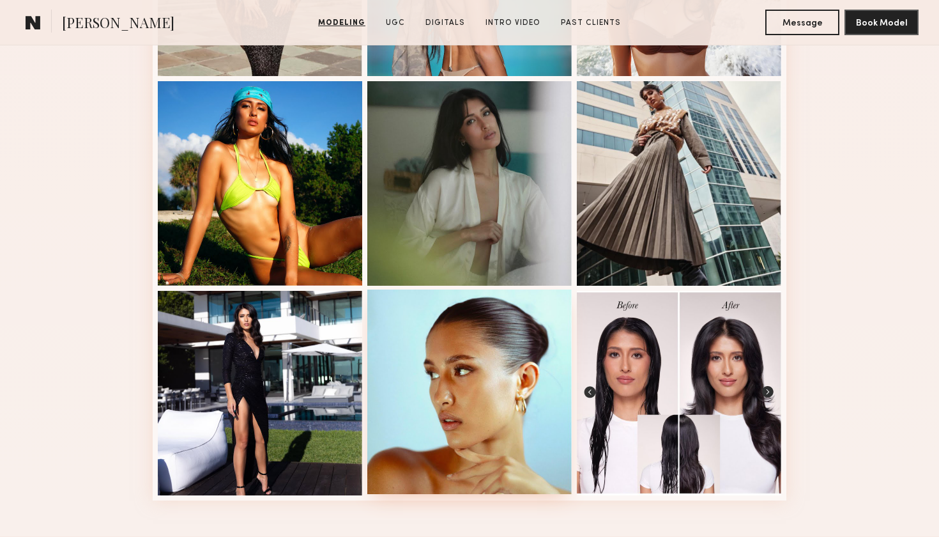
click at [479, 397] on div at bounding box center [469, 391] width 204 height 204
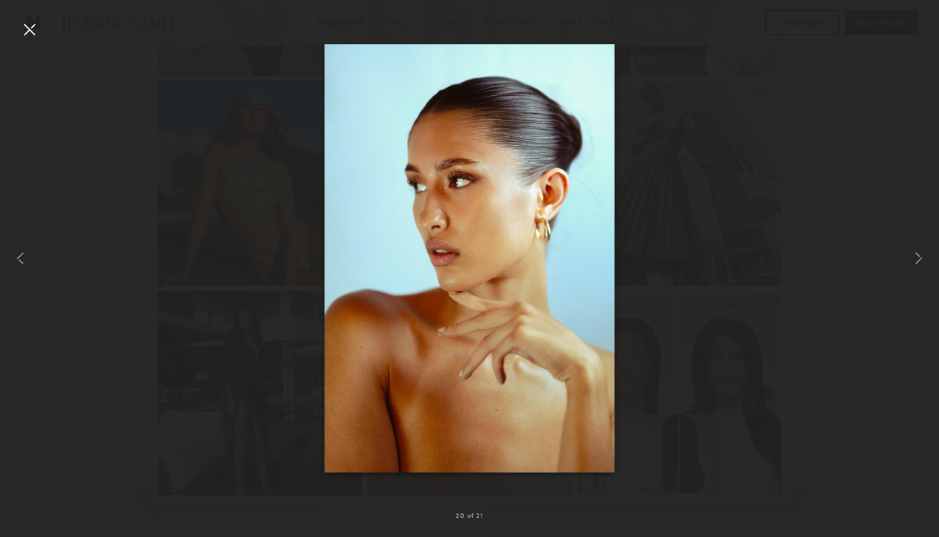
click at [32, 34] on div at bounding box center [29, 29] width 20 height 20
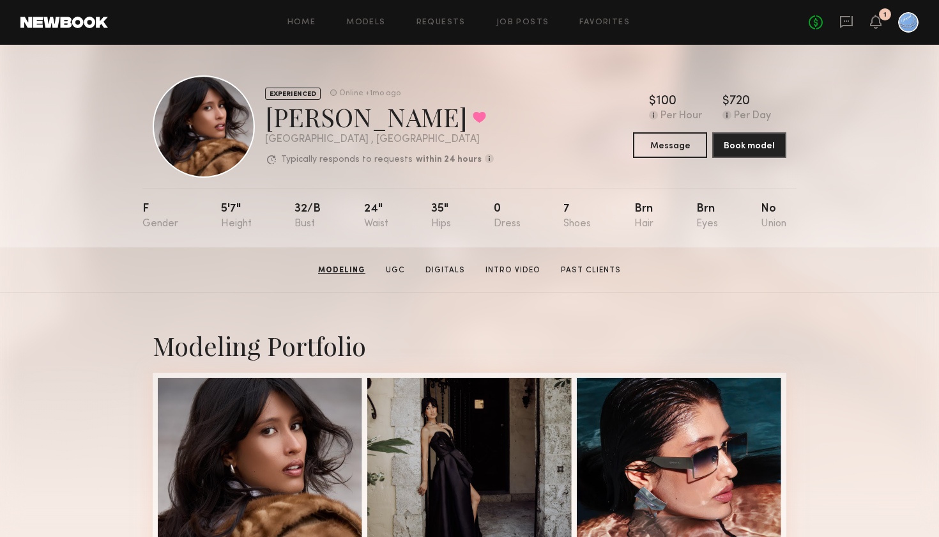
scroll to position [0, 0]
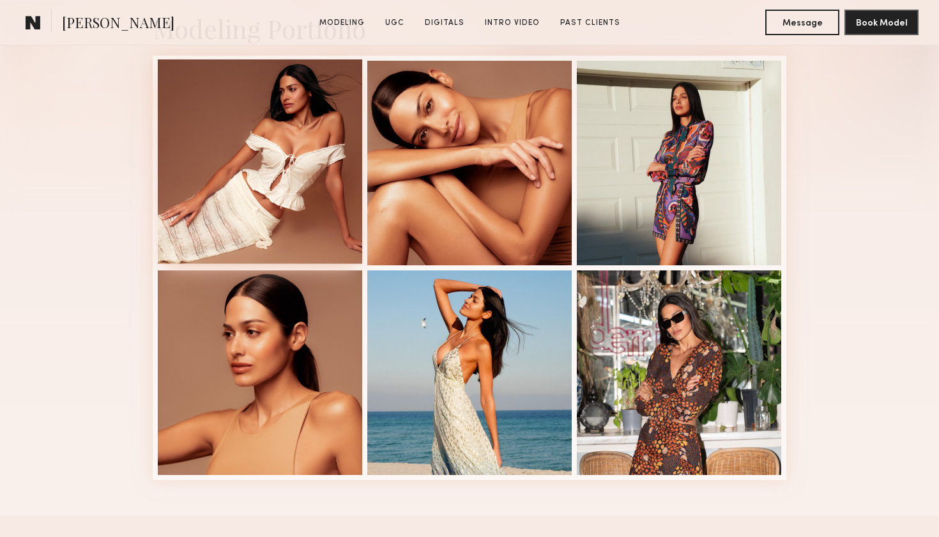
scroll to position [318, 0]
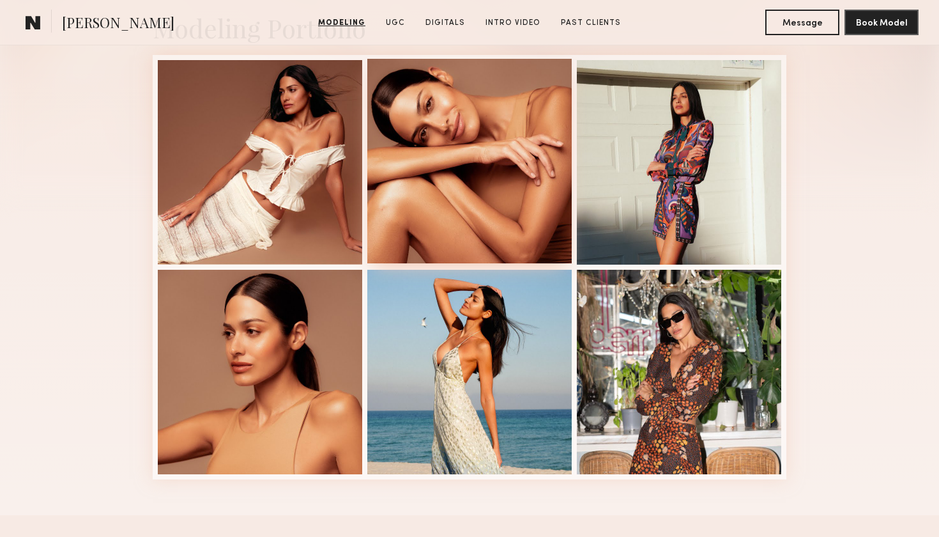
click at [440, 210] on div at bounding box center [469, 161] width 204 height 204
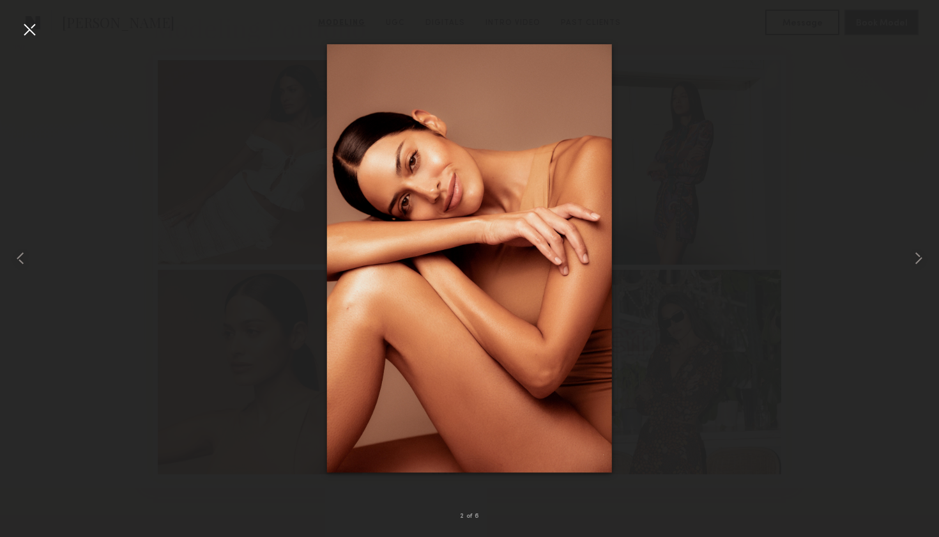
click at [32, 33] on div at bounding box center [29, 29] width 20 height 20
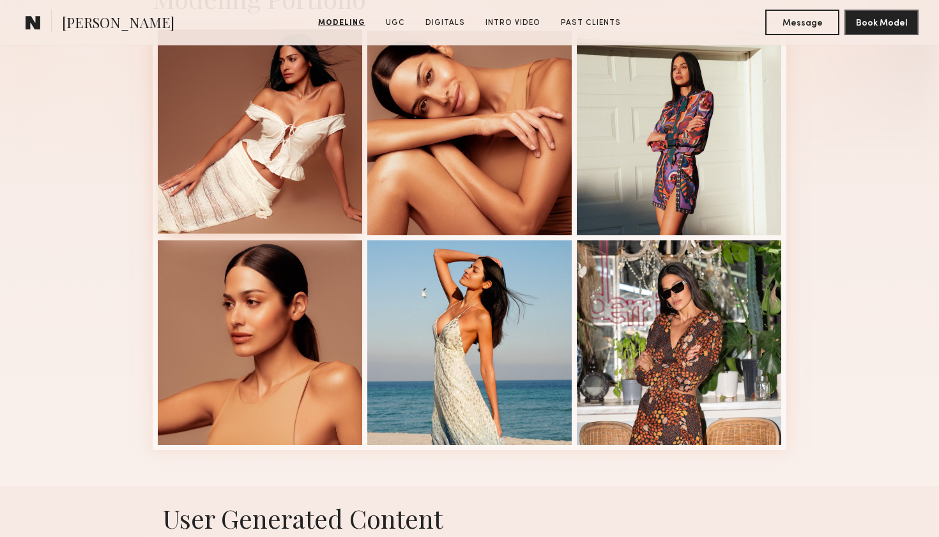
scroll to position [348, 0]
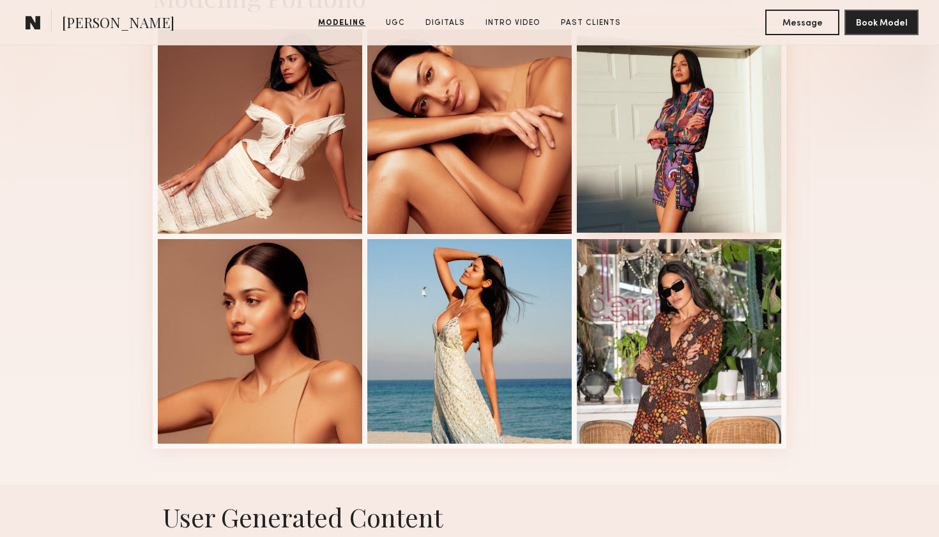
click at [657, 112] on div at bounding box center [679, 130] width 204 height 204
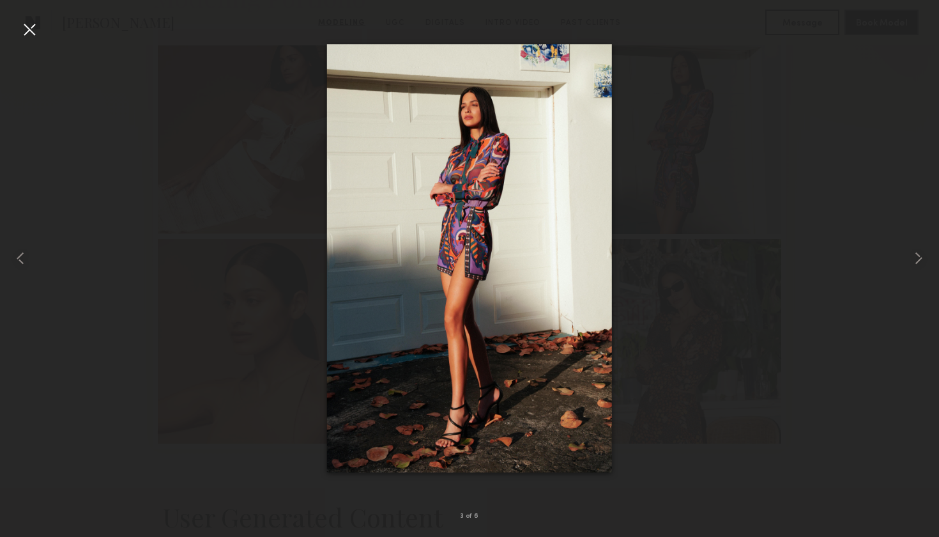
click at [28, 31] on div at bounding box center [29, 29] width 20 height 20
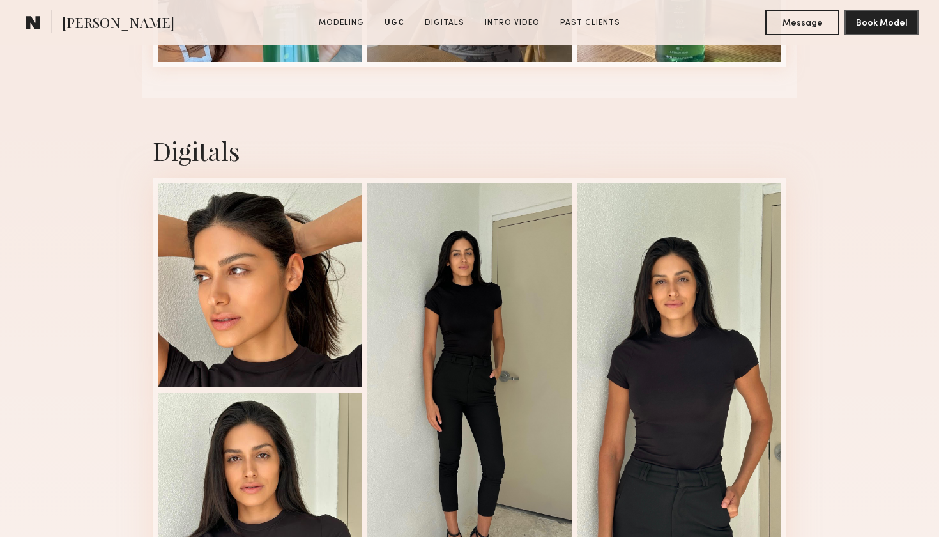
scroll to position [1439, 0]
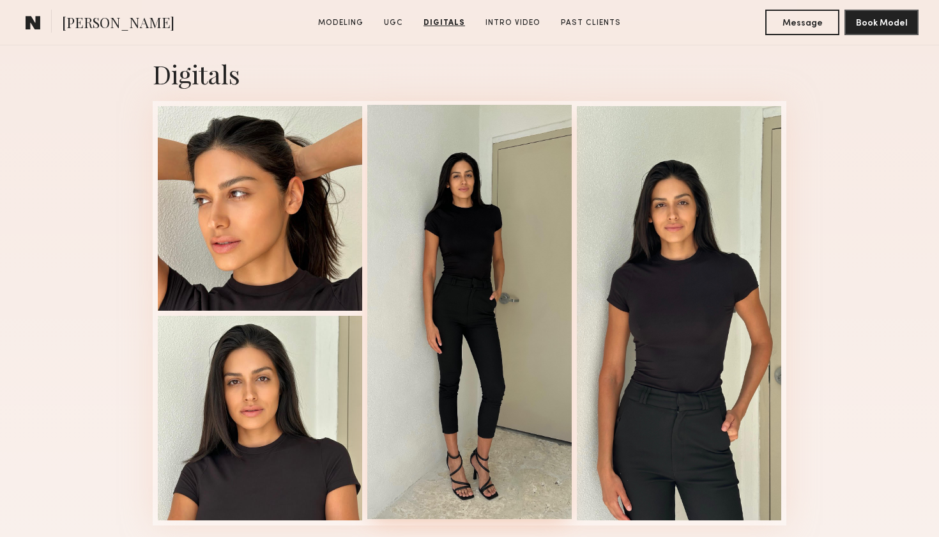
click at [505, 330] on div at bounding box center [469, 312] width 204 height 414
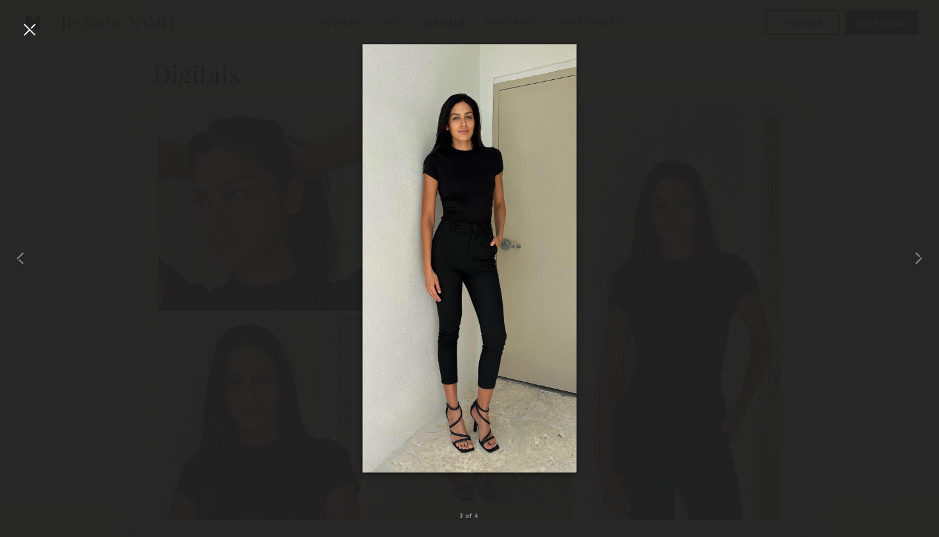
click at [28, 31] on div at bounding box center [29, 29] width 20 height 20
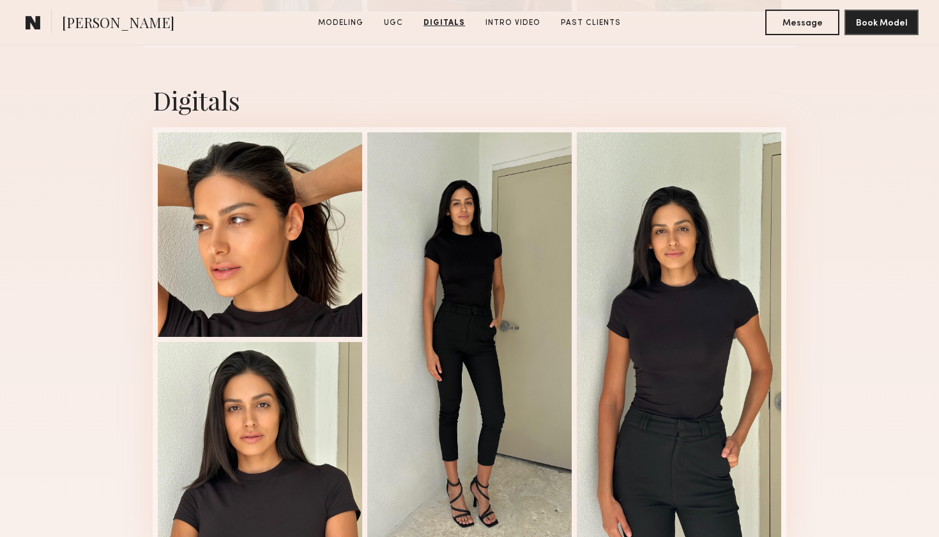
scroll to position [1087, 0]
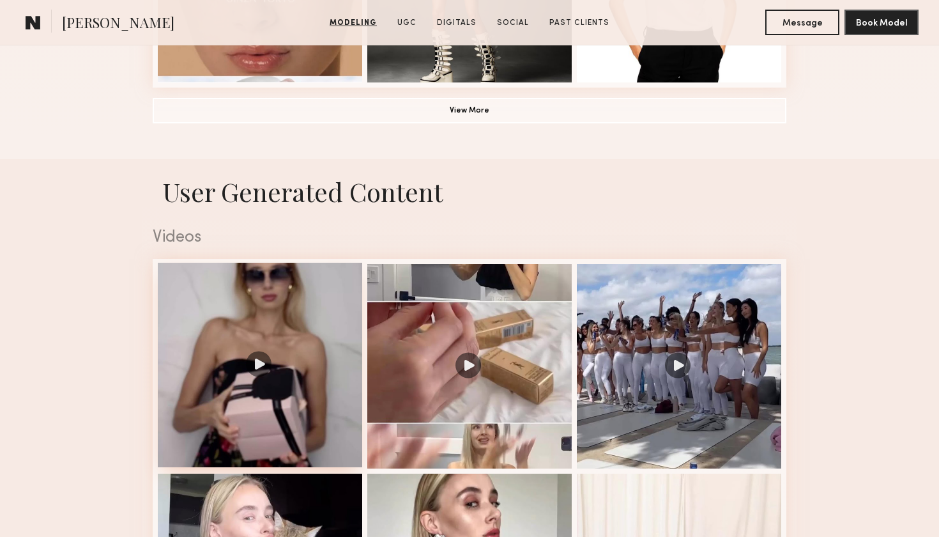
scroll to position [1131, 0]
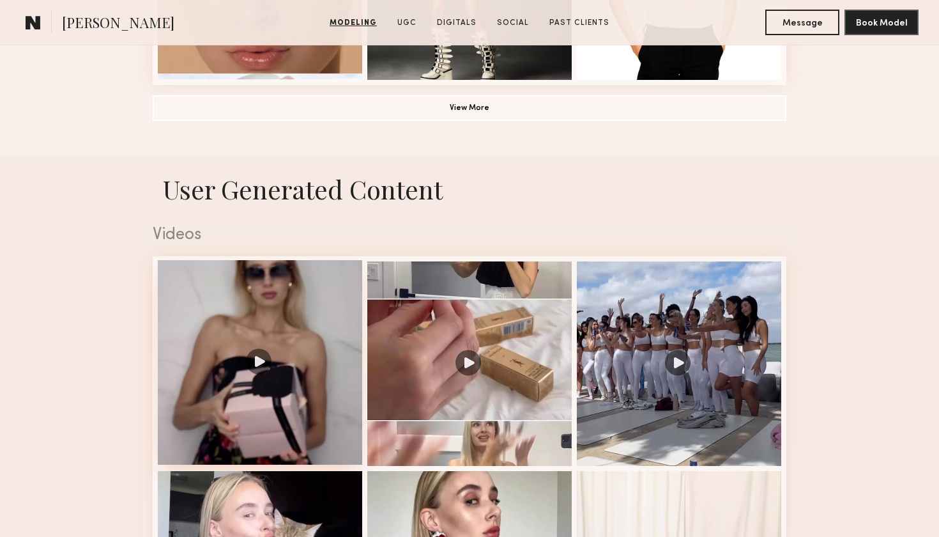
click at [257, 360] on div at bounding box center [260, 362] width 204 height 204
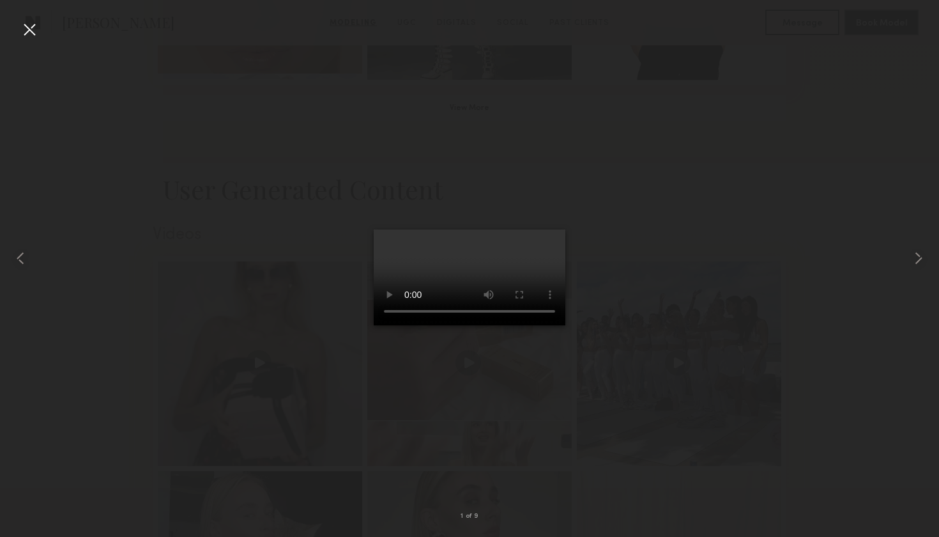
click at [34, 31] on div at bounding box center [29, 29] width 20 height 20
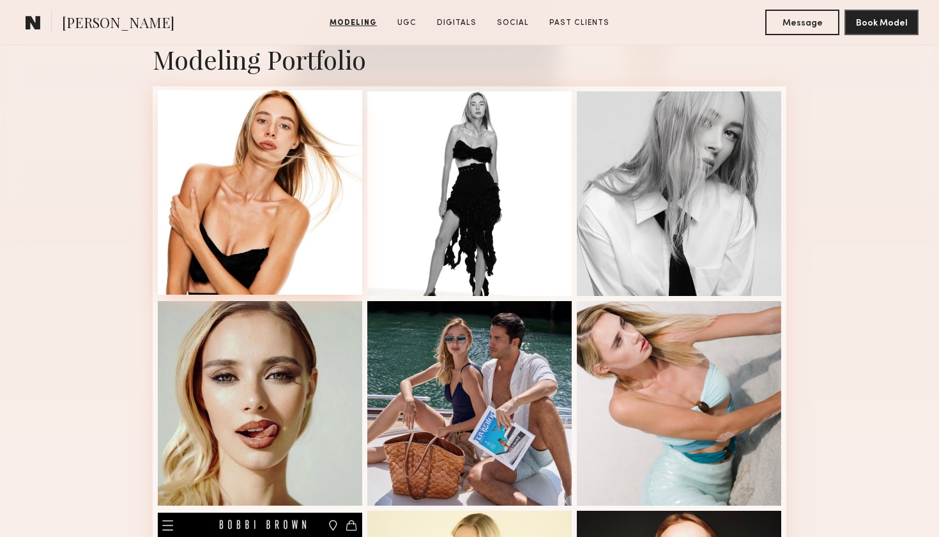
scroll to position [280, 0]
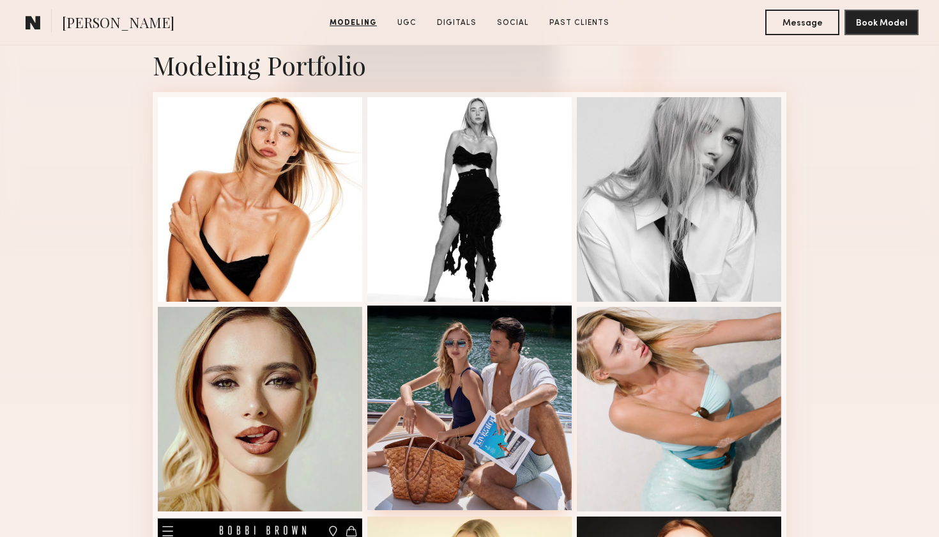
click at [427, 449] on div at bounding box center [469, 407] width 204 height 204
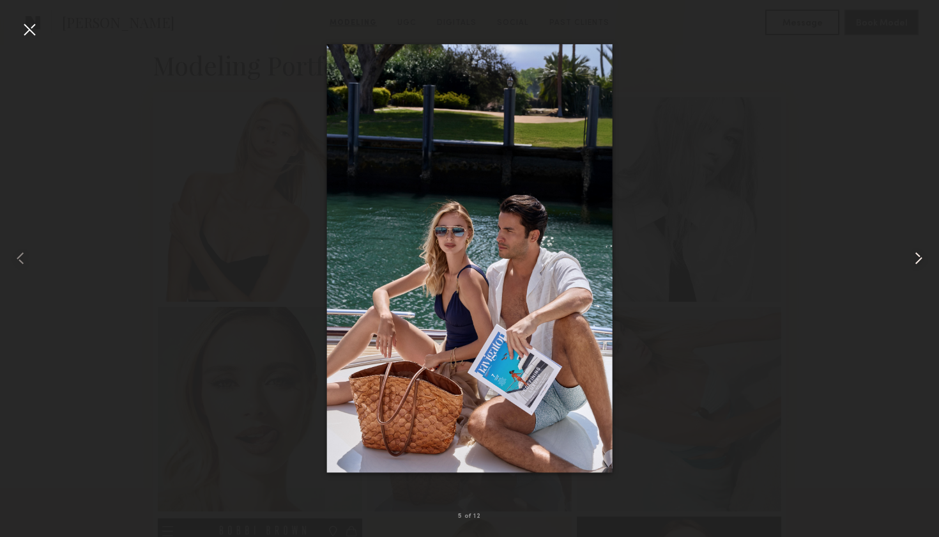
click at [918, 257] on common-icon at bounding box center [918, 258] width 20 height 20
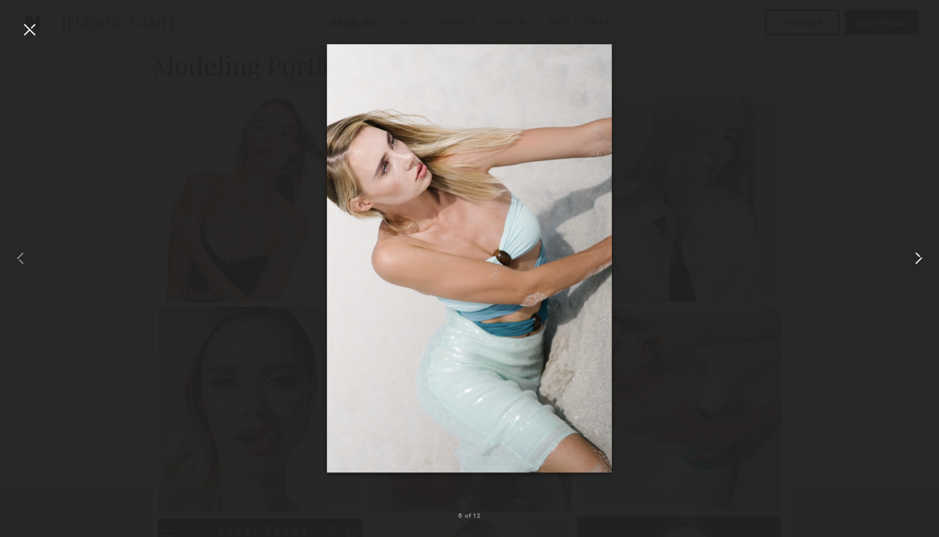
click at [919, 257] on common-icon at bounding box center [918, 258] width 20 height 20
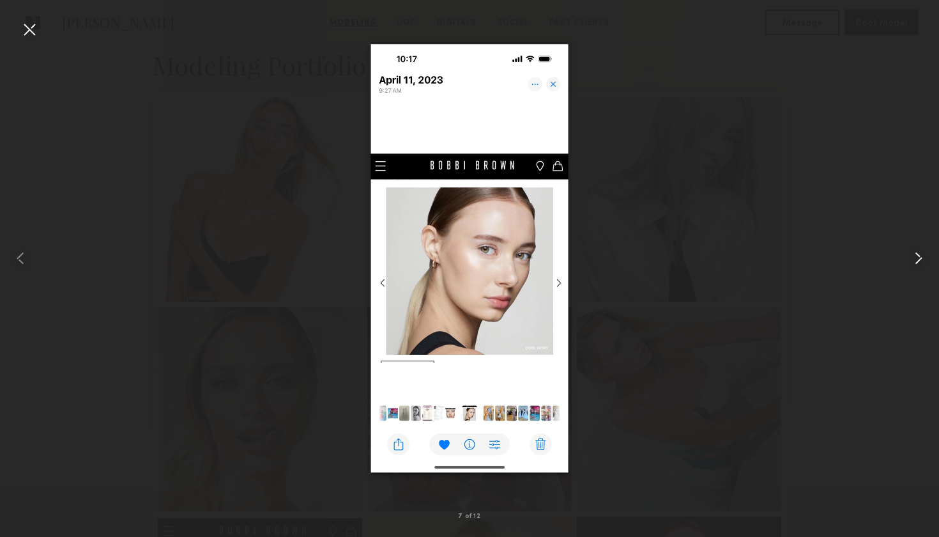
click at [919, 257] on common-icon at bounding box center [918, 258] width 20 height 20
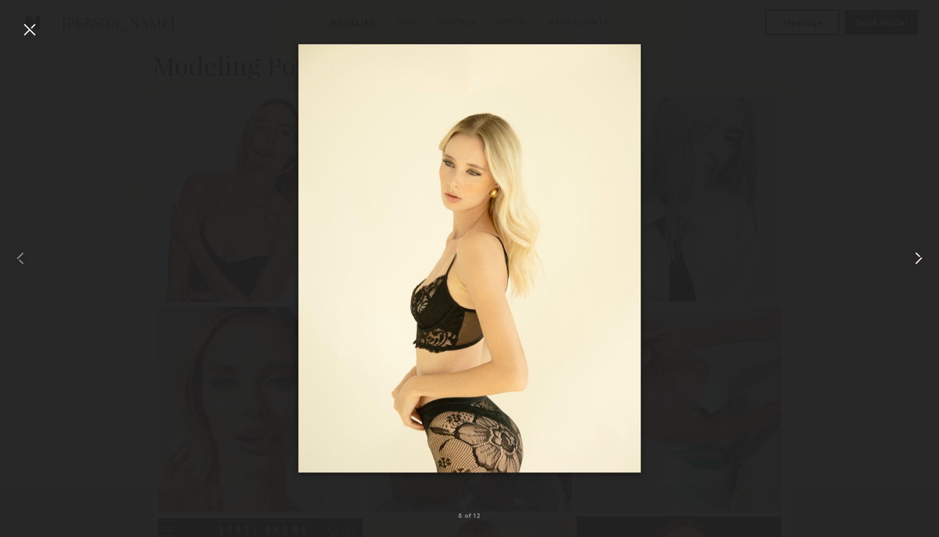
click at [919, 257] on common-icon at bounding box center [918, 258] width 20 height 20
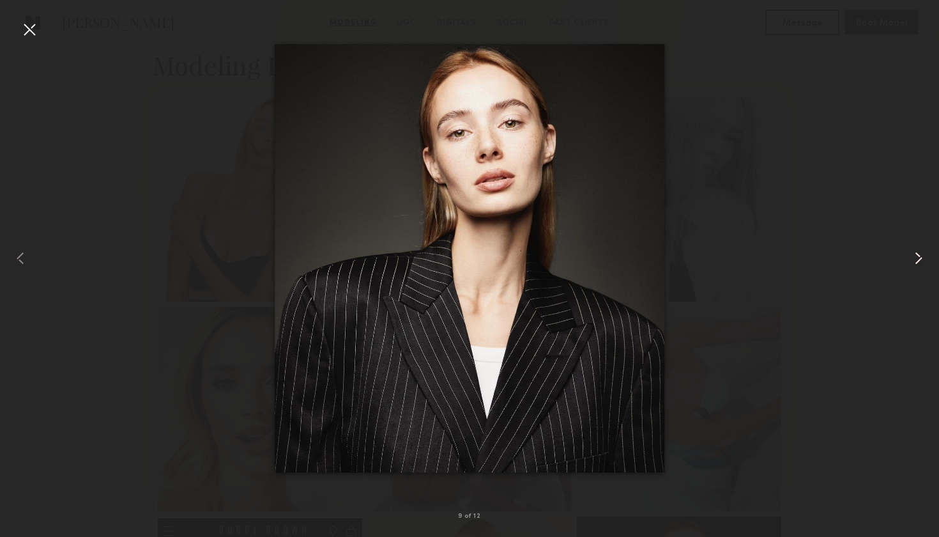
click at [917, 254] on common-icon at bounding box center [918, 258] width 20 height 20
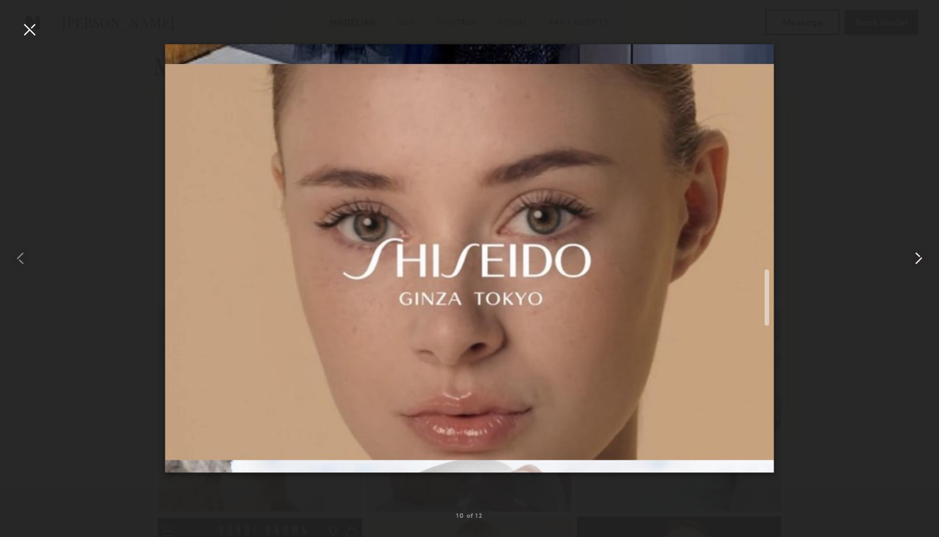
click at [919, 255] on common-icon at bounding box center [918, 258] width 20 height 20
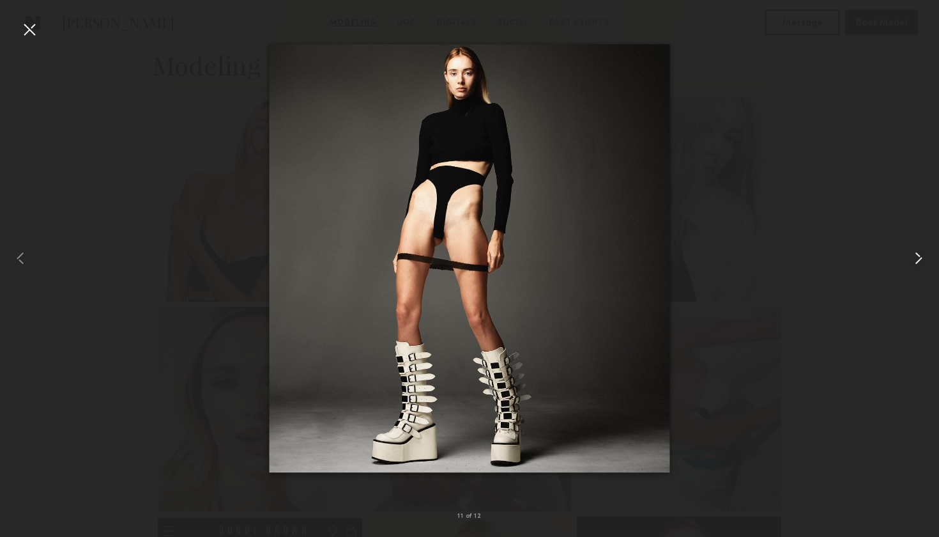
click at [921, 257] on common-icon at bounding box center [918, 258] width 20 height 20
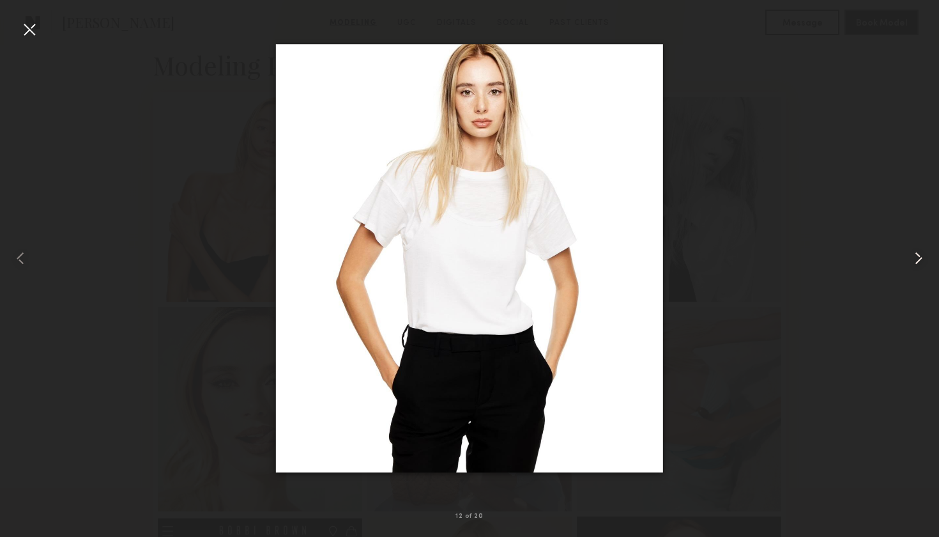
click at [921, 257] on common-icon at bounding box center [918, 258] width 20 height 20
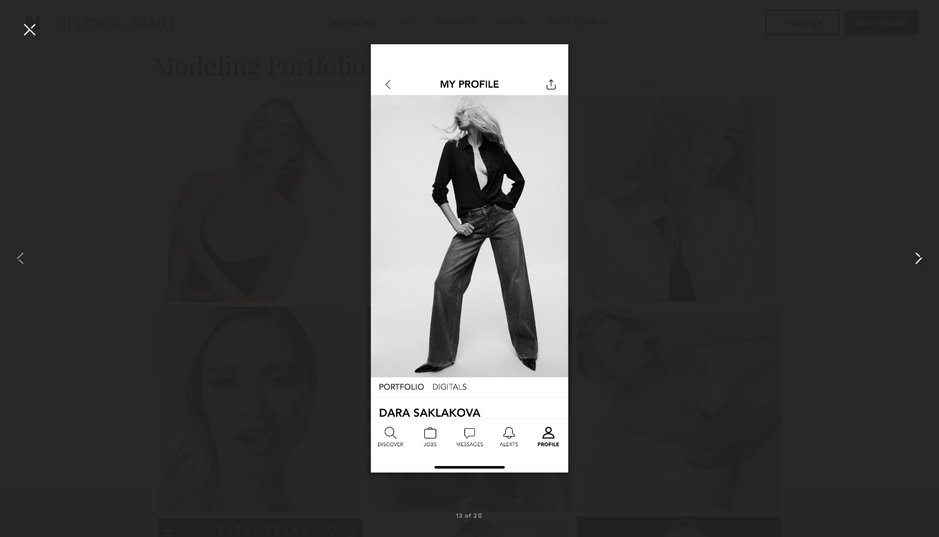
click at [924, 259] on common-icon at bounding box center [918, 258] width 20 height 20
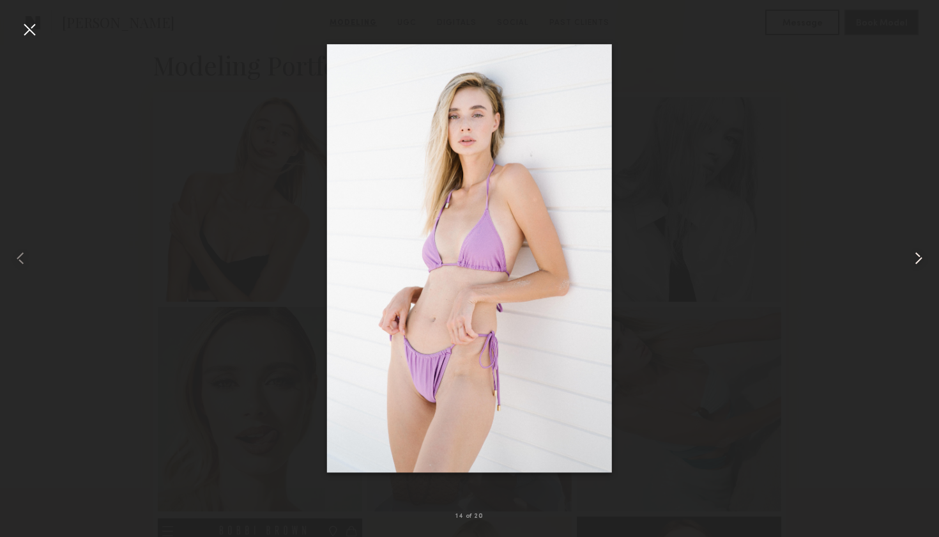
click at [924, 259] on common-icon at bounding box center [918, 258] width 20 height 20
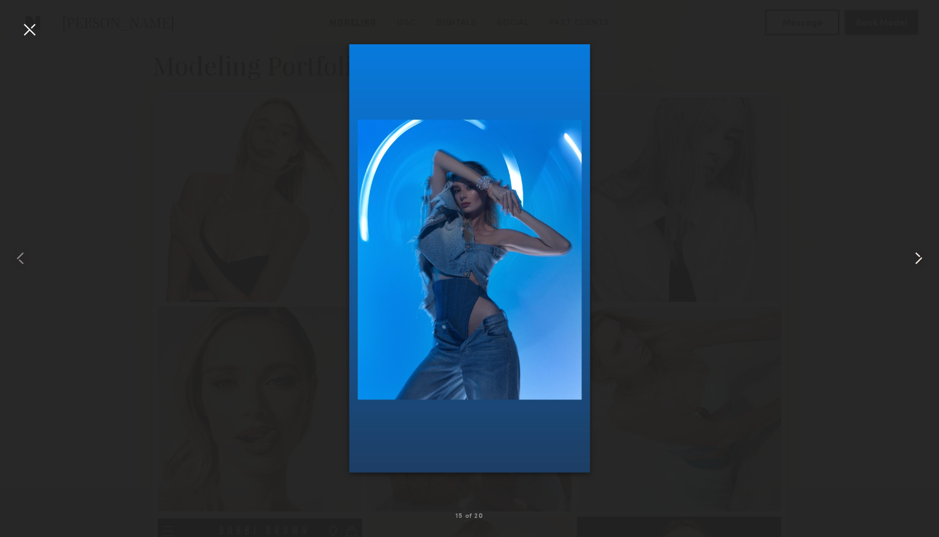
click at [924, 259] on common-icon at bounding box center [918, 258] width 20 height 20
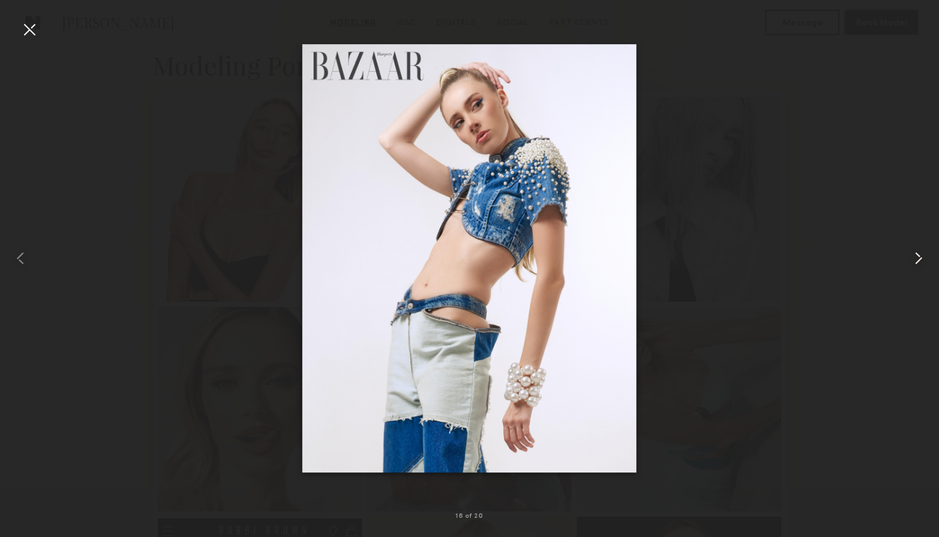
click at [924, 259] on common-icon at bounding box center [918, 258] width 20 height 20
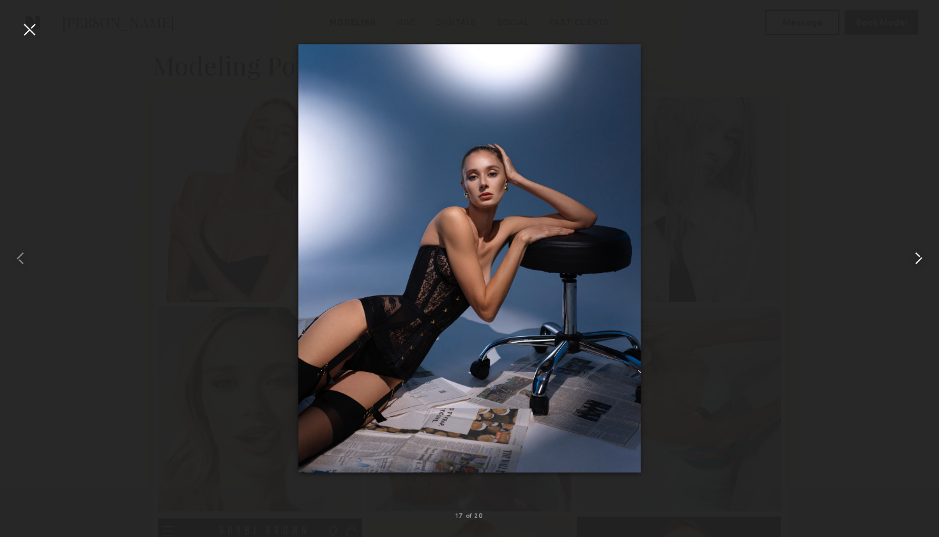
click at [924, 259] on common-icon at bounding box center [918, 258] width 20 height 20
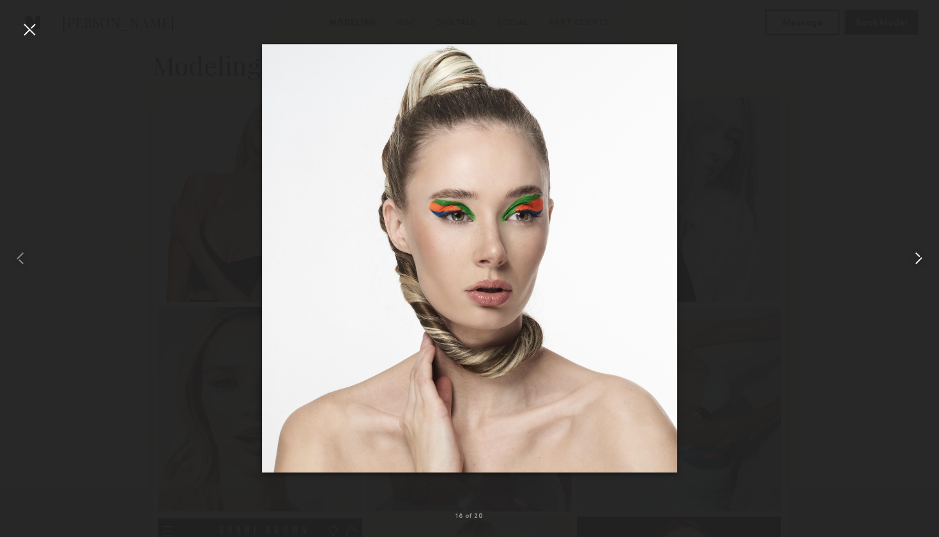
click at [924, 259] on common-icon at bounding box center [918, 258] width 20 height 20
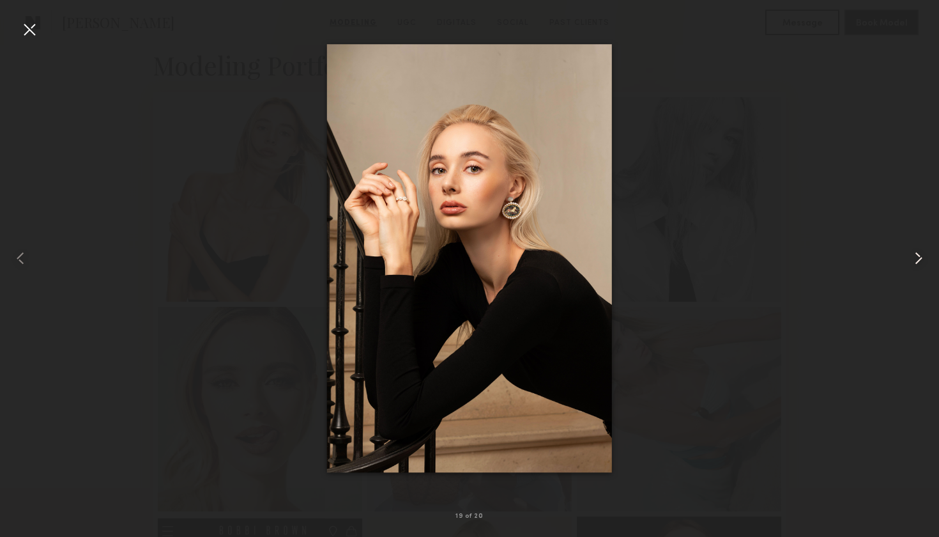
click at [924, 259] on common-icon at bounding box center [918, 258] width 20 height 20
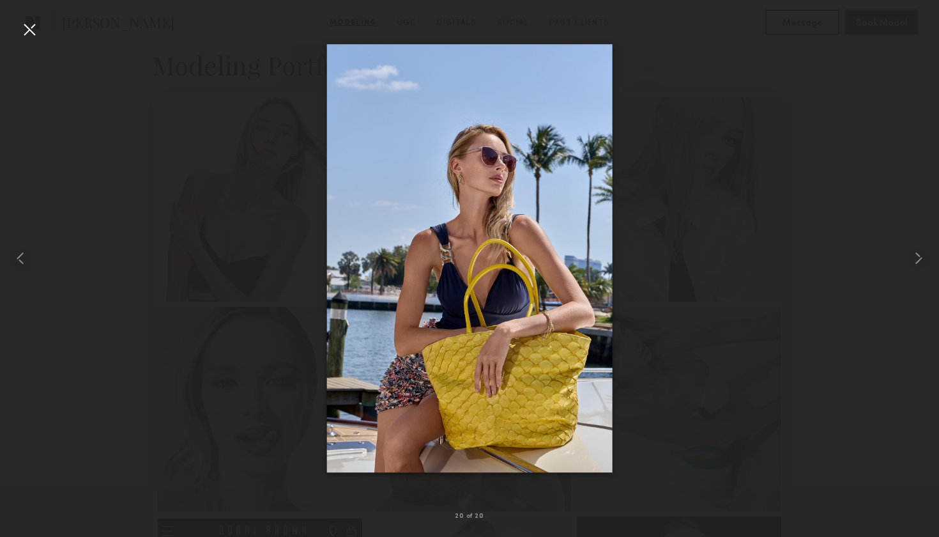
click at [28, 30] on div at bounding box center [29, 29] width 20 height 20
